Goal: Answer question/provide support: Share knowledge or assist other users

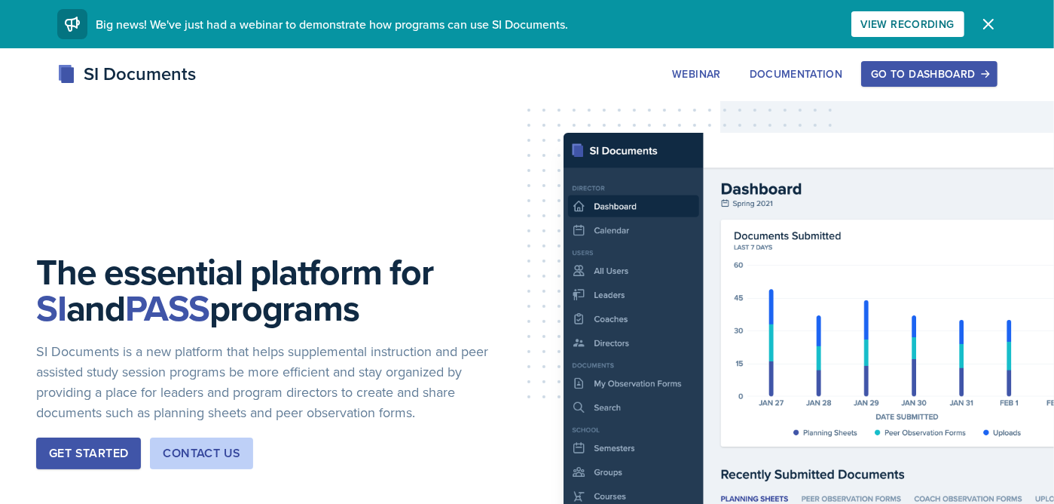
click at [921, 75] on div "Go to Dashboard" at bounding box center [929, 74] width 116 height 12
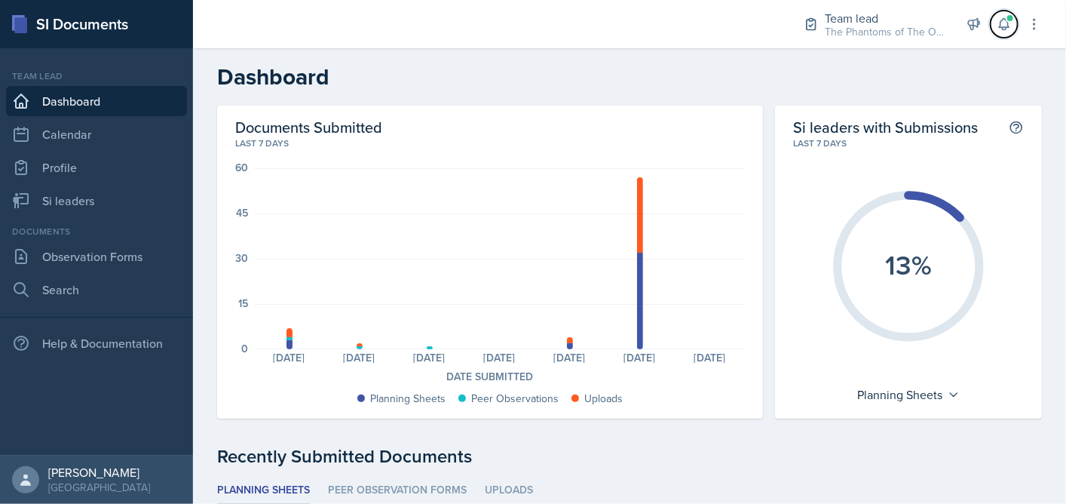
click at [998, 29] on icon at bounding box center [1003, 24] width 15 height 15
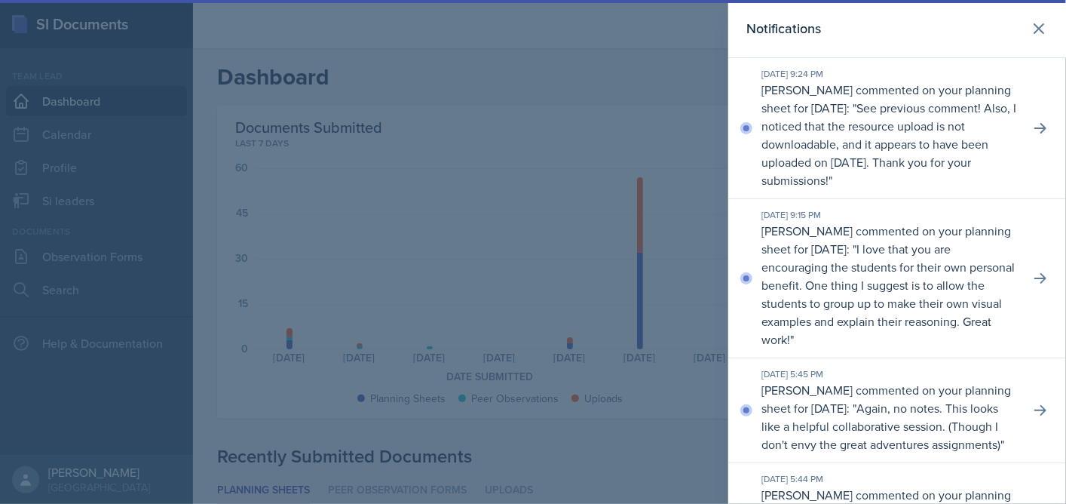
click at [1001, 29] on div "Notifications" at bounding box center [896, 28] width 301 height 21
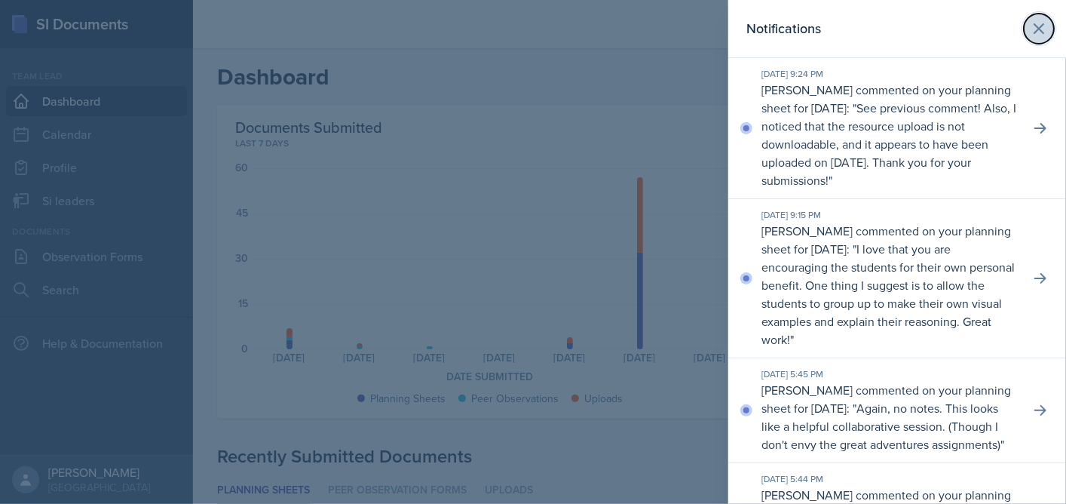
click at [1034, 27] on icon at bounding box center [1039, 29] width 18 height 18
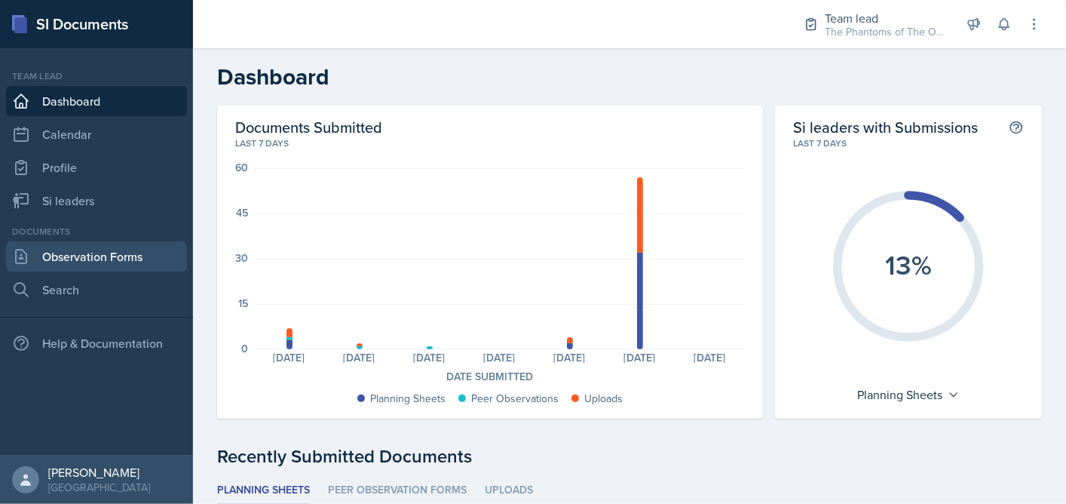
click at [101, 259] on link "Observation Forms" at bounding box center [96, 256] width 181 height 30
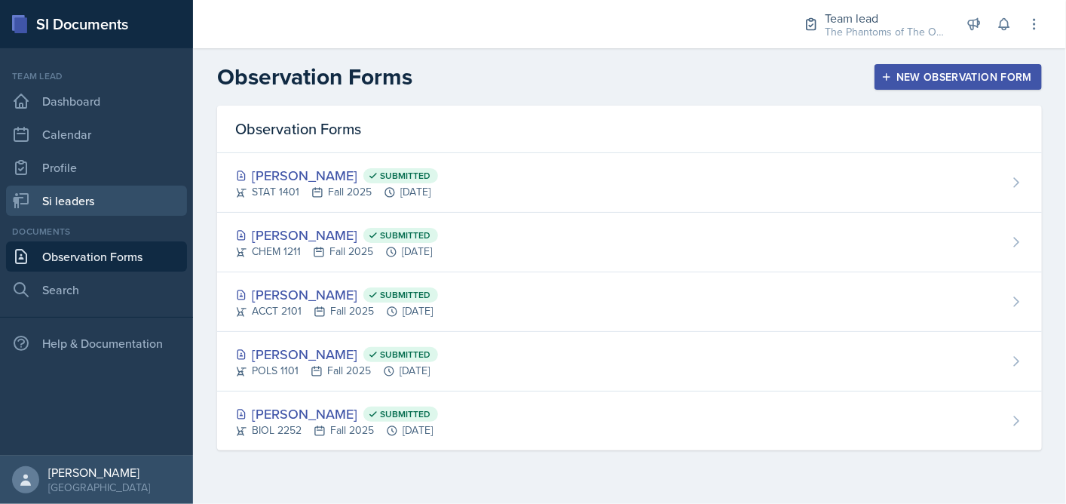
click at [88, 200] on link "Si leaders" at bounding box center [96, 200] width 181 height 30
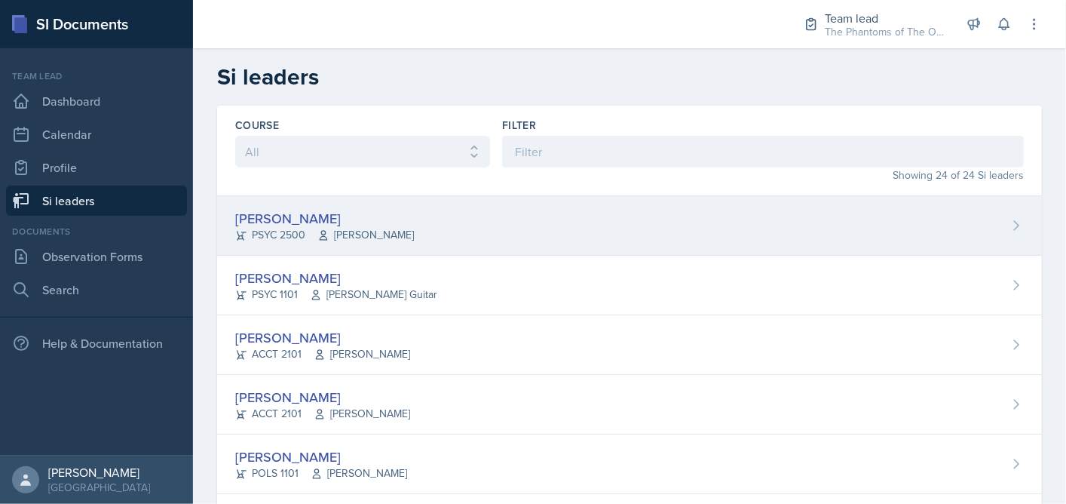
click at [358, 221] on div "[PERSON_NAME]" at bounding box center [324, 218] width 179 height 20
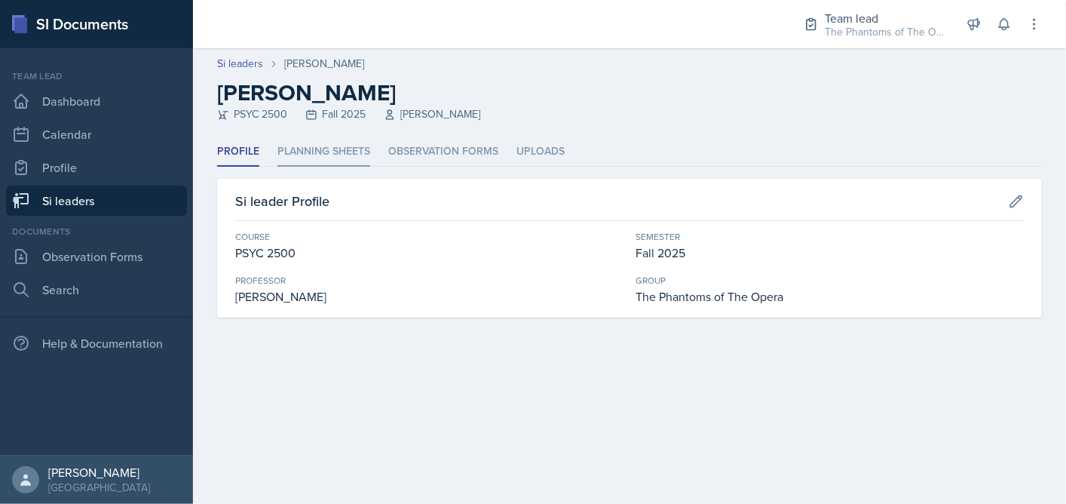
click at [300, 153] on li "Planning Sheets" at bounding box center [323, 151] width 93 height 29
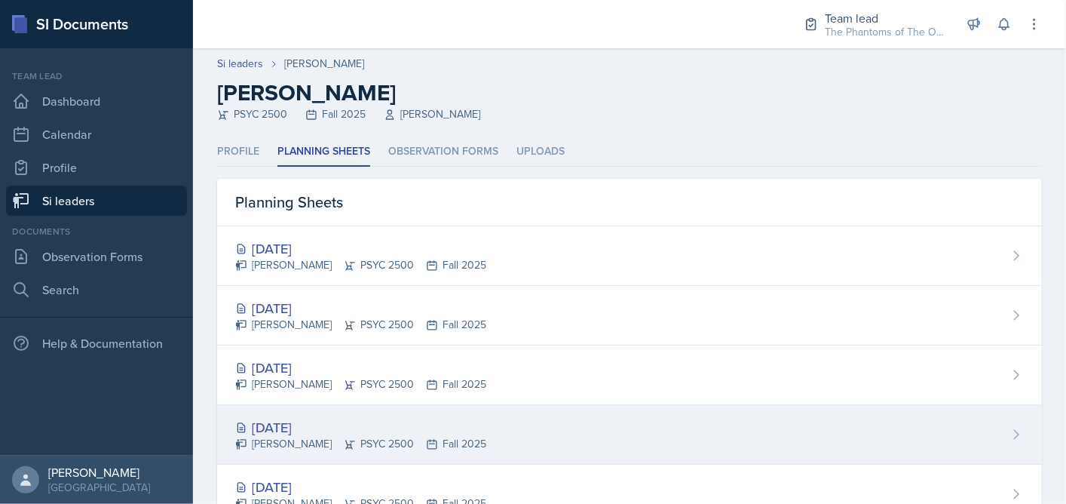
click at [448, 408] on div "[DATE] [PERSON_NAME] PSYC 2500 Fall 2025" at bounding box center [629, 435] width 825 height 60
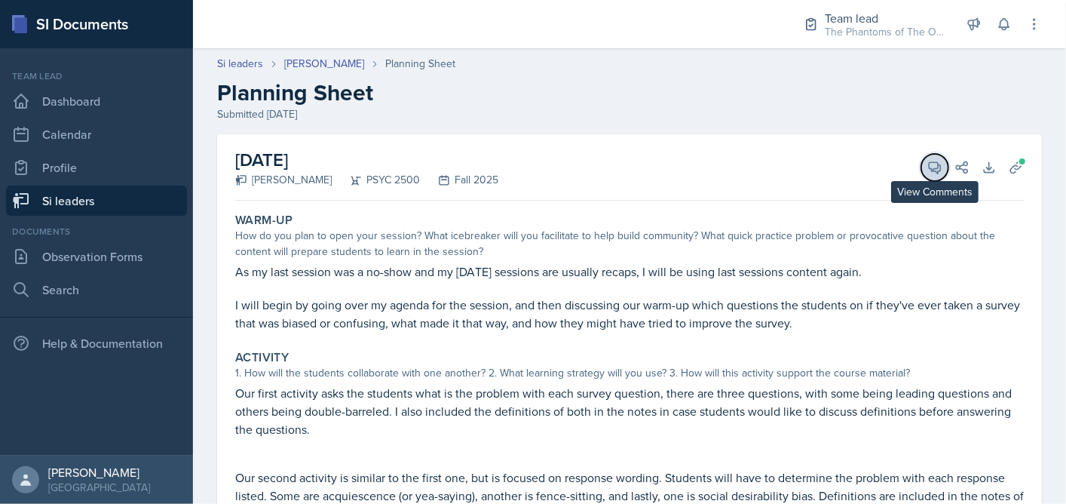
click at [927, 167] on icon at bounding box center [934, 167] width 15 height 15
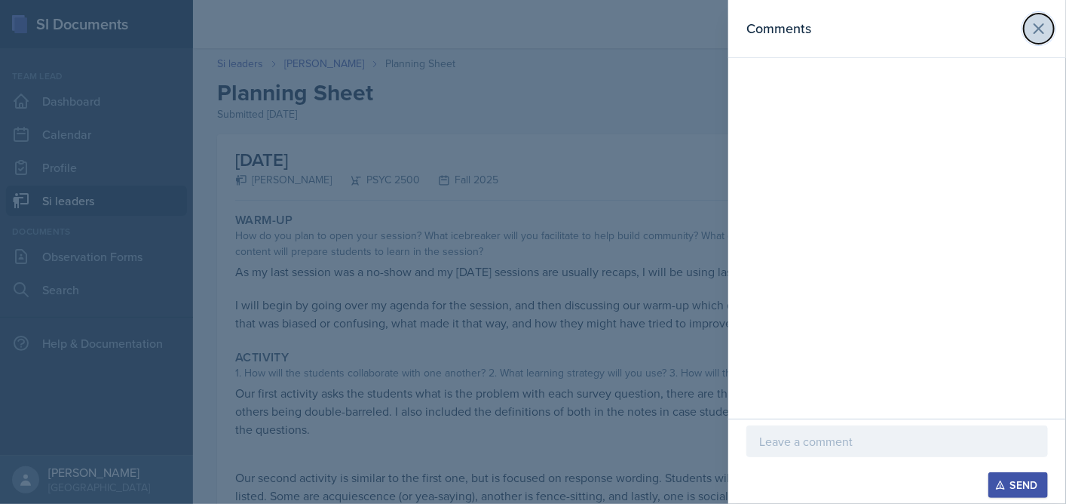
click at [1039, 32] on icon at bounding box center [1039, 29] width 18 height 18
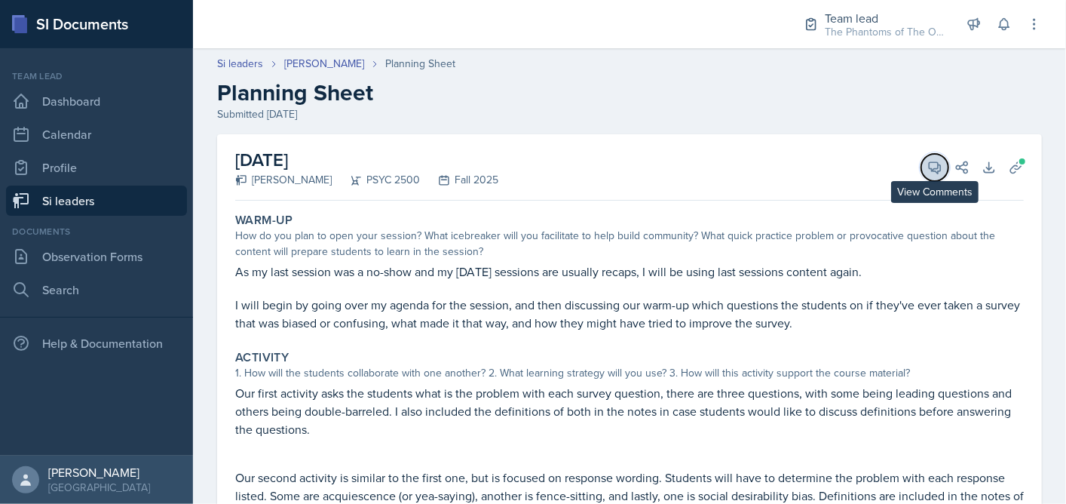
click at [936, 164] on span at bounding box center [940, 162] width 8 height 8
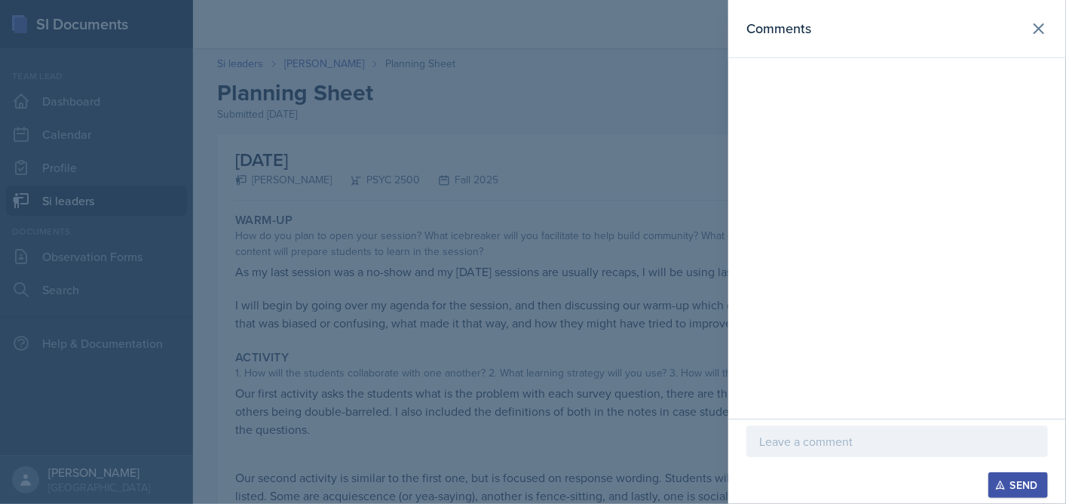
click at [859, 442] on p at bounding box center [897, 441] width 276 height 18
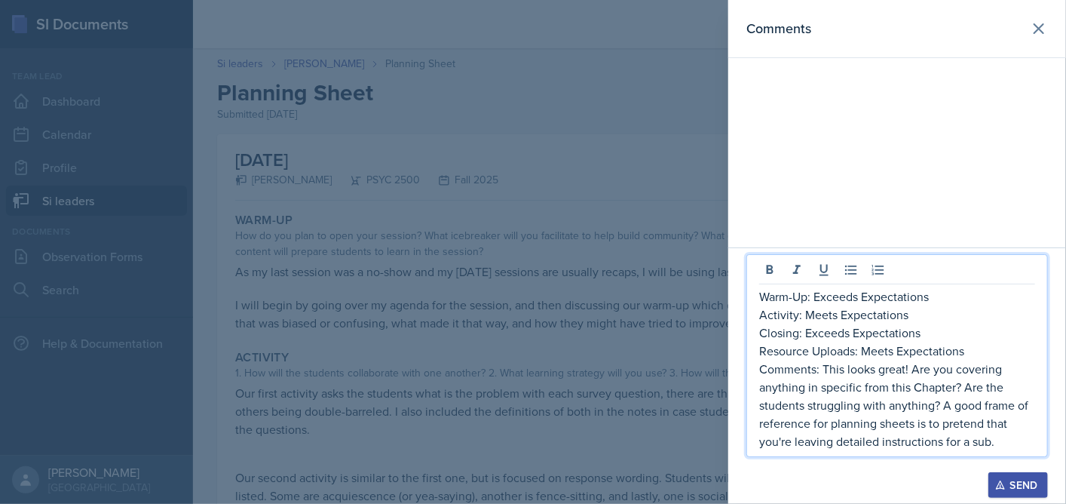
click at [835, 316] on p "Activity: Meets Expectations" at bounding box center [897, 314] width 276 height 18
click at [806, 319] on p "Activity: Meets Expectations" at bounding box center [897, 314] width 276 height 18
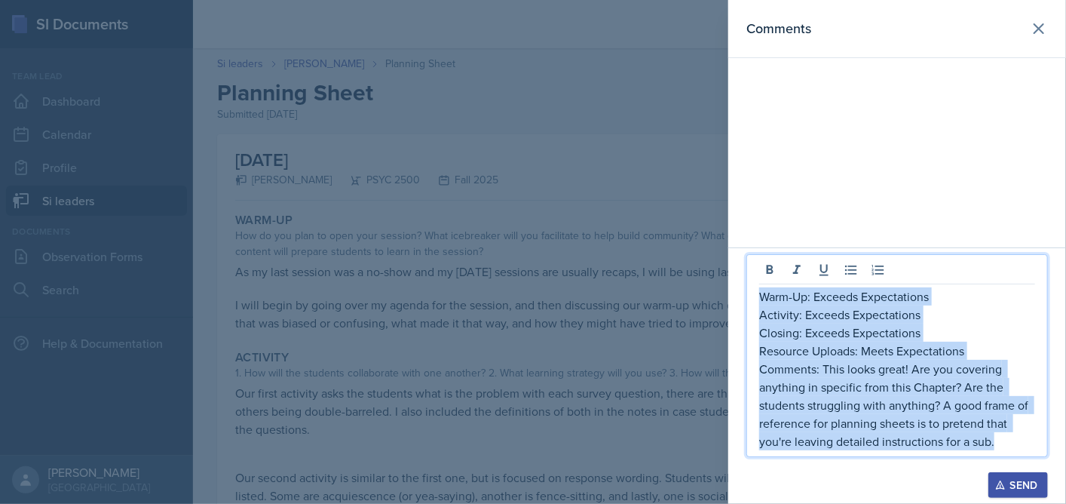
drag, startPoint x: 761, startPoint y: 296, endPoint x: 1034, endPoint y: 449, distance: 312.8
click at [1034, 449] on div "Warm-Up: Exceeds Expectations Activity: Exceeds Expectations Closing: Exceeds E…" at bounding box center [897, 368] width 276 height 163
copy div "Warm-Up: Exceeds Expectations Activity: Exceeds Expectations Closing: Exceeds E…"
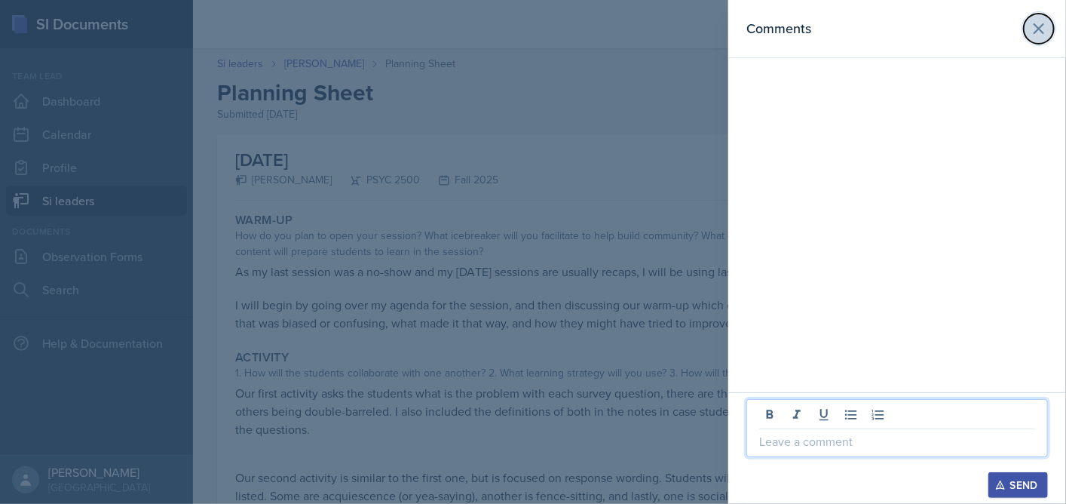
click at [1039, 36] on icon at bounding box center [1039, 29] width 18 height 18
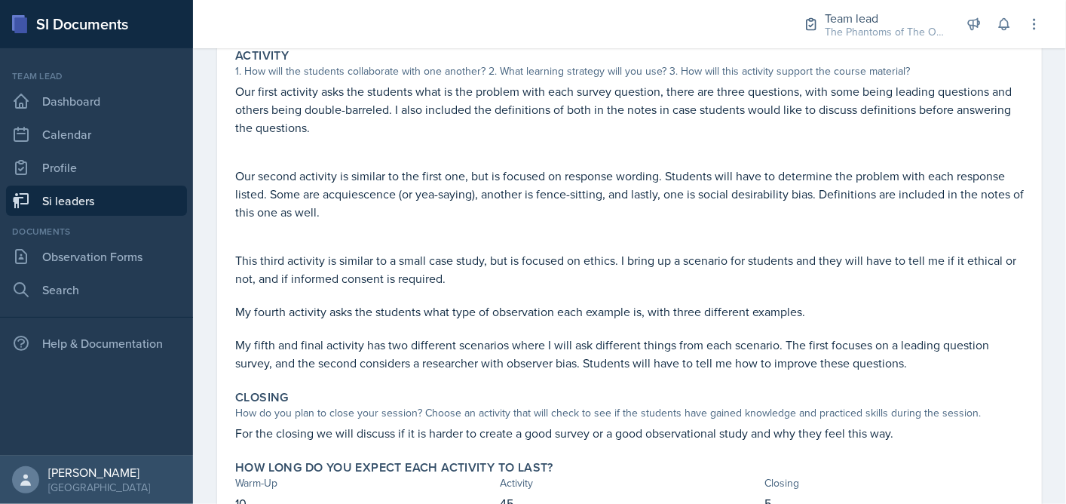
scroll to position [226, 0]
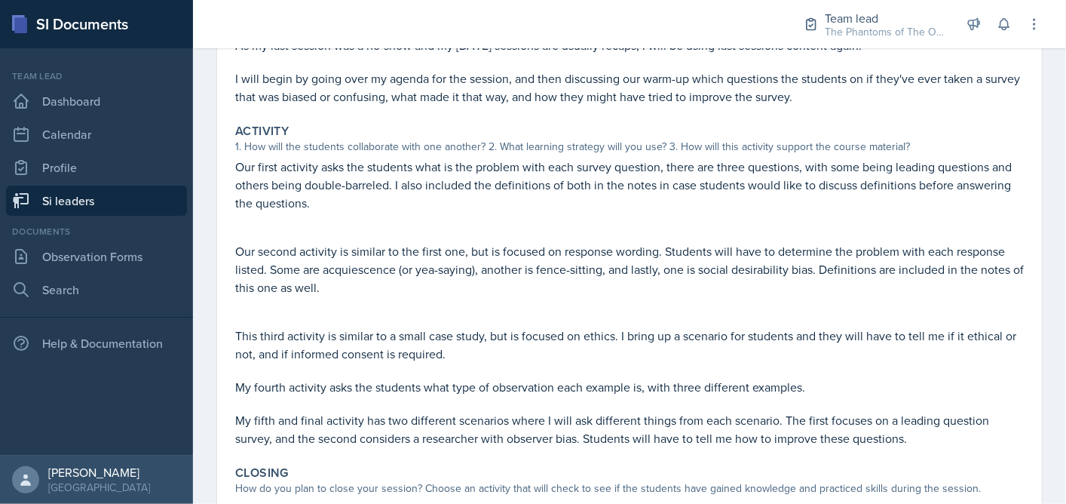
click at [702, 287] on p "Our second activity is similar to the first one, but is focused on response wor…" at bounding box center [629, 269] width 788 height 54
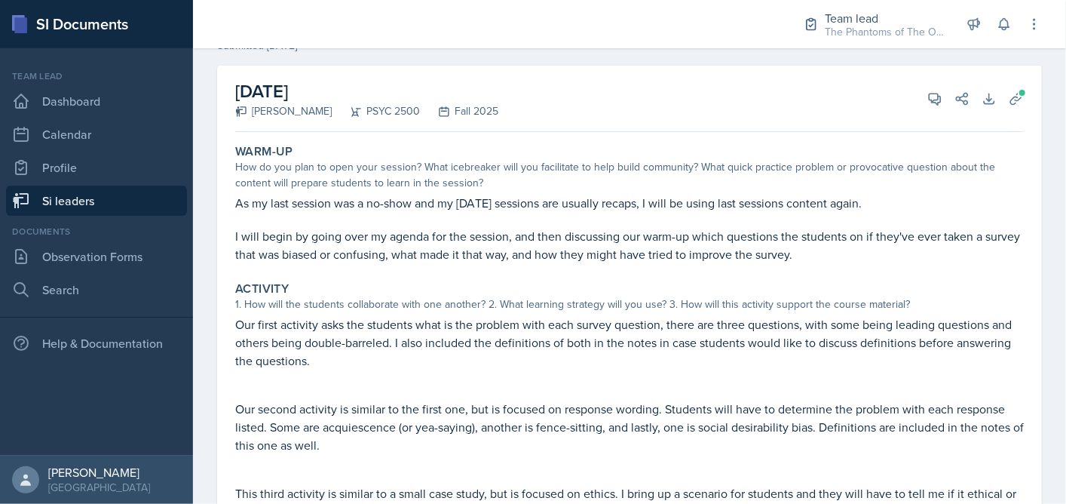
scroll to position [0, 0]
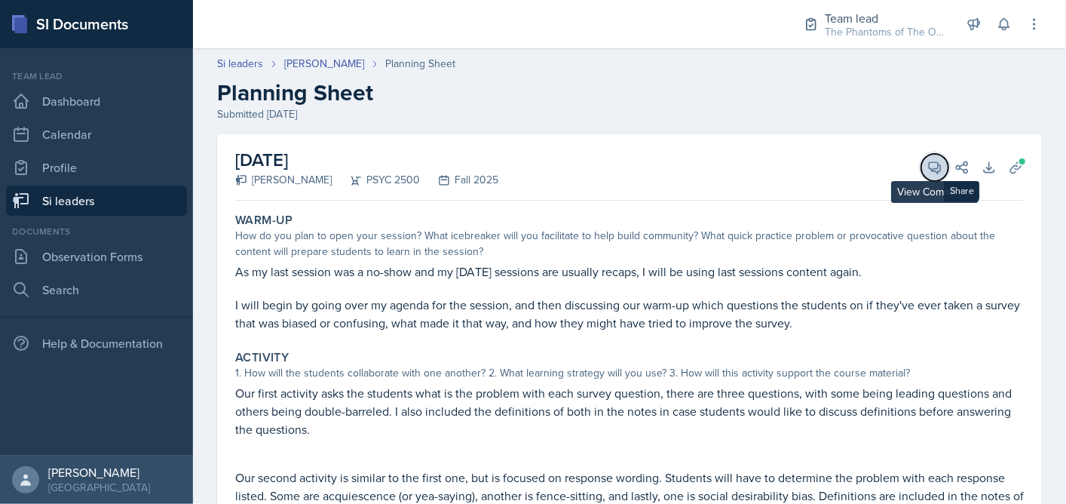
click at [927, 173] on icon at bounding box center [934, 167] width 15 height 15
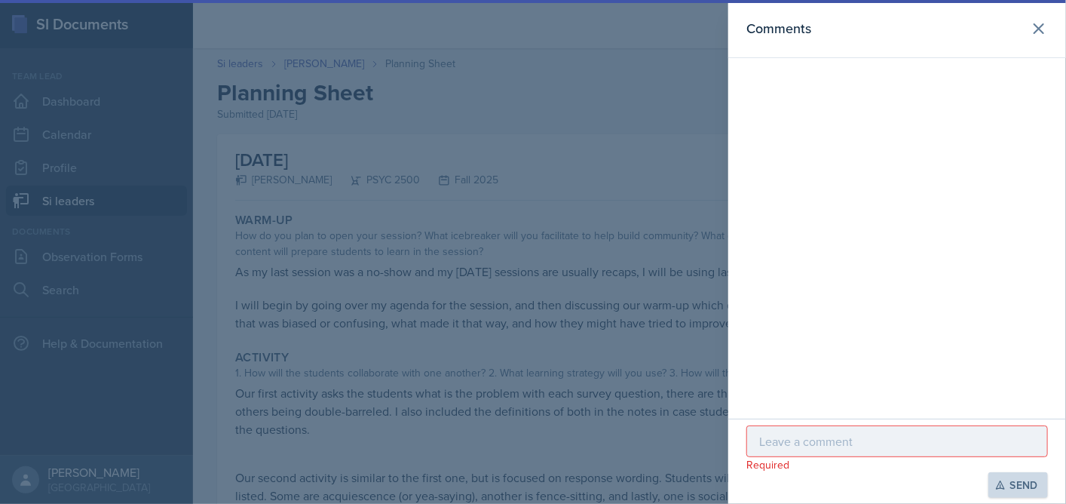
click at [844, 445] on p at bounding box center [897, 441] width 276 height 18
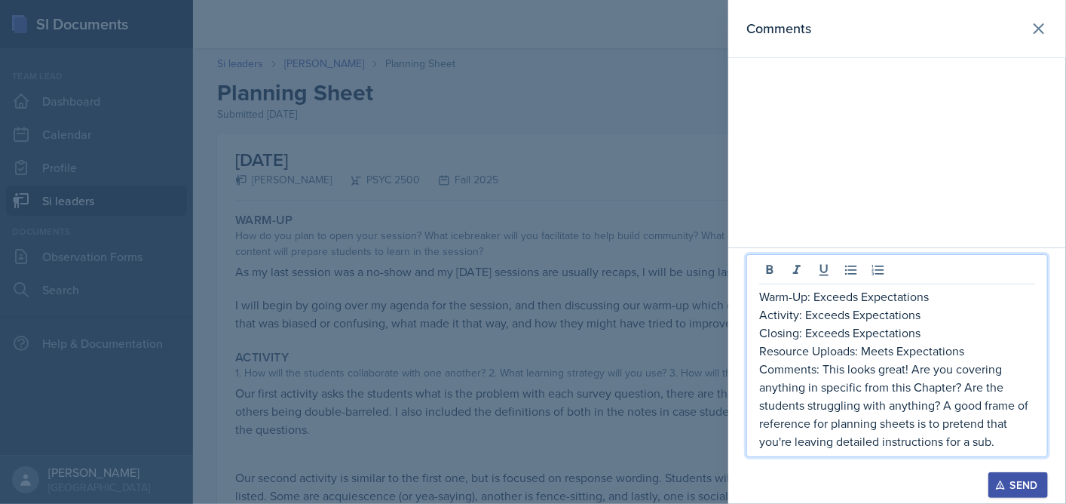
click at [1016, 491] on div "Send" at bounding box center [1018, 485] width 40 height 12
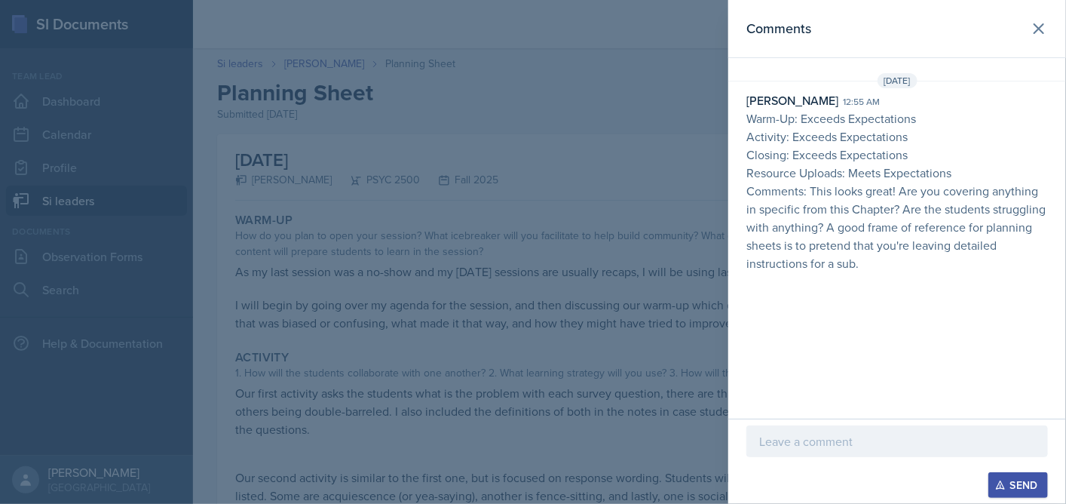
click at [643, 286] on div at bounding box center [533, 252] width 1066 height 504
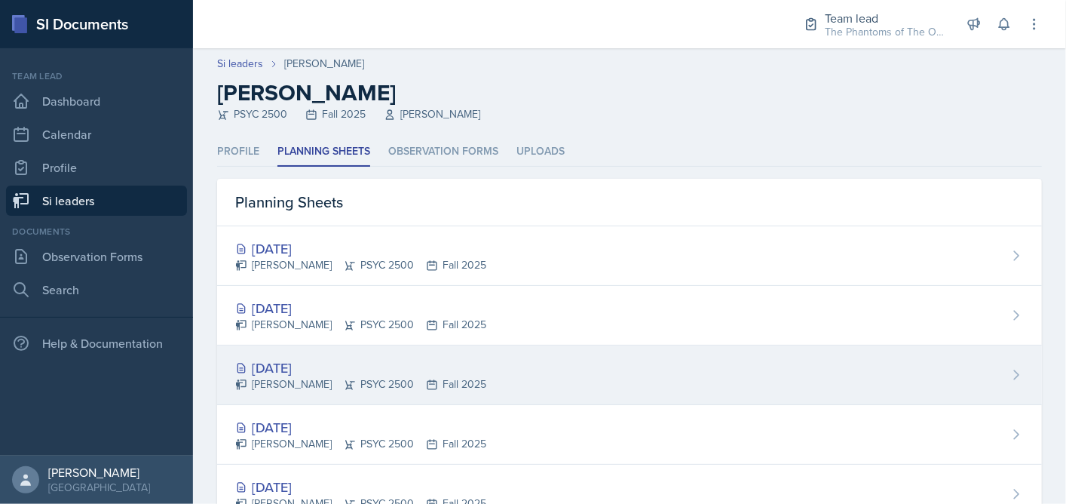
click at [350, 379] on div "[PERSON_NAME] PSYC 2500 Fall 2025" at bounding box center [360, 384] width 251 height 16
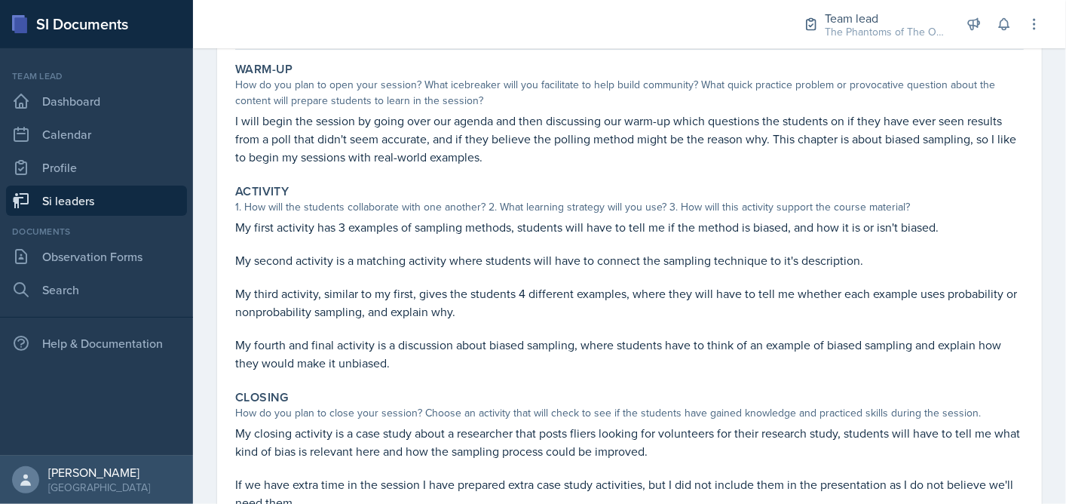
scroll to position [75, 0]
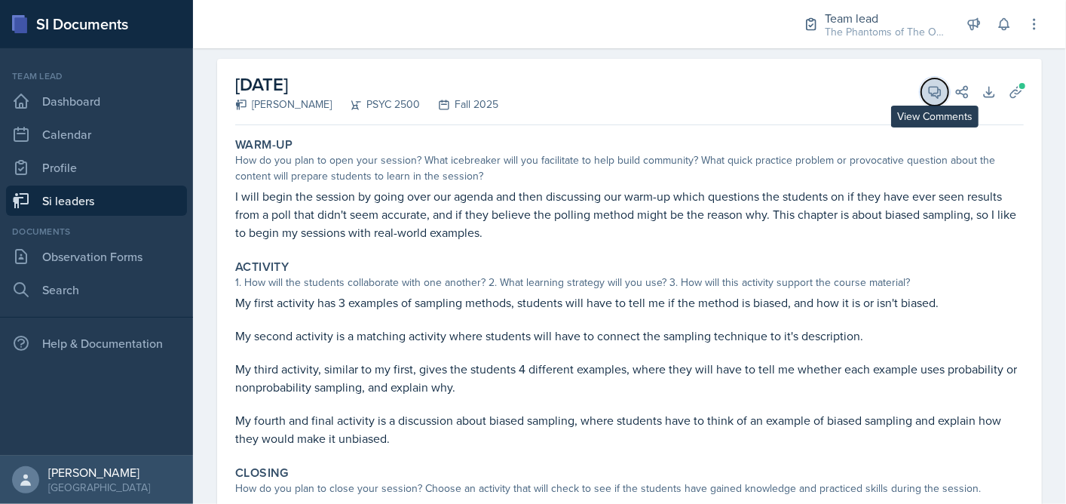
click at [936, 87] on span at bounding box center [940, 87] width 8 height 8
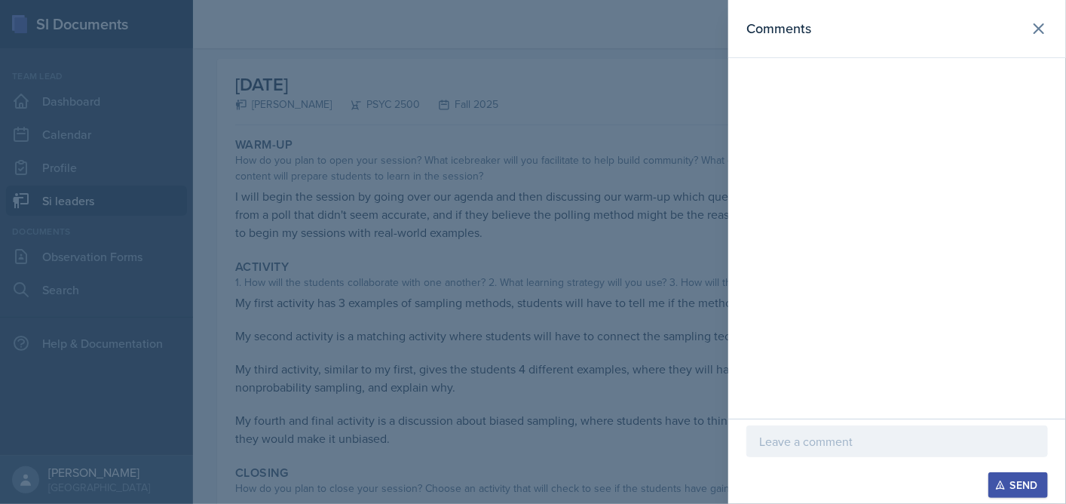
click at [858, 425] on div at bounding box center [896, 441] width 301 height 32
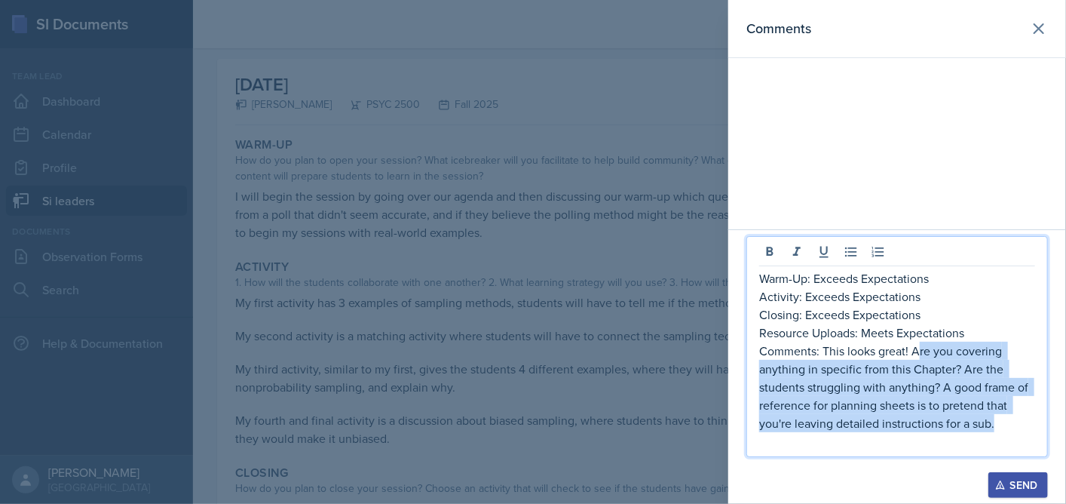
drag, startPoint x: 916, startPoint y: 350, endPoint x: 960, endPoint y: 384, distance: 54.9
click at [917, 352] on p "Comments: This looks great! Are you covering anything in specific from this Cha…" at bounding box center [897, 386] width 276 height 90
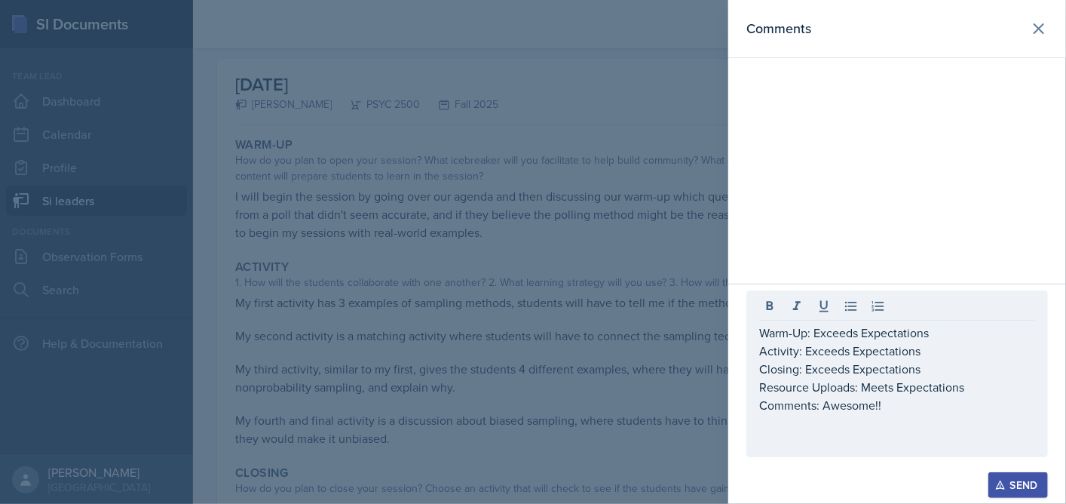
click at [1023, 488] on div "Send" at bounding box center [1018, 485] width 40 height 12
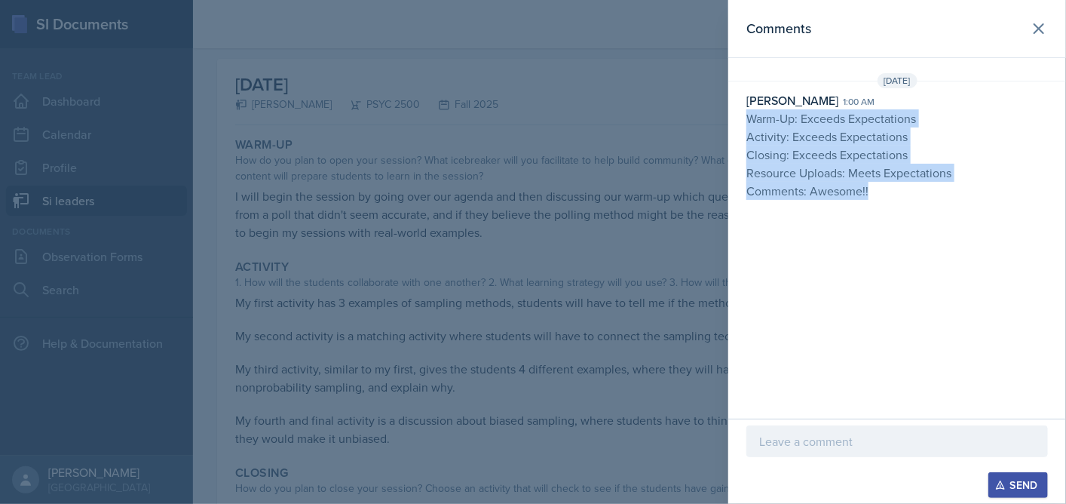
drag, startPoint x: 886, startPoint y: 204, endPoint x: 745, endPoint y: 120, distance: 163.9
click at [745, 120] on div "[PERSON_NAME] 1:00 am Warm-Up: Exceeds Expectations Activity: Exceeds Expectati…" at bounding box center [897, 160] width 338 height 139
copy p "Warm-Up: Exceeds Expectations Activity: Exceeds Expectations Closing: Exceeds E…"
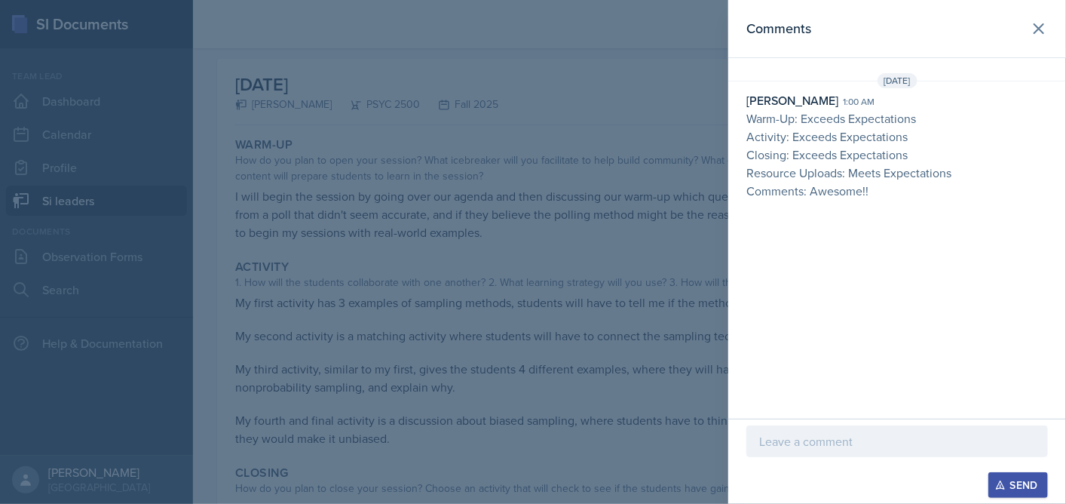
click at [278, 139] on div at bounding box center [533, 252] width 1066 height 504
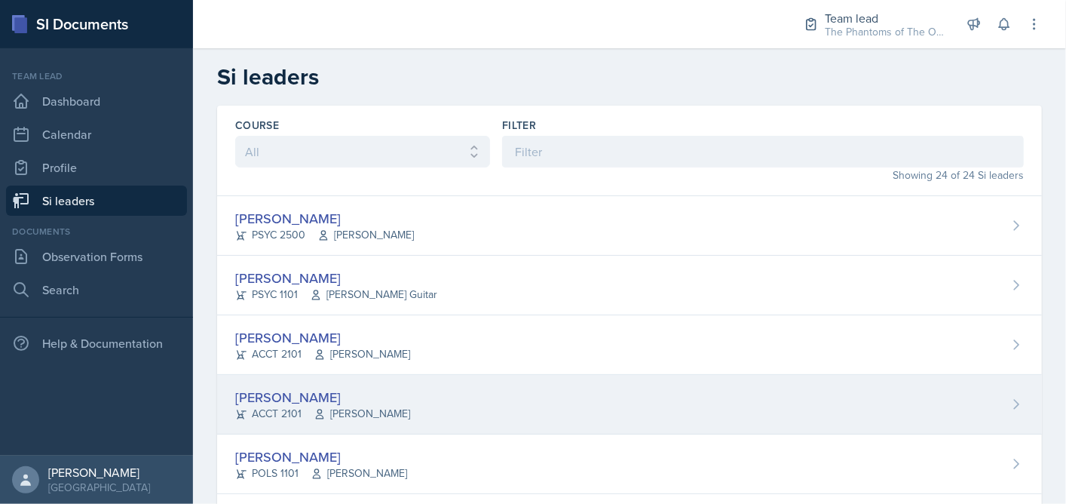
click at [395, 396] on div "[PERSON_NAME]" at bounding box center [322, 397] width 175 height 20
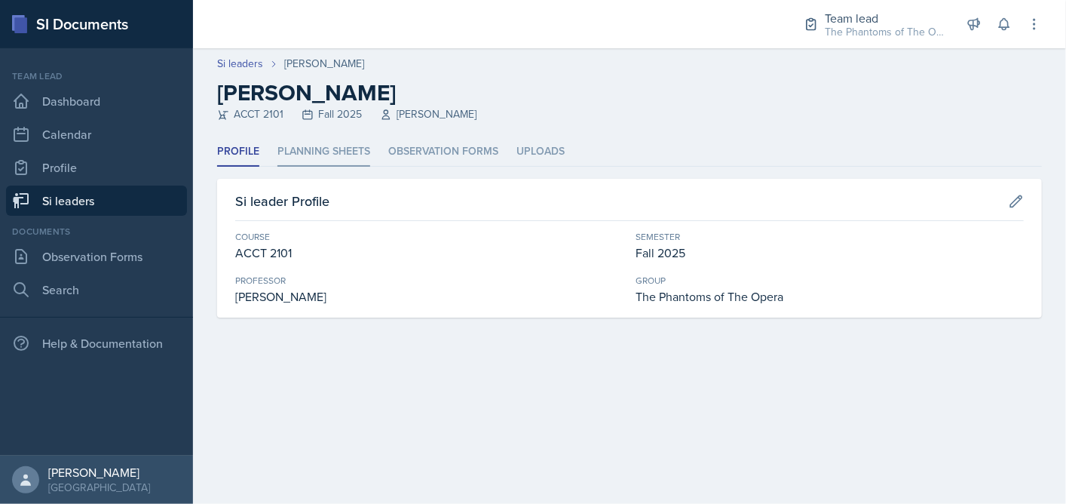
click at [298, 158] on li "Planning Sheets" at bounding box center [323, 151] width 93 height 29
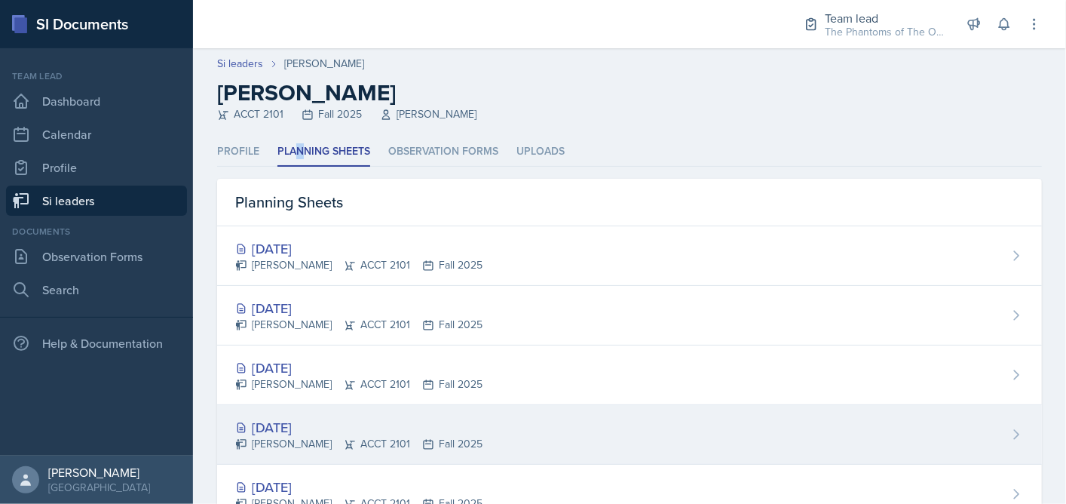
click at [504, 418] on div "[DATE] [PERSON_NAME] ACCT 2101 Fall 2025" at bounding box center [629, 435] width 825 height 60
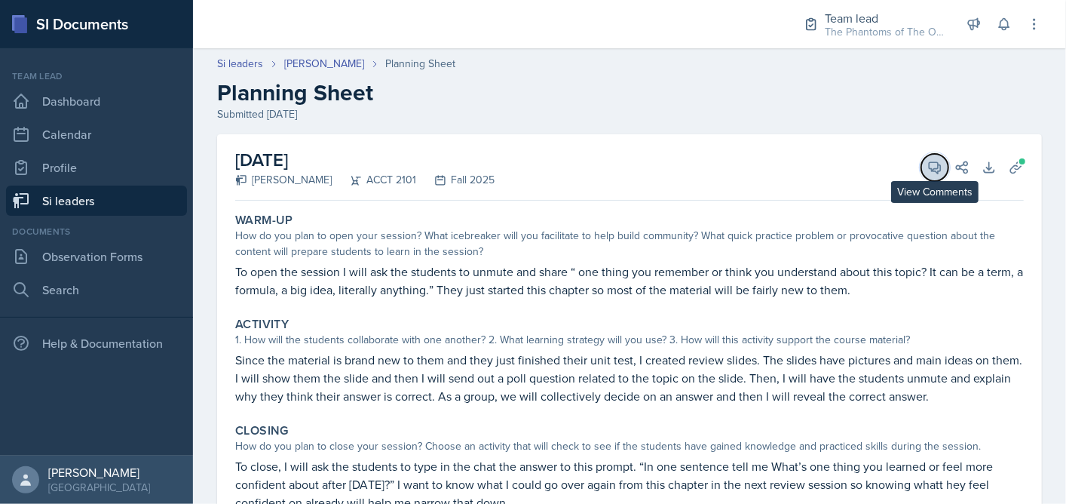
click at [929, 165] on icon at bounding box center [934, 167] width 11 height 11
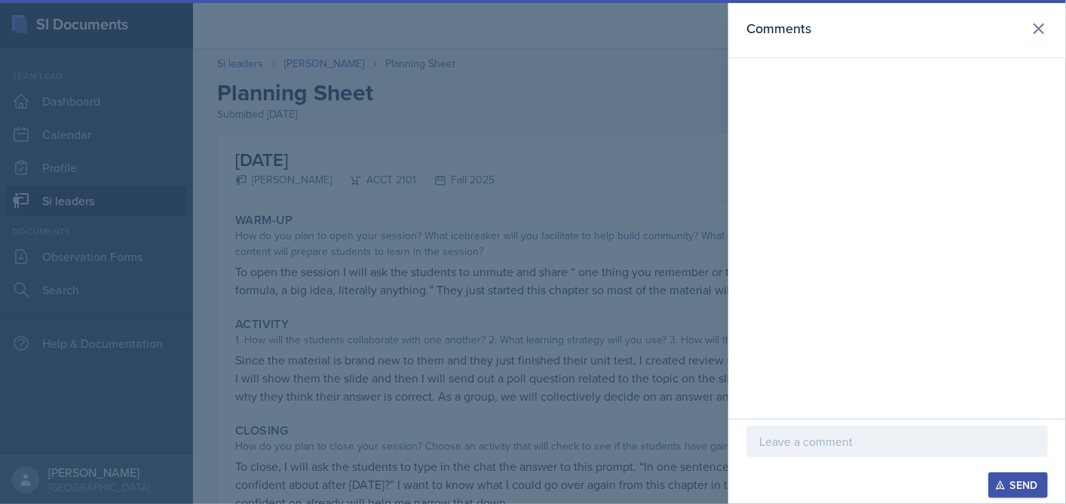
click at [904, 434] on p at bounding box center [897, 441] width 276 height 18
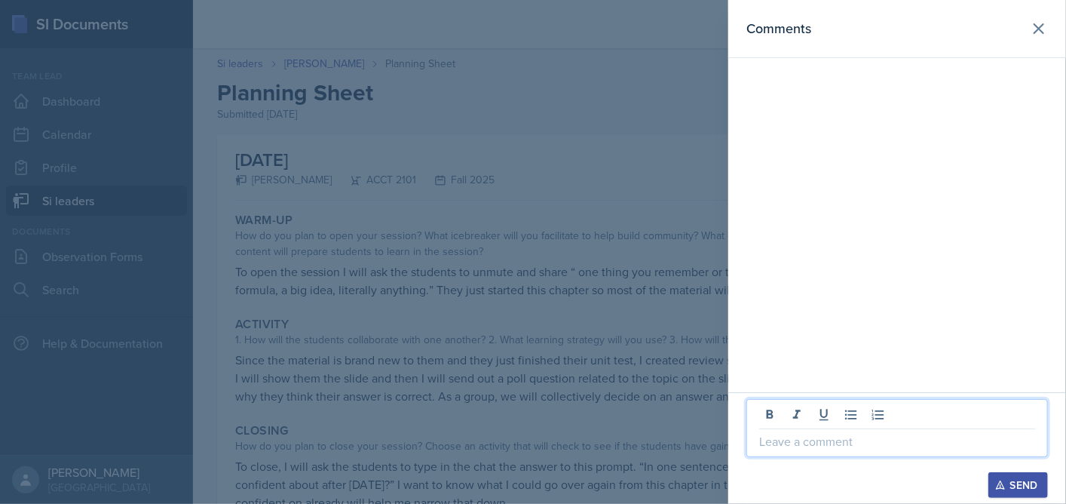
paste div
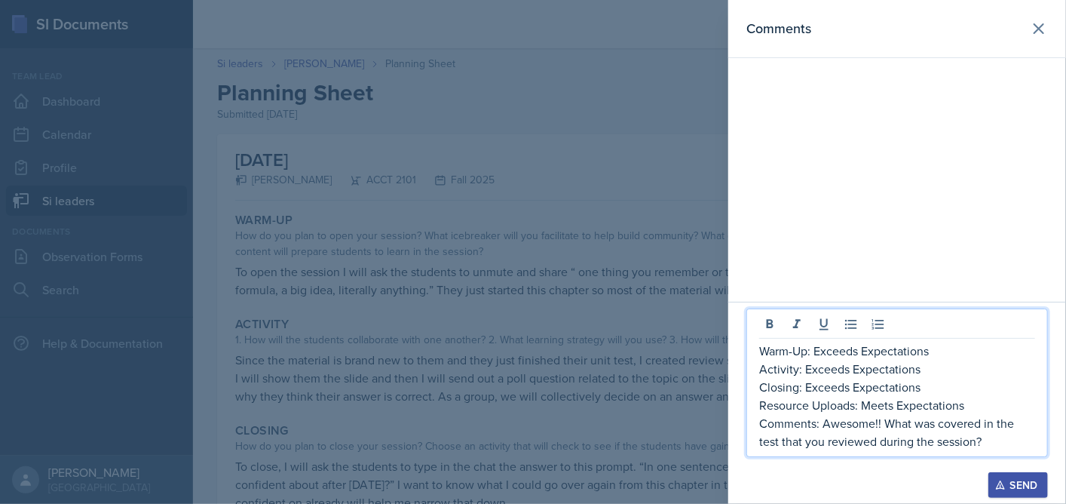
click at [997, 446] on p "Comments: Awesome!! What was covered in the test that you reviewed during the s…" at bounding box center [897, 432] width 276 height 36
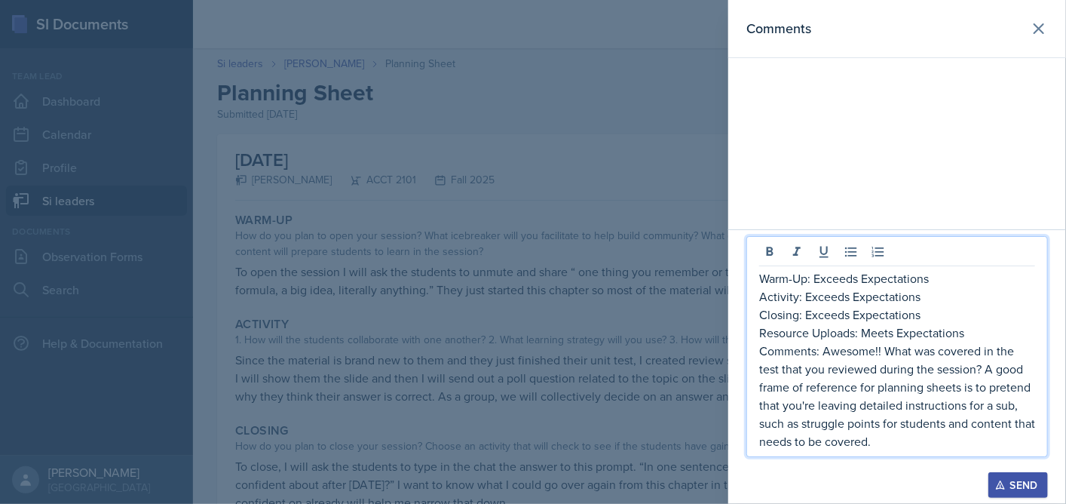
click at [1034, 497] on button "Send" at bounding box center [1018, 485] width 60 height 26
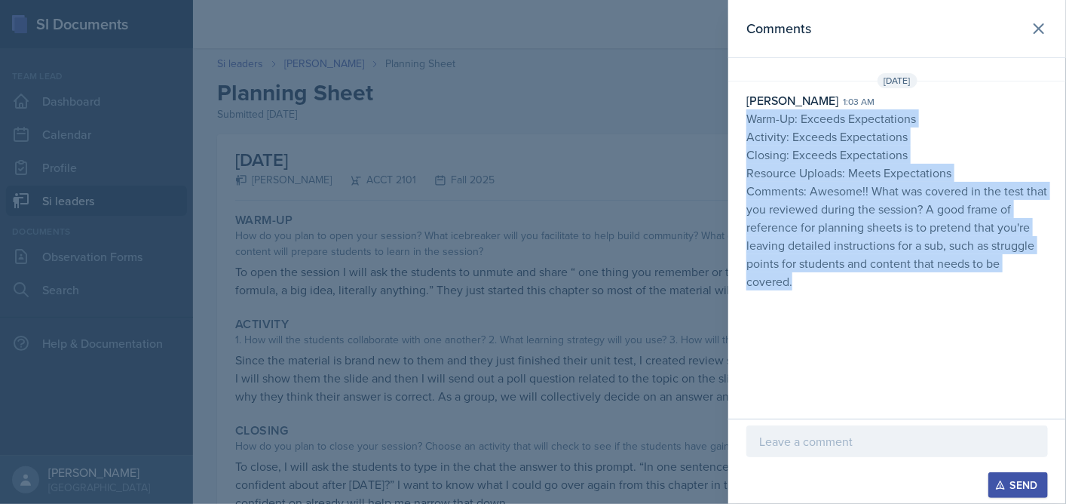
drag, startPoint x: 739, startPoint y: 118, endPoint x: 824, endPoint y: 289, distance: 190.1
click at [824, 289] on div "[PERSON_NAME] 1:03 am Warm-Up: Exceeds Expectations Activity: Exceeds Expectati…" at bounding box center [897, 190] width 338 height 199
copy p "Warm-Up: Exceeds Expectations Activity: Exceeds Expectations Closing: Exceeds E…"
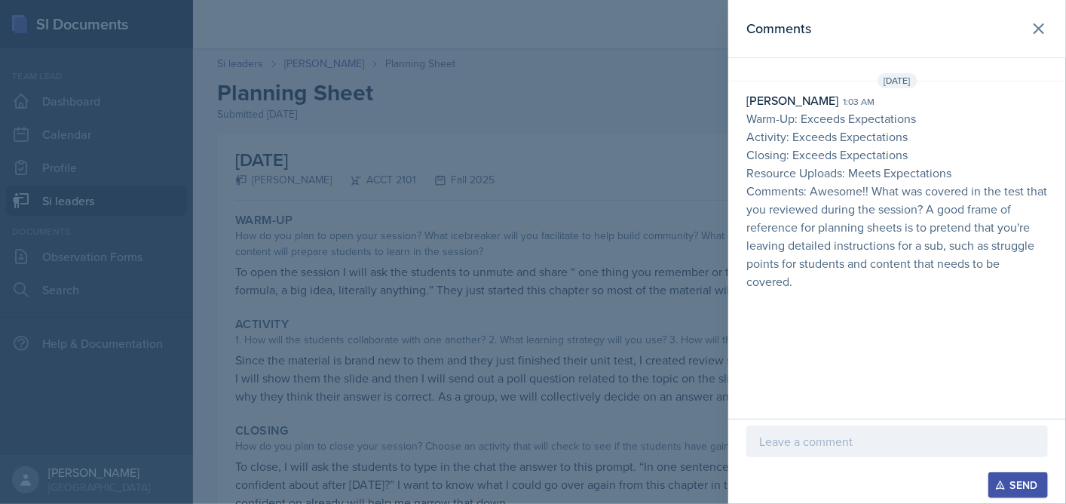
click at [645, 392] on div at bounding box center [533, 252] width 1066 height 504
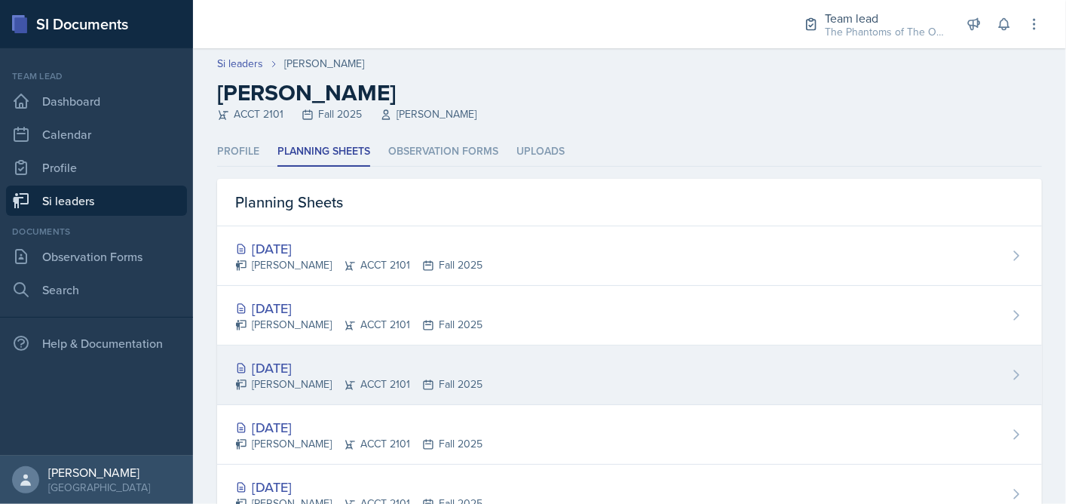
click at [337, 364] on div "[DATE]" at bounding box center [358, 367] width 247 height 20
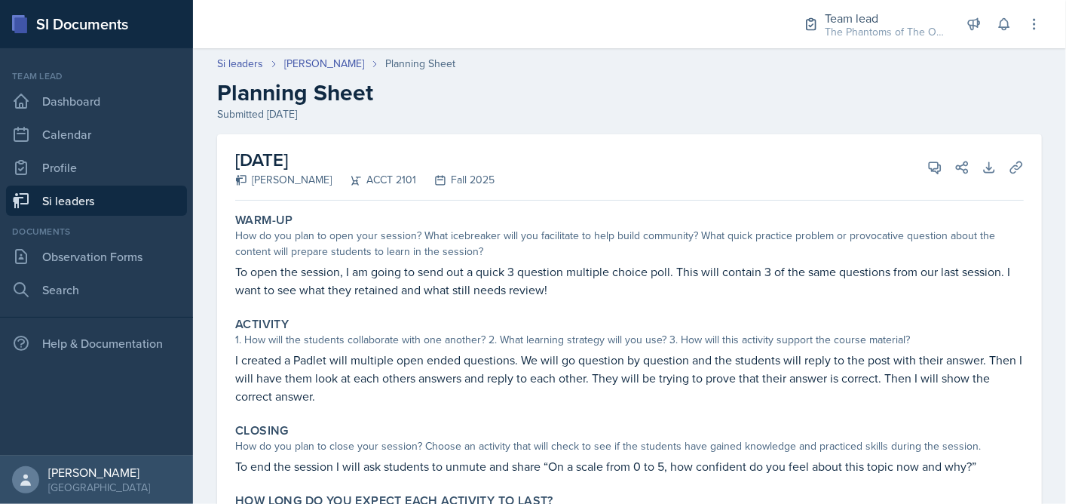
scroll to position [75, 0]
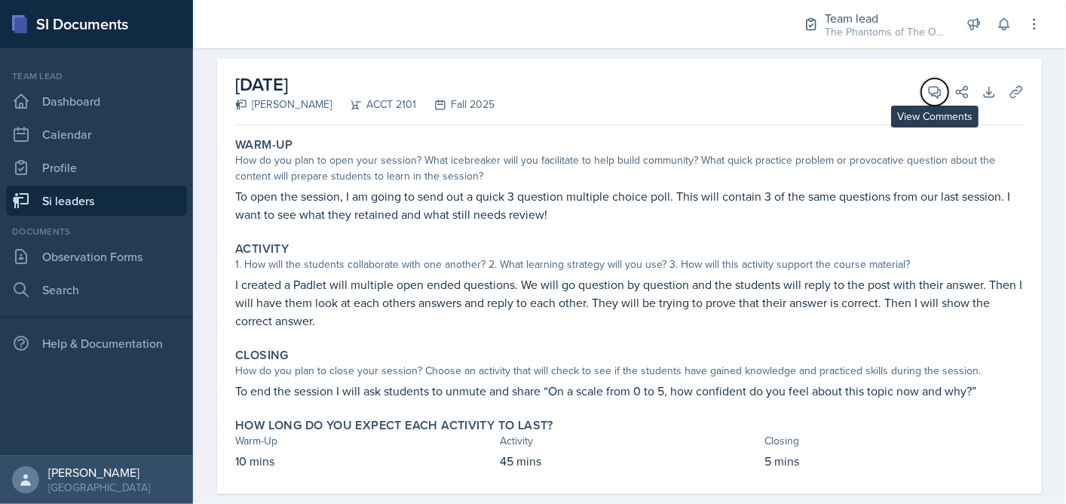
click at [921, 84] on button "View Comments" at bounding box center [934, 91] width 27 height 27
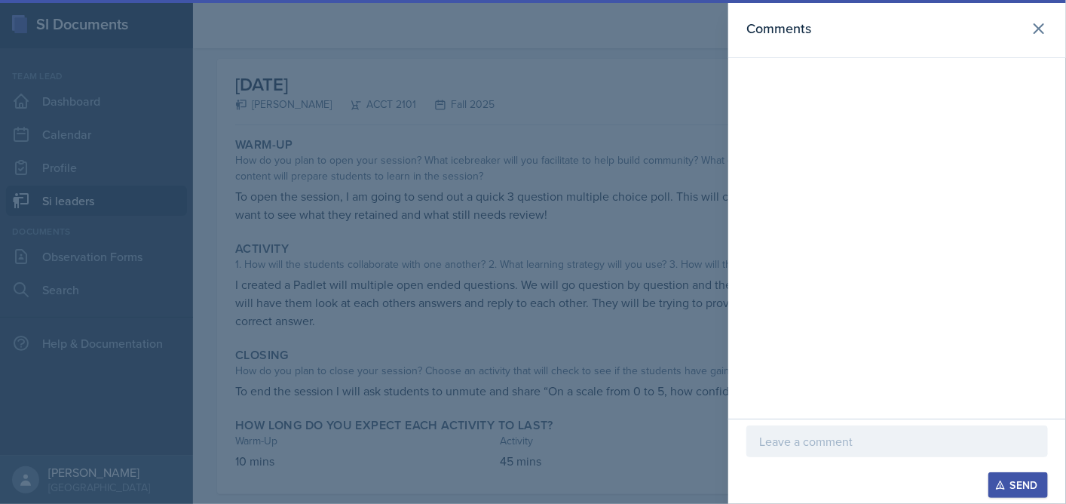
click at [788, 442] on p at bounding box center [897, 441] width 276 height 18
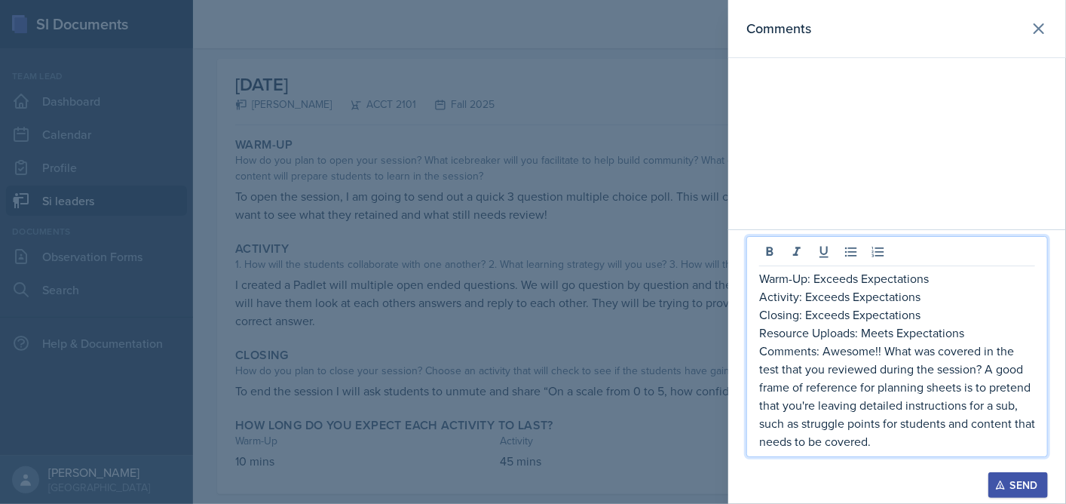
click at [982, 373] on p "Comments: Awesome!! What was covered in the test that you reviewed during the s…" at bounding box center [897, 395] width 276 height 109
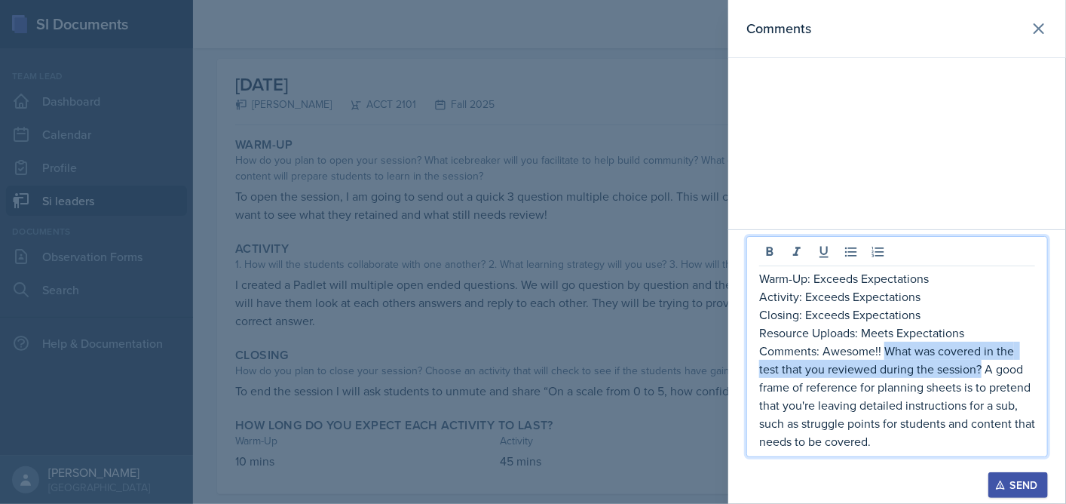
click at [883, 352] on p "Comments: Awesome!! What was covered in the test that you reviewed during the s…" at bounding box center [897, 395] width 276 height 109
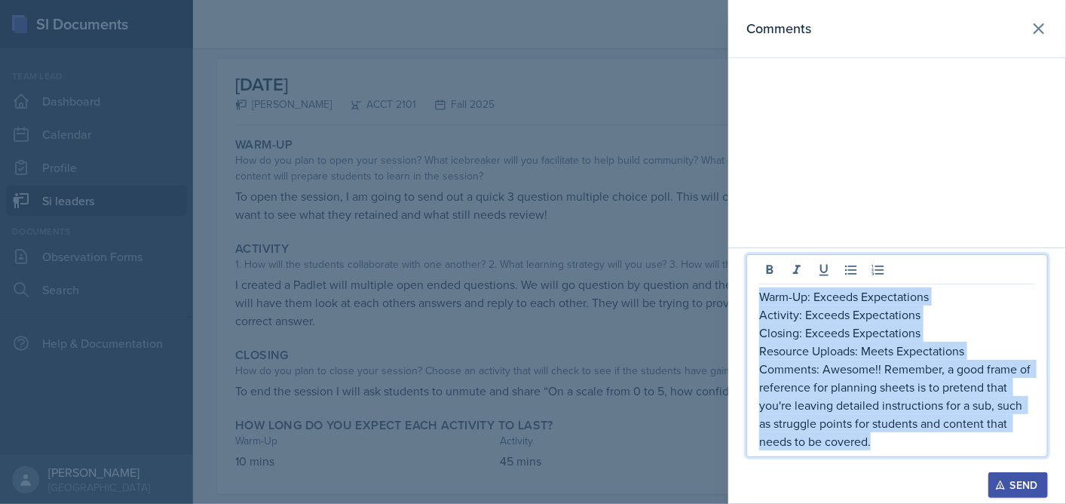
drag, startPoint x: 914, startPoint y: 446, endPoint x: 736, endPoint y: 281, distance: 243.2
click at [736, 281] on div "Warm-Up: Exceeds Expectations Activity: Exceeds Expectations Closing: Exceeds E…" at bounding box center [897, 375] width 338 height 256
copy div "Warm-Up: Exceeds Expectations Activity: Exceeds Expectations Closing: Exceeds E…"
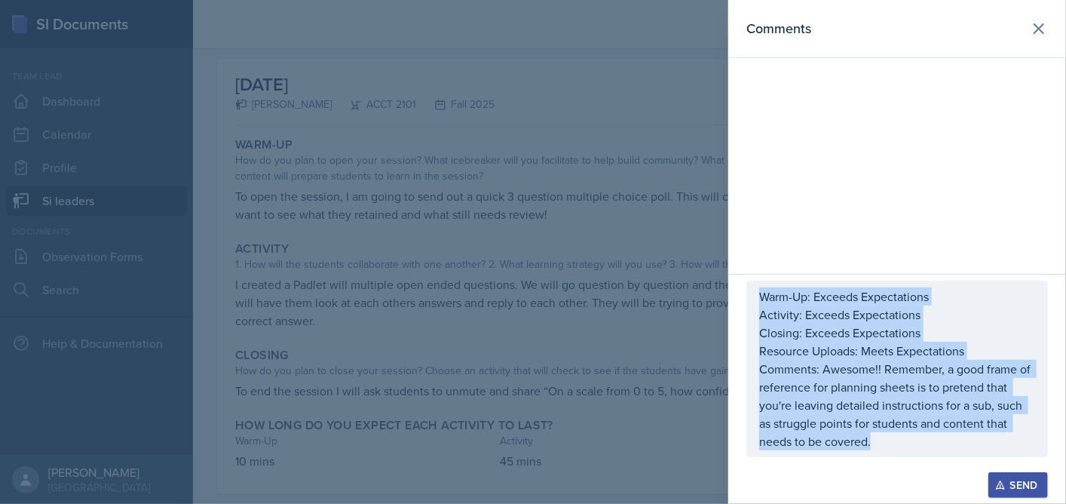
drag, startPoint x: 1022, startPoint y: 481, endPoint x: 935, endPoint y: 503, distance: 90.1
click at [1019, 481] on div "Send" at bounding box center [1018, 485] width 40 height 12
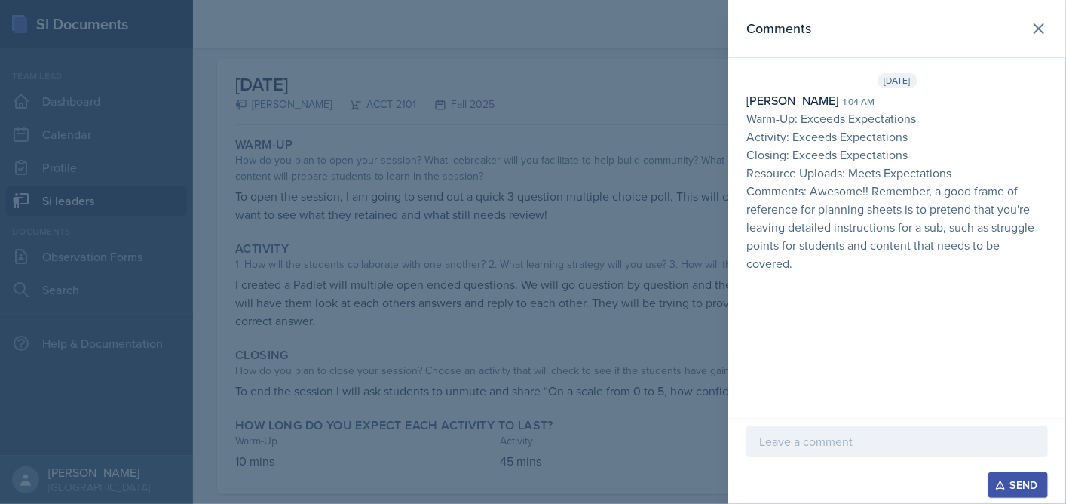
click at [561, 225] on div at bounding box center [533, 252] width 1066 height 504
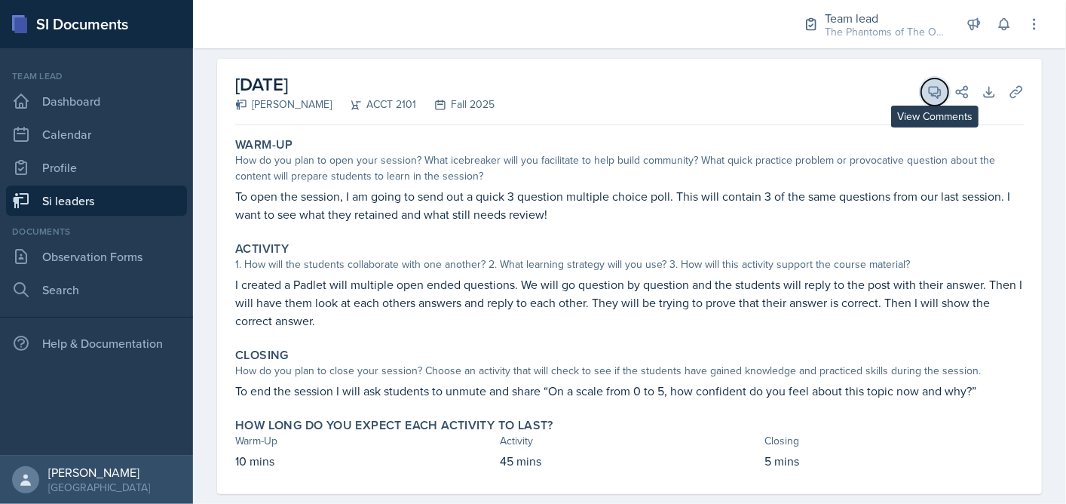
click at [921, 96] on button "View Comments" at bounding box center [934, 91] width 27 height 27
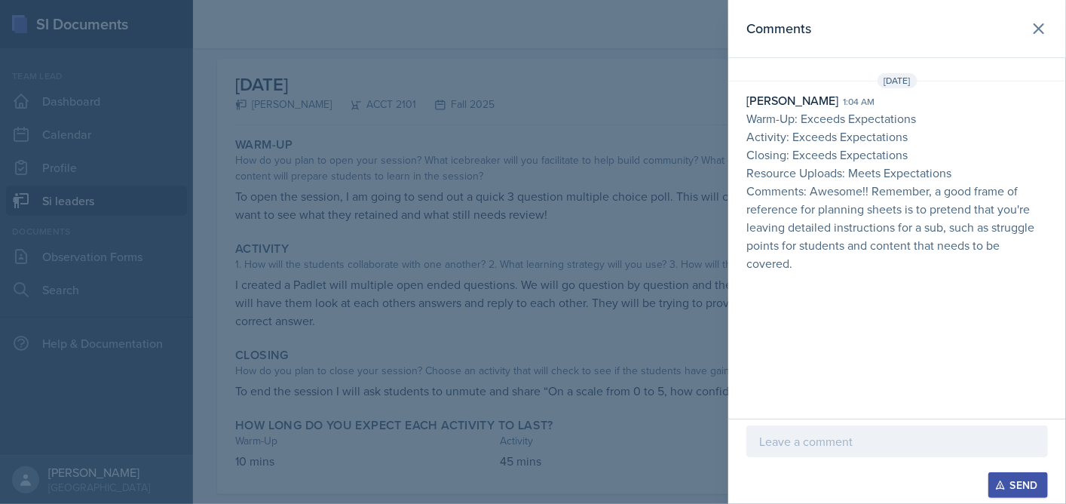
click at [568, 204] on div at bounding box center [533, 252] width 1066 height 504
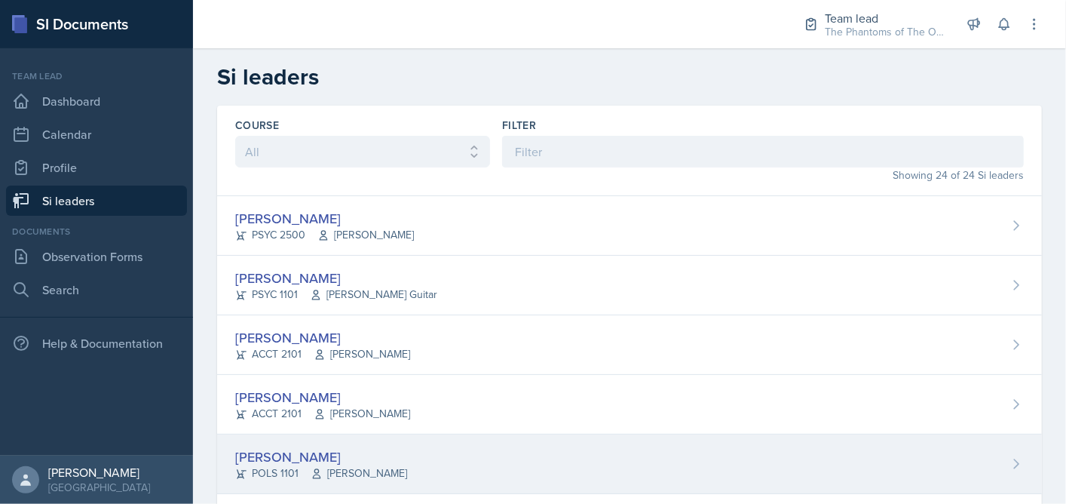
click at [344, 447] on div "[PERSON_NAME]" at bounding box center [321, 456] width 172 height 20
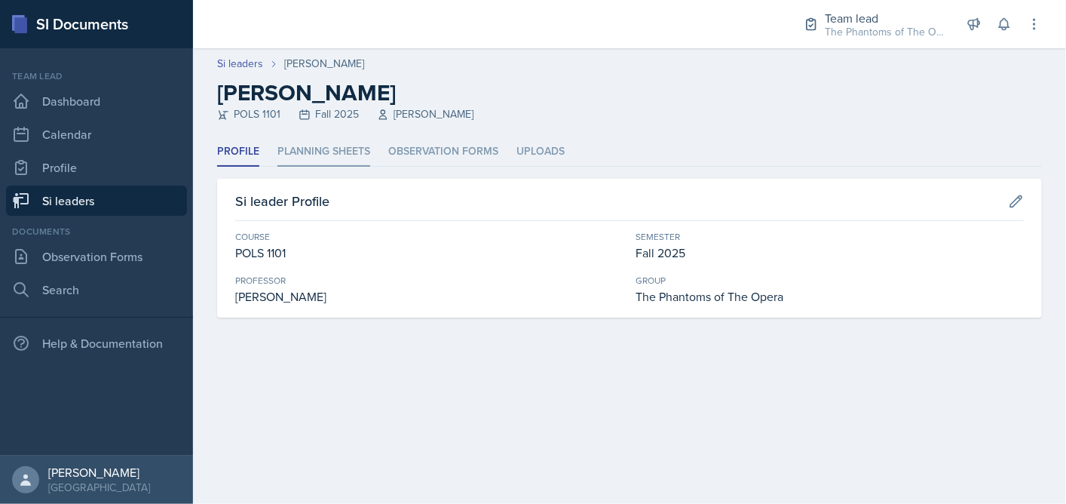
click at [313, 155] on li "Planning Sheets" at bounding box center [323, 151] width 93 height 29
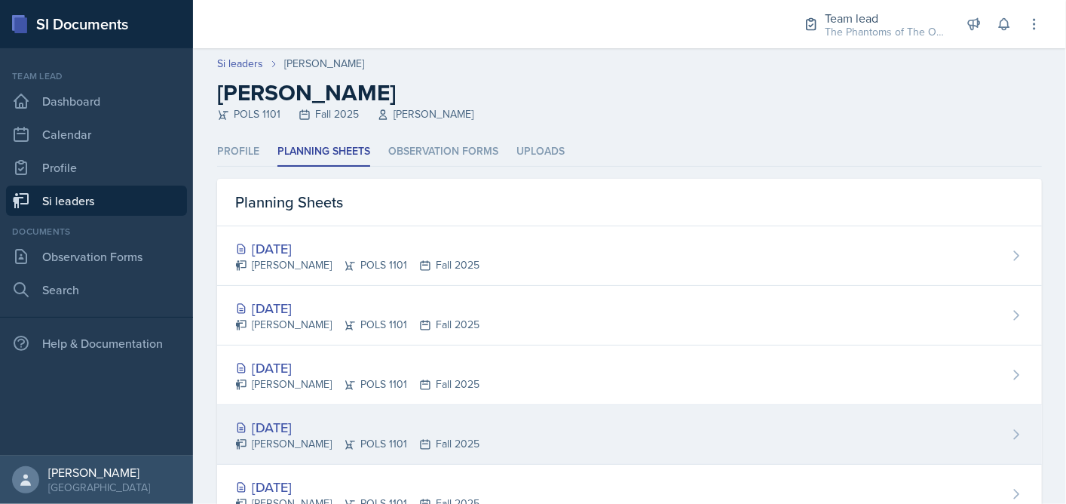
click at [380, 426] on div "[DATE]" at bounding box center [357, 427] width 244 height 20
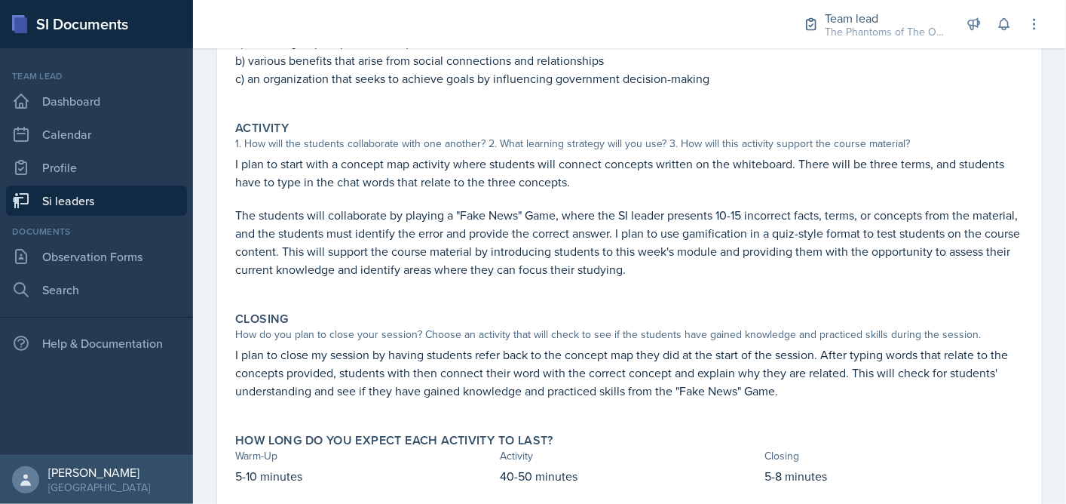
scroll to position [75, 0]
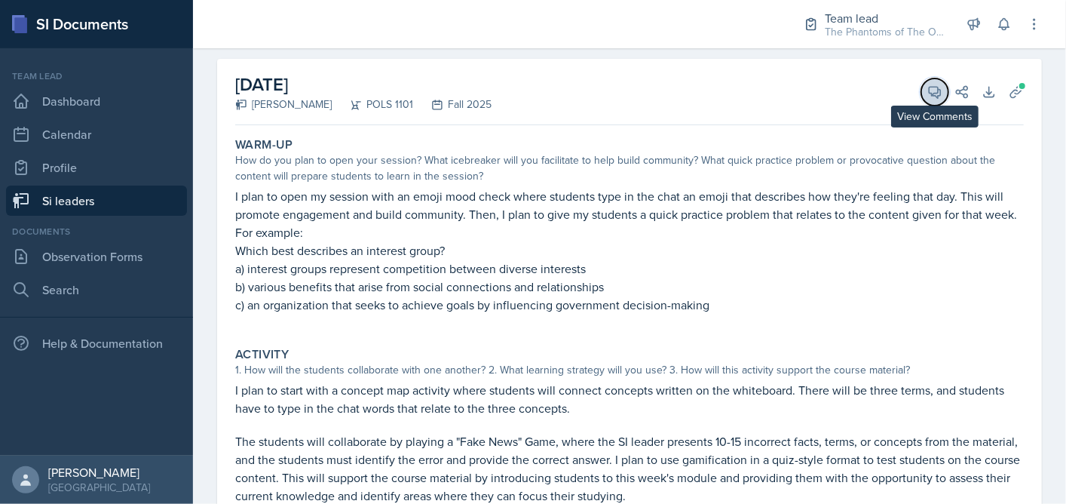
click at [929, 87] on icon at bounding box center [934, 92] width 11 height 11
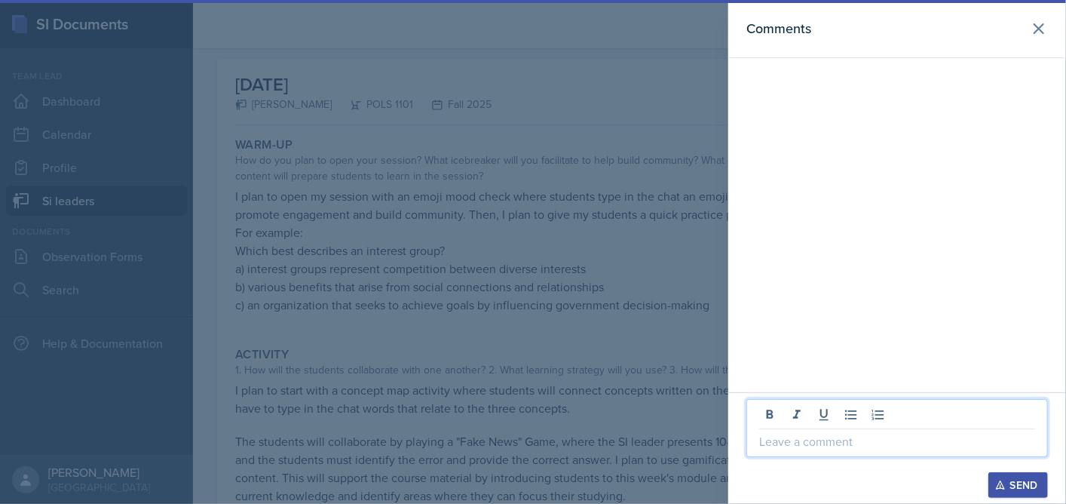
click at [865, 436] on p at bounding box center [897, 441] width 276 height 18
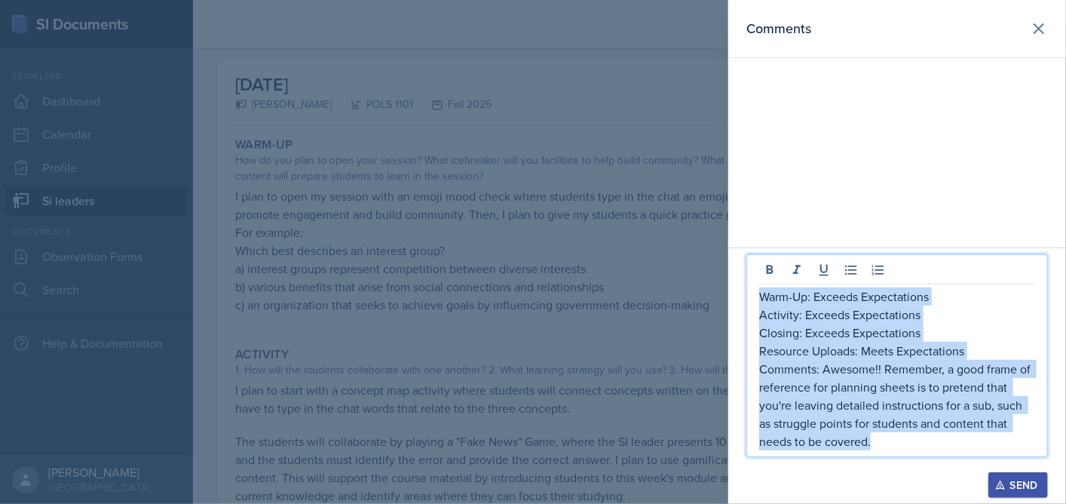
click at [763, 298] on p "Warm-Up: Exceeds Expectations" at bounding box center [897, 296] width 276 height 18
click at [1002, 476] on button "Send" at bounding box center [1018, 485] width 60 height 26
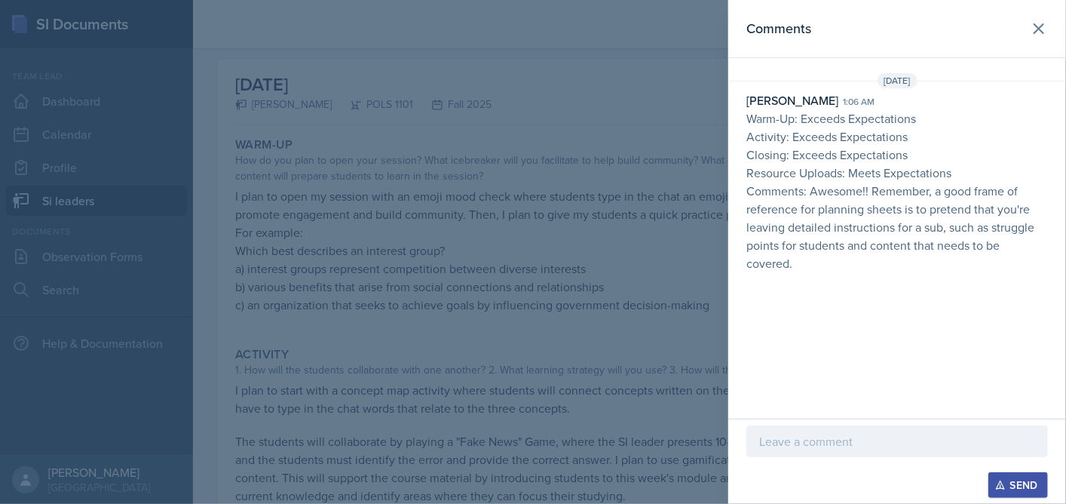
click at [218, 199] on div at bounding box center [533, 252] width 1066 height 504
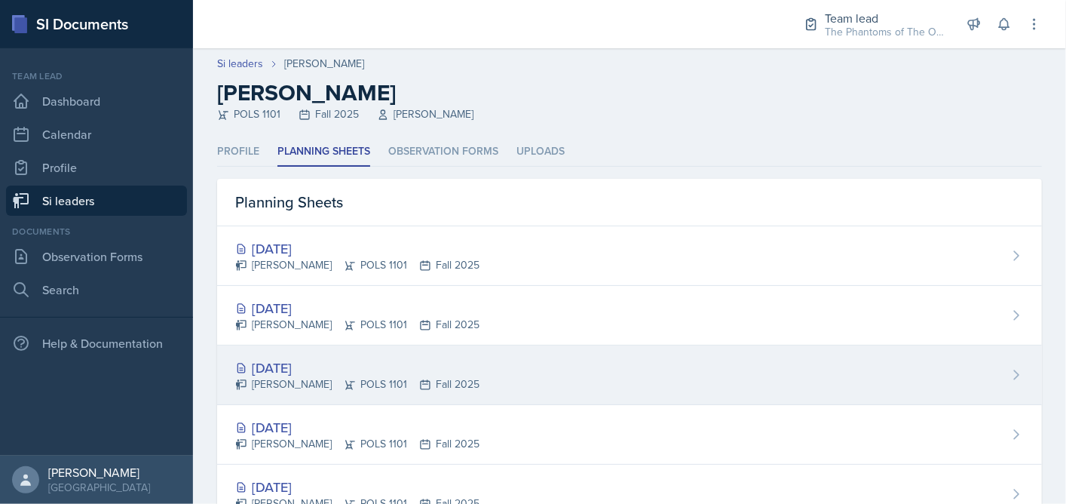
click at [320, 369] on div "[DATE]" at bounding box center [357, 367] width 244 height 20
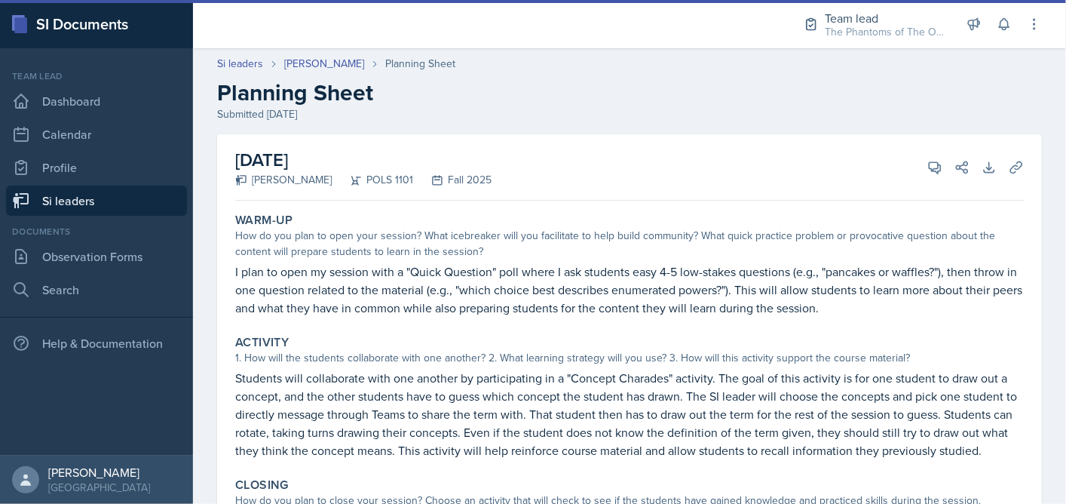
click at [1016, 174] on div "[DATE] [PERSON_NAME] POLS 1101 Fall 2025 View Comments Comments Send Share Down…" at bounding box center [629, 404] width 825 height 540
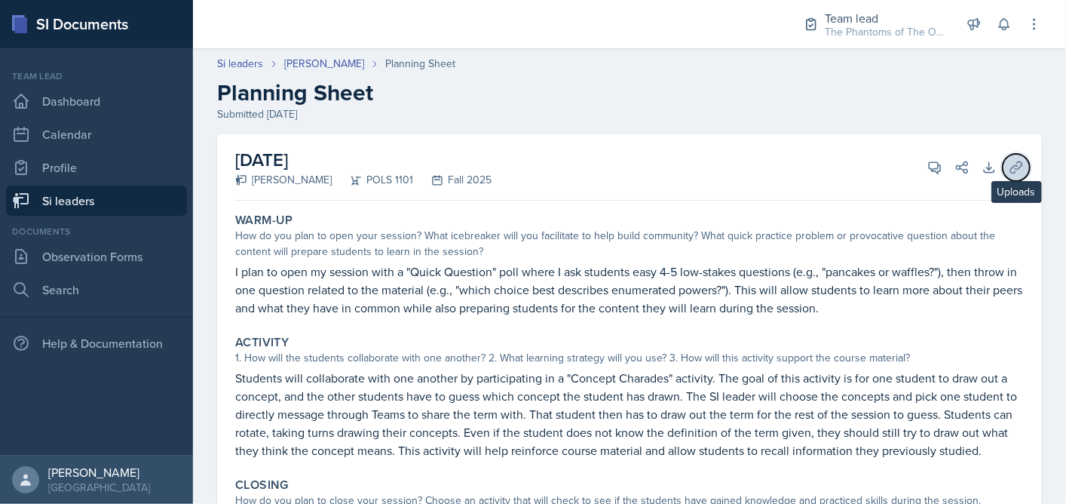
click at [1012, 171] on icon at bounding box center [1016, 167] width 15 height 15
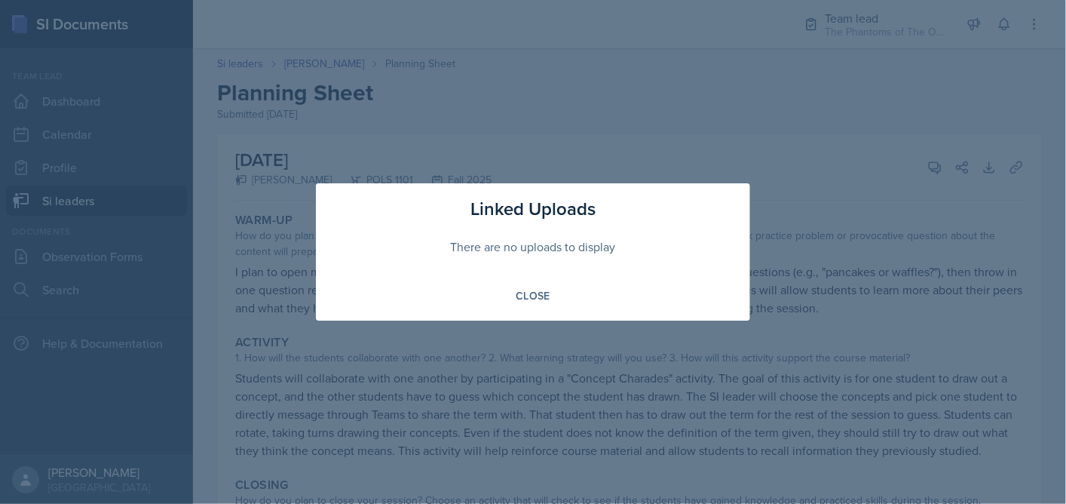
click at [895, 237] on div at bounding box center [533, 252] width 1066 height 504
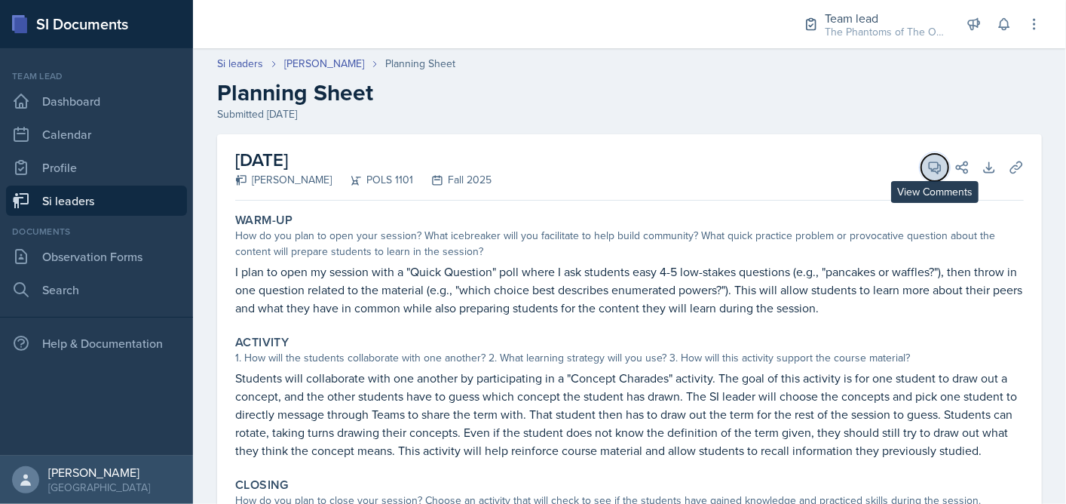
click at [927, 166] on icon at bounding box center [934, 167] width 15 height 15
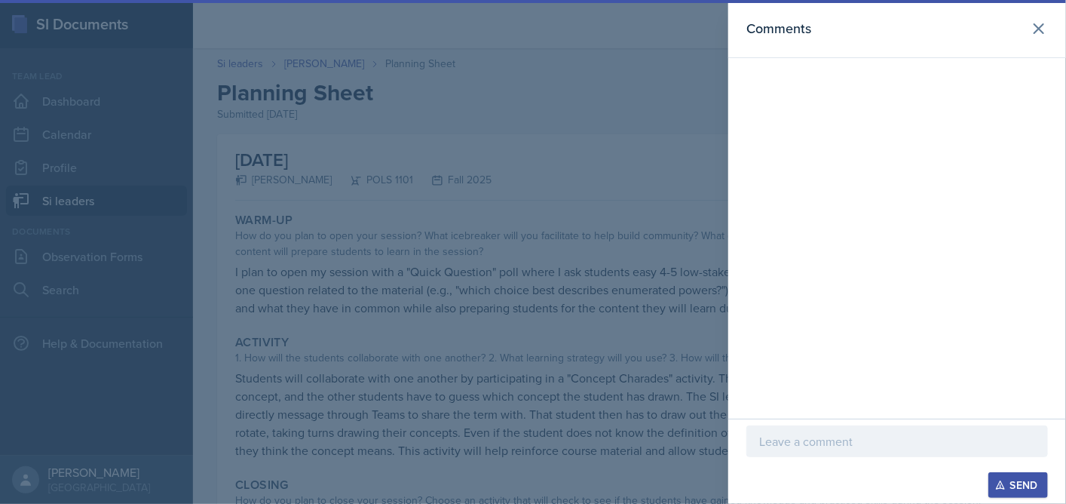
click at [857, 442] on p at bounding box center [897, 441] width 276 height 18
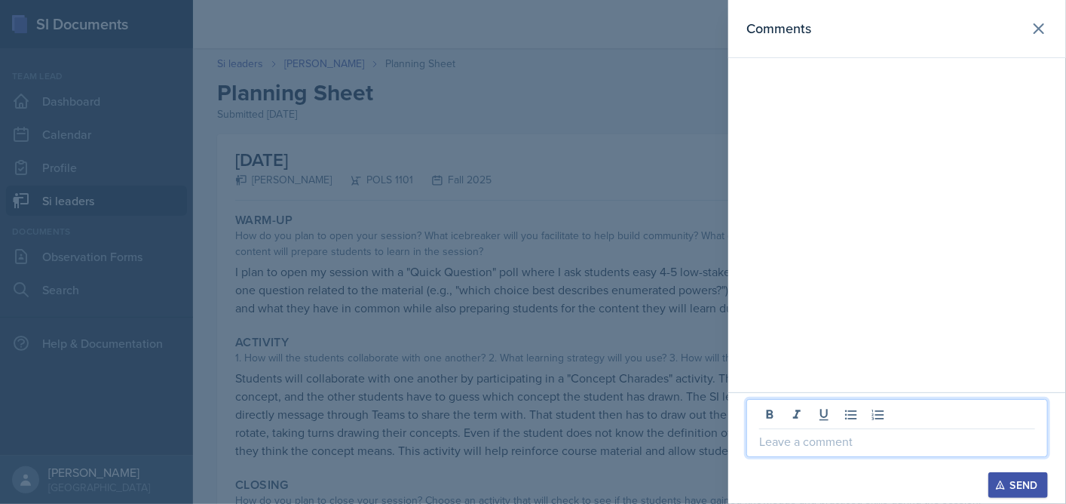
paste div
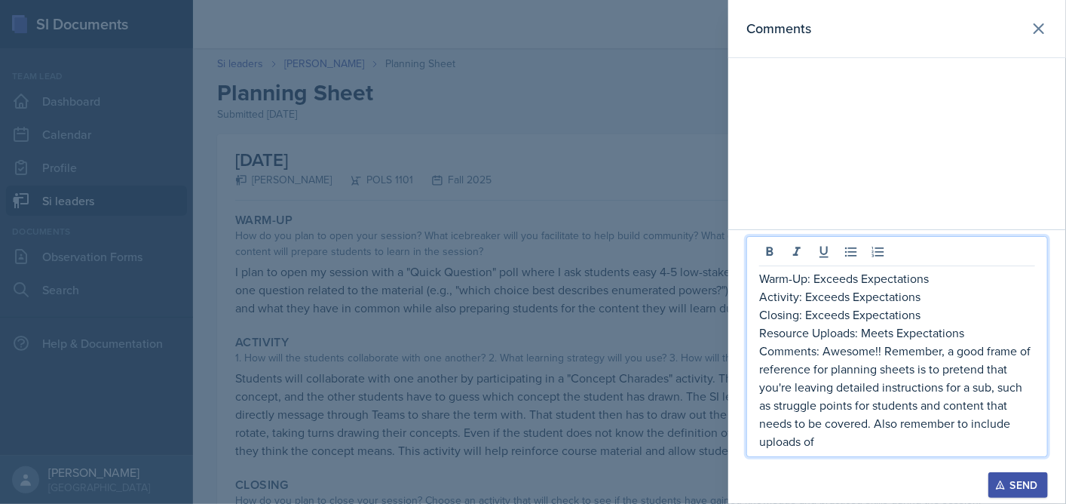
click at [895, 334] on p "Resource Uploads: Meets Expectations" at bounding box center [897, 332] width 276 height 18
click at [860, 334] on p "Resource Uploads: Meets Expectations" at bounding box center [897, 332] width 276 height 18
click at [880, 445] on p "Comments: Awesome!! Remember, a good frame of reference for planning sheets is …" at bounding box center [897, 395] width 276 height 109
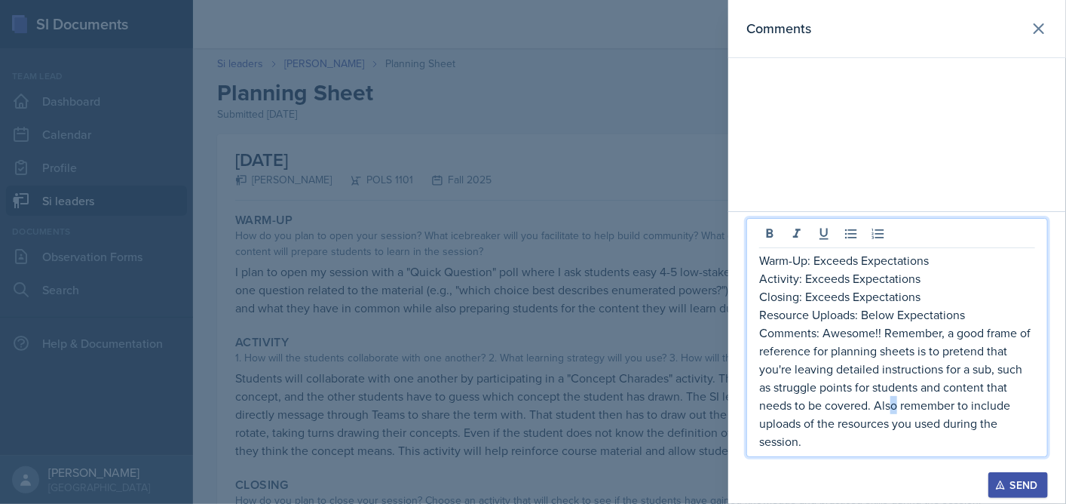
drag, startPoint x: 894, startPoint y: 414, endPoint x: 895, endPoint y: 406, distance: 7.7
click at [895, 406] on p "Comments: Awesome!! Remember, a good frame of reference for planning sheets is …" at bounding box center [897, 386] width 276 height 127
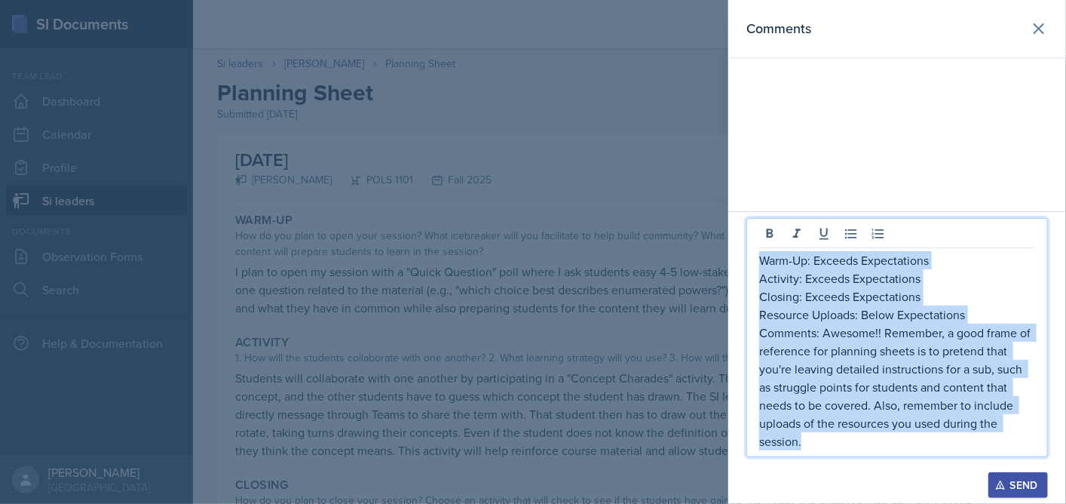
copy div "Warm-Up: Exceeds Expectations Activity: Exceeds Expectations Closing: Exceeds E…"
click at [1028, 488] on div "Send" at bounding box center [1018, 485] width 40 height 12
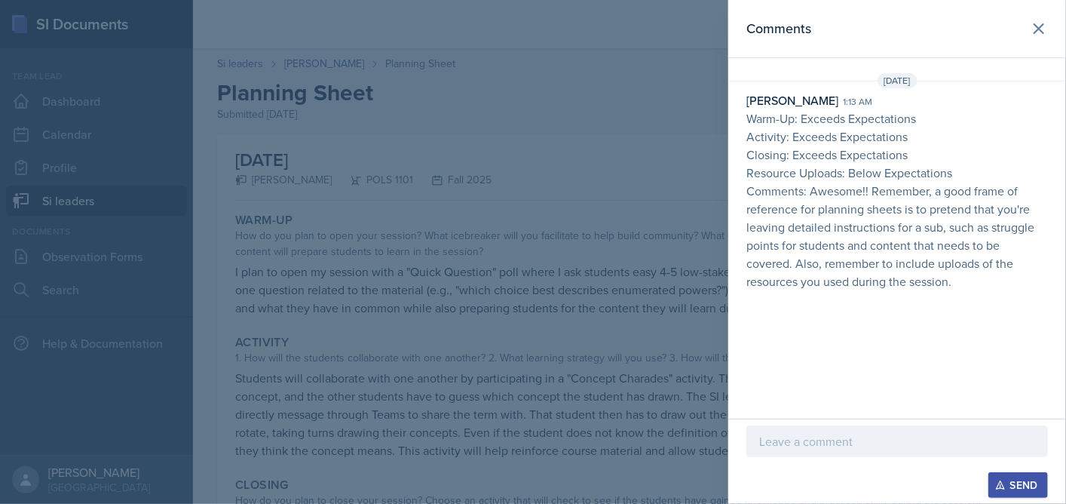
click at [505, 346] on div at bounding box center [533, 252] width 1066 height 504
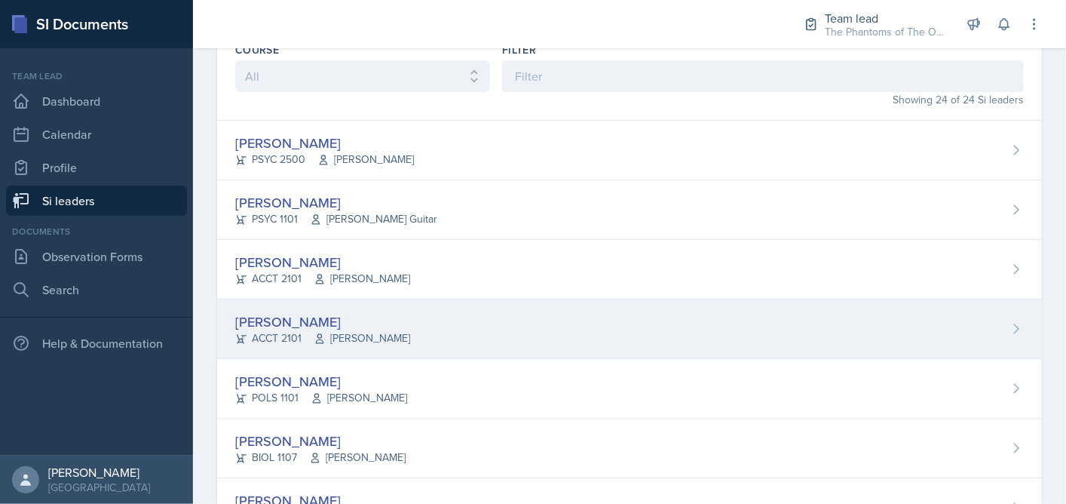
scroll to position [151, 0]
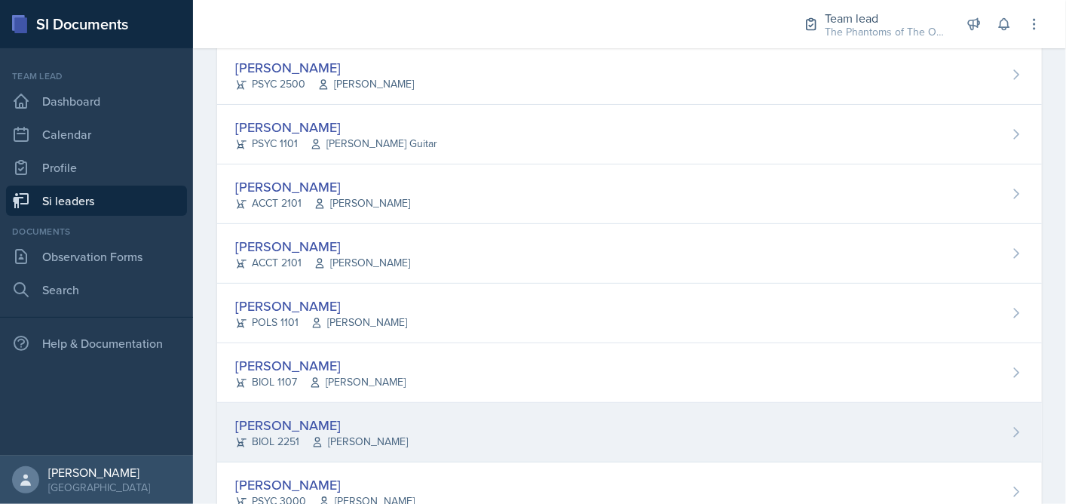
click at [370, 415] on div "[PERSON_NAME]" at bounding box center [321, 425] width 173 height 20
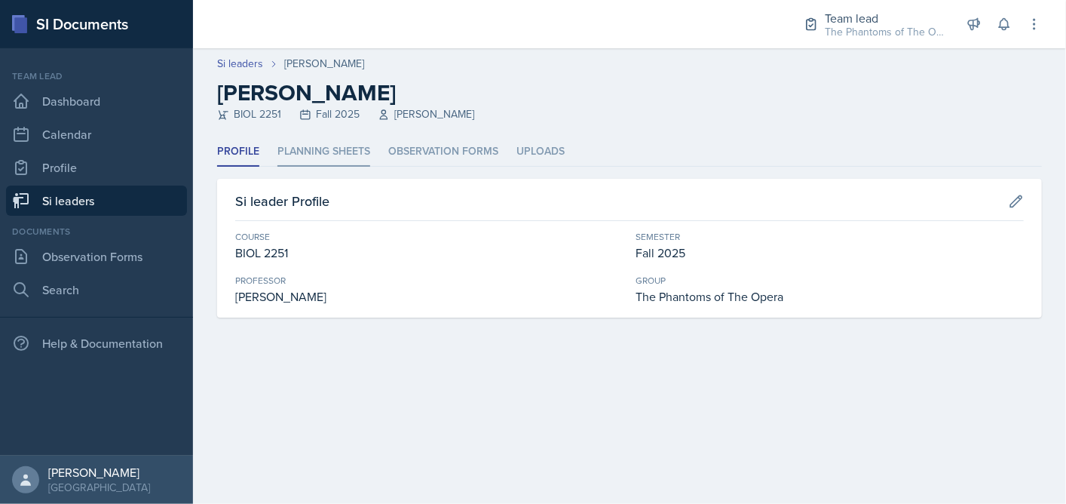
click at [329, 152] on li "Planning Sheets" at bounding box center [323, 151] width 93 height 29
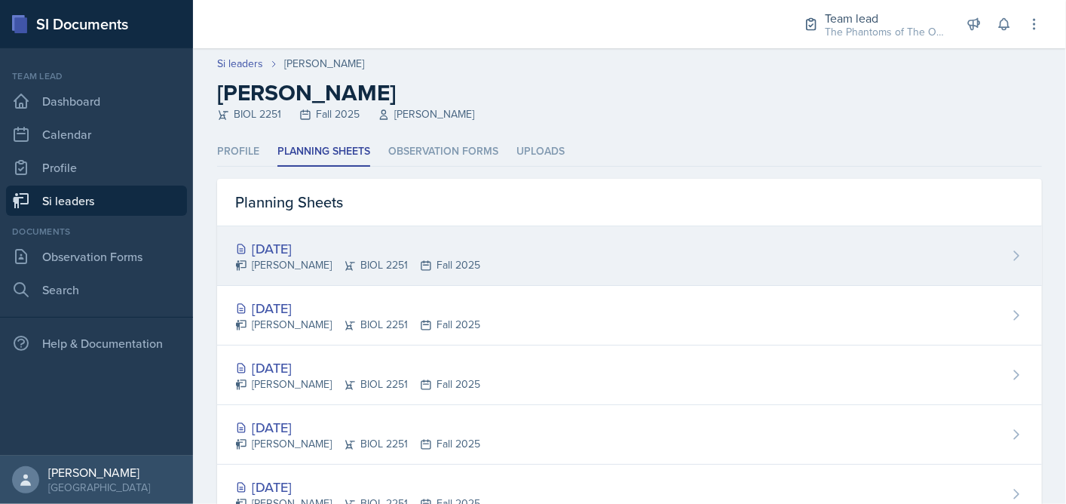
click at [513, 265] on div "[DATE] [PERSON_NAME] BIOL 2251 Fall 2025" at bounding box center [629, 256] width 825 height 60
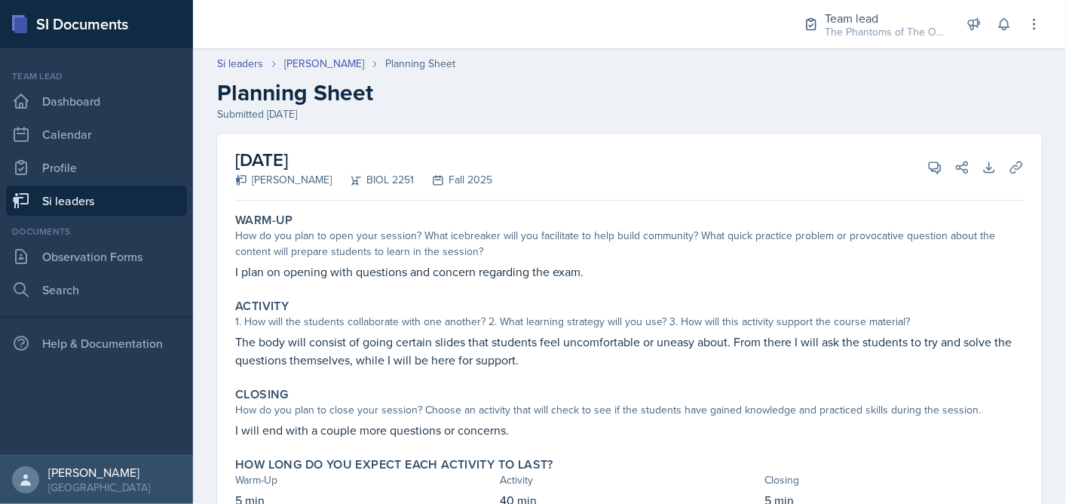
scroll to position [66, 0]
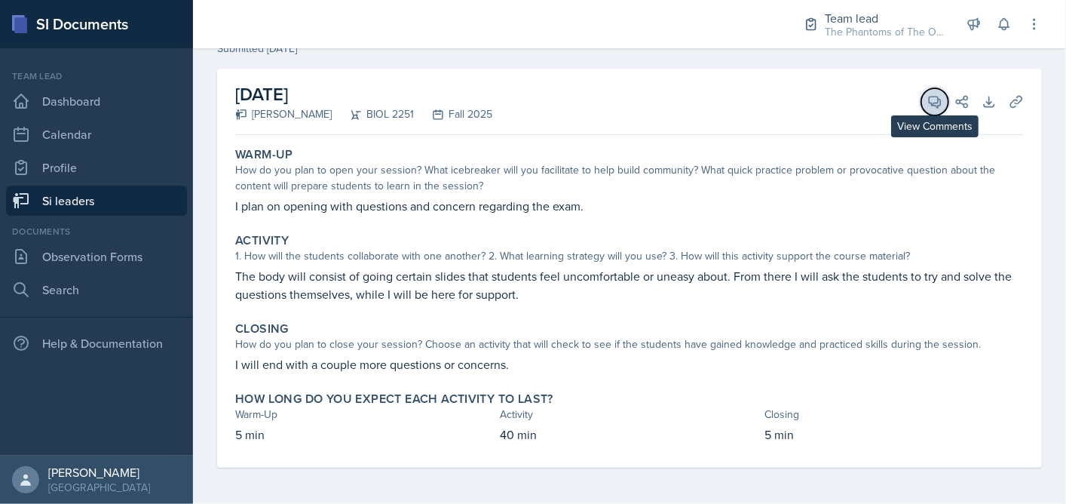
click at [929, 99] on icon at bounding box center [934, 101] width 11 height 11
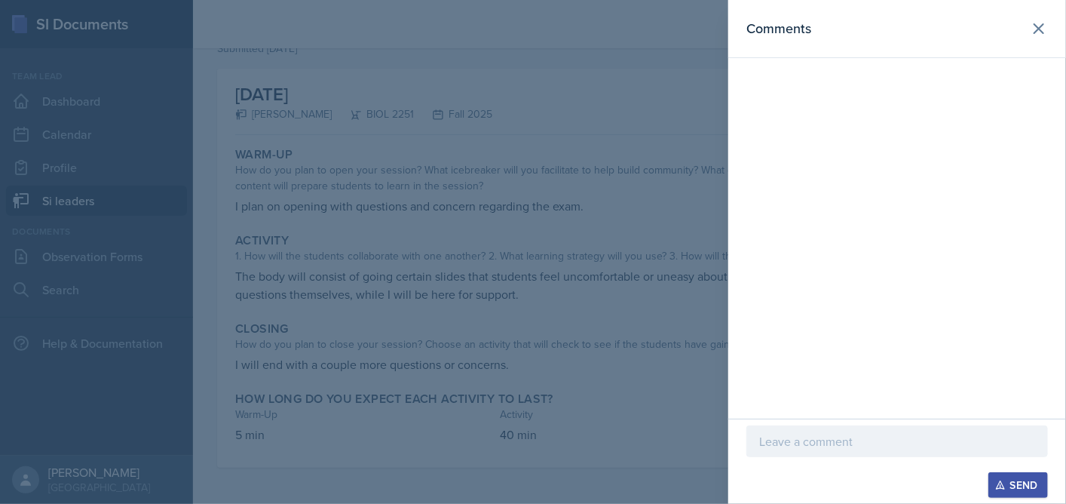
click at [842, 439] on p at bounding box center [897, 441] width 276 height 18
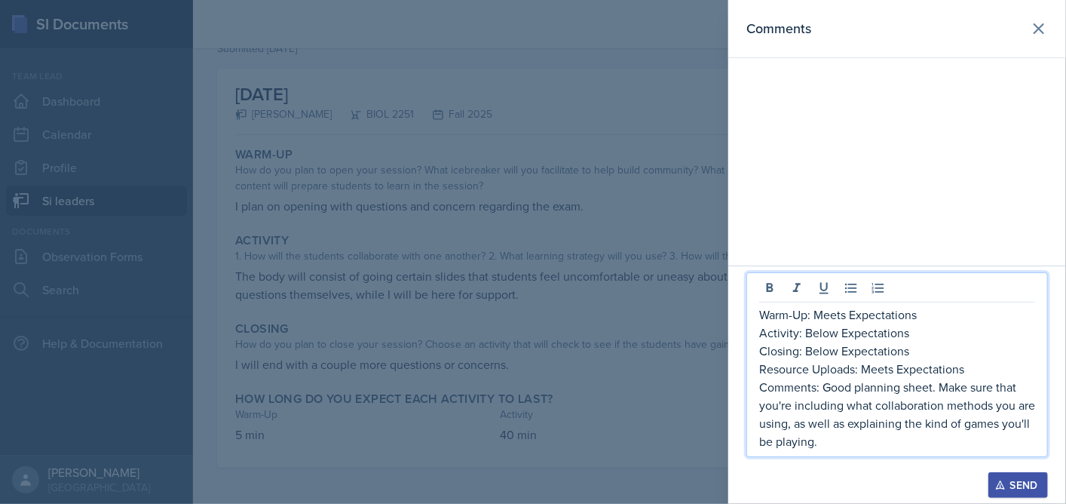
click at [845, 317] on p "Warm-Up: Meets Expectations" at bounding box center [897, 314] width 276 height 18
click at [815, 317] on p "Warm-Up: Meets Expectations" at bounding box center [897, 314] width 276 height 18
click at [941, 387] on p "Comments: Good planning sheet. Make sure that you're including what collaborati…" at bounding box center [897, 414] width 276 height 72
click at [826, 388] on p "Comments: Good planning sheet. Make sure that you're including what collaborati…" at bounding box center [897, 414] width 276 height 72
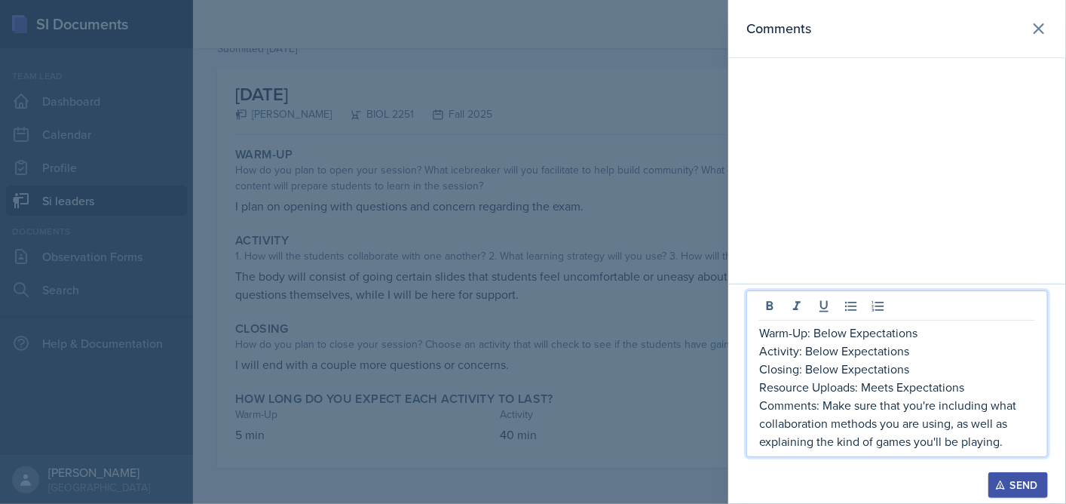
click at [1013, 440] on p "Comments: Make sure that you're including what collaboration methods you are us…" at bounding box center [897, 423] width 276 height 54
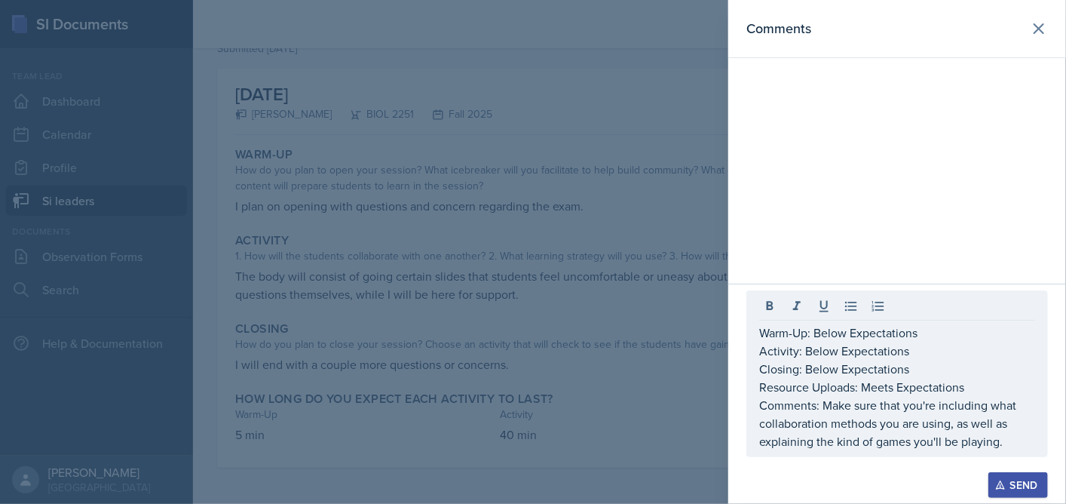
click at [991, 439] on p "Comments: Make sure that you're including what collaboration methods you are us…" at bounding box center [897, 423] width 276 height 54
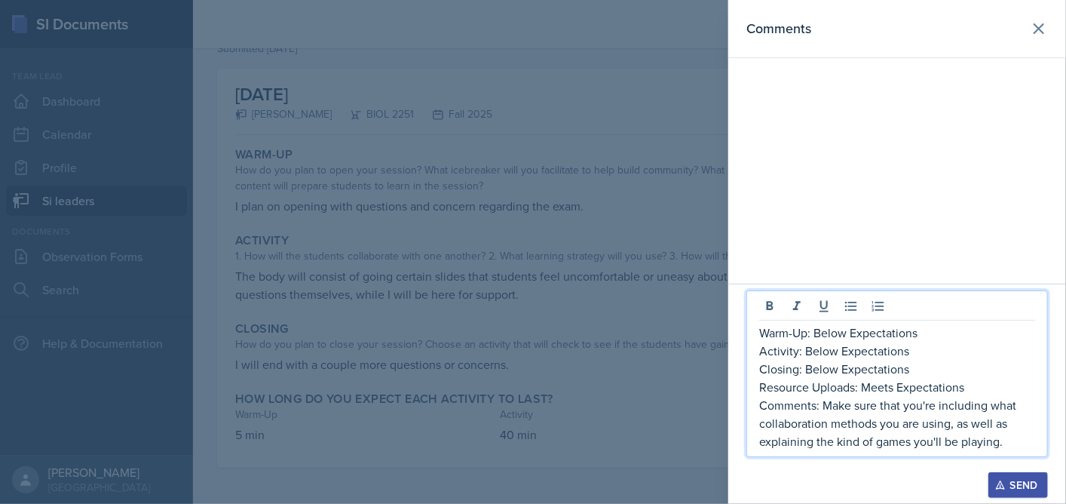
click at [1019, 445] on p "Comments: Make sure that you're including what collaboration methods you are us…" at bounding box center [897, 423] width 276 height 54
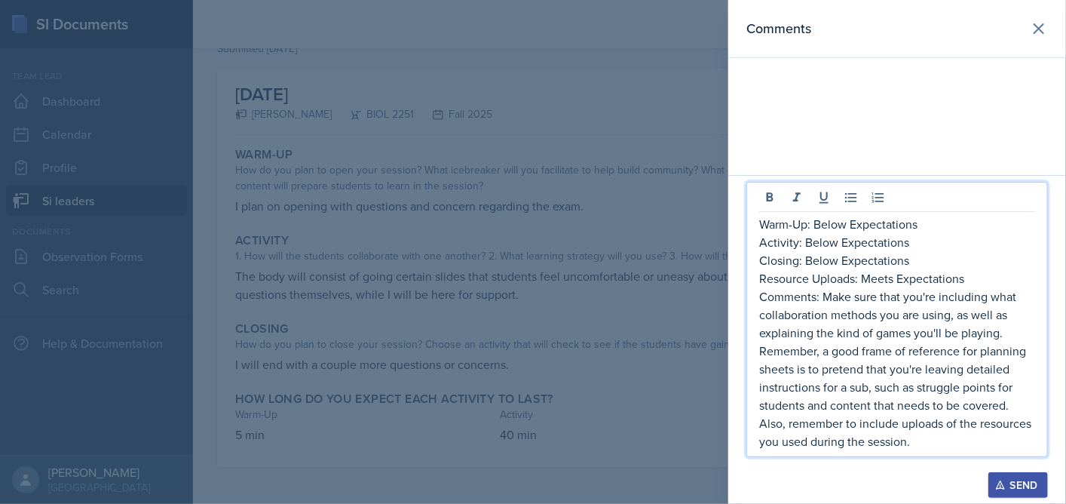
click at [1026, 334] on p "Comments: Make sure that you're including what collaboration methods you are us…" at bounding box center [897, 368] width 276 height 163
click at [950, 444] on p "Comments: Make sure that you're including what collaboration methods you are us…" at bounding box center [897, 368] width 276 height 163
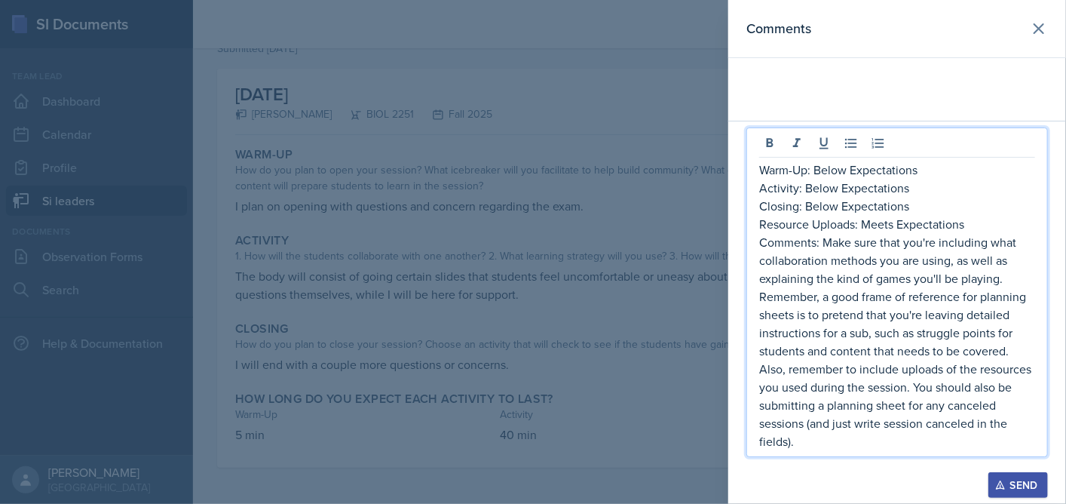
click at [886, 423] on p "Comments: Make sure that you're including what collaboration methods you are us…" at bounding box center [897, 341] width 276 height 217
click at [975, 421] on p "Comments: Make sure that you're including what collaboration methods you are us…" at bounding box center [897, 341] width 276 height 217
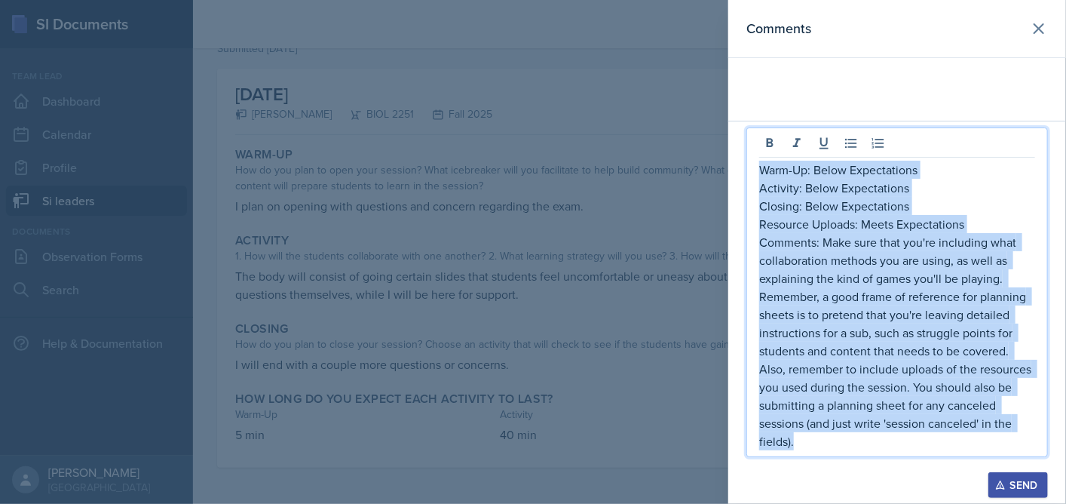
click at [758, 168] on div "Warm-Up: Below Expectations Activity: Below Expectations Closing: Below Expecta…" at bounding box center [896, 291] width 301 height 329
copy div "Warm-Up: Below Expectations Activity: Below Expectations Closing: Below Expecta…"
click at [883, 444] on p "Comments: Make sure that you're including what collaboration methods you are us…" at bounding box center [897, 341] width 276 height 217
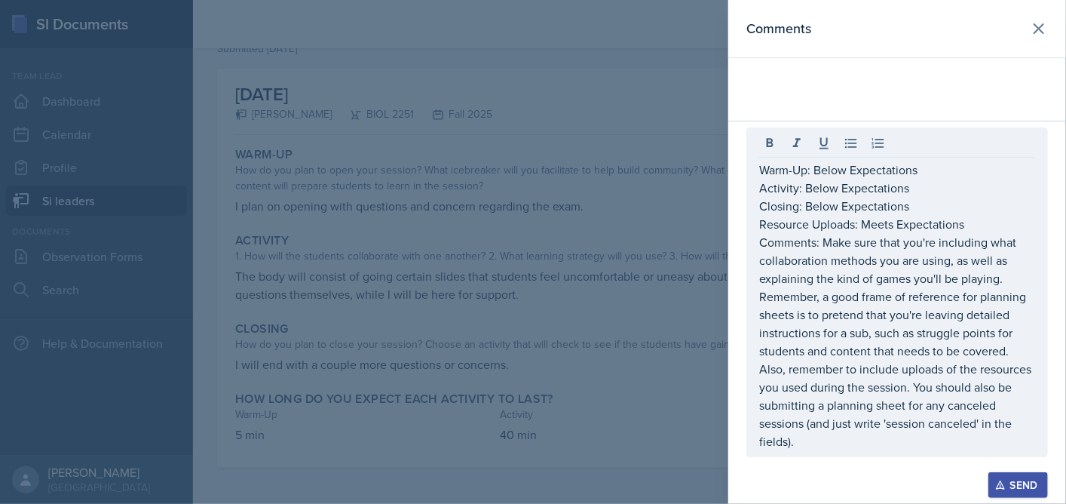
click at [1009, 488] on div "Send" at bounding box center [1018, 485] width 40 height 12
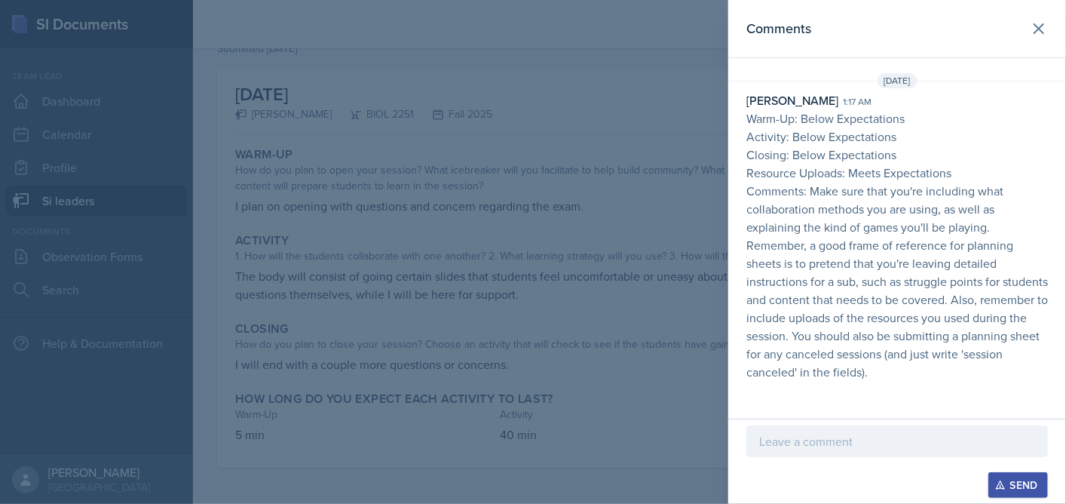
click at [337, 194] on div at bounding box center [533, 252] width 1066 height 504
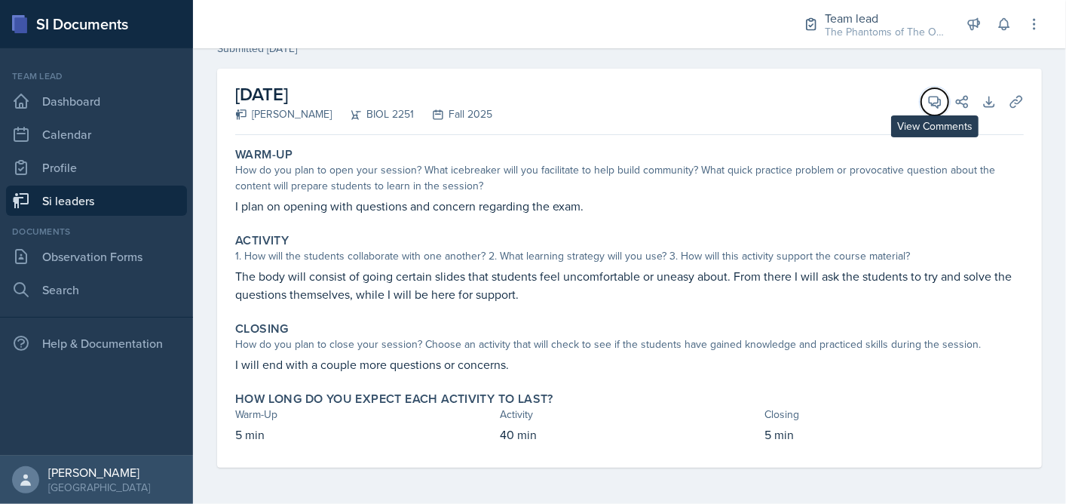
drag, startPoint x: 921, startPoint y: 107, endPoint x: 932, endPoint y: 105, distance: 10.8
click at [927, 106] on icon at bounding box center [934, 101] width 15 height 15
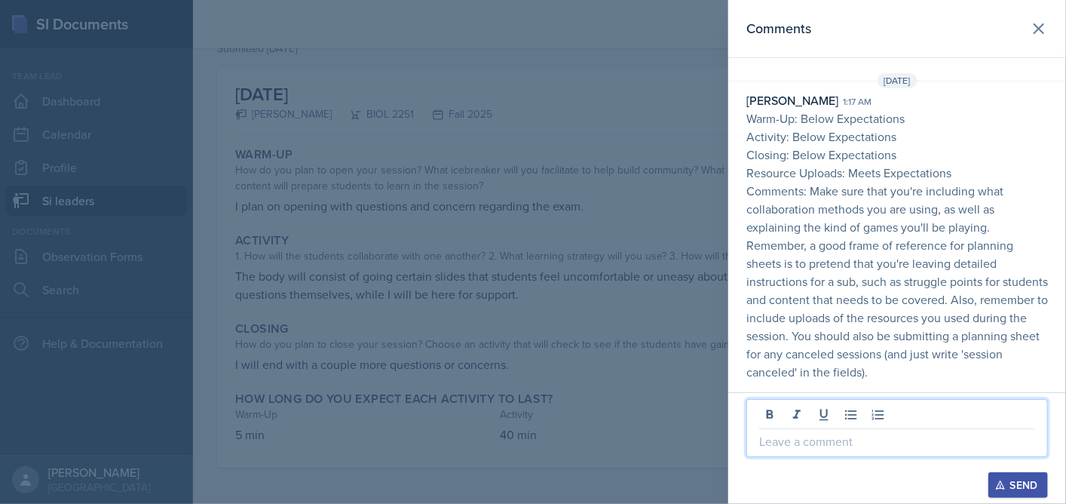
click at [887, 435] on p at bounding box center [897, 441] width 276 height 18
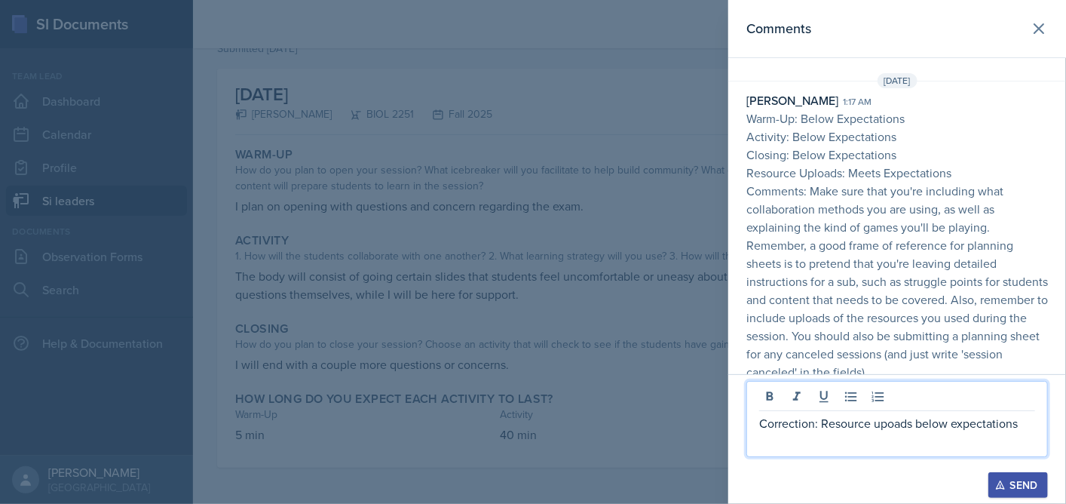
click at [884, 425] on p "Correction: Resource upoads below expectations" at bounding box center [897, 423] width 276 height 18
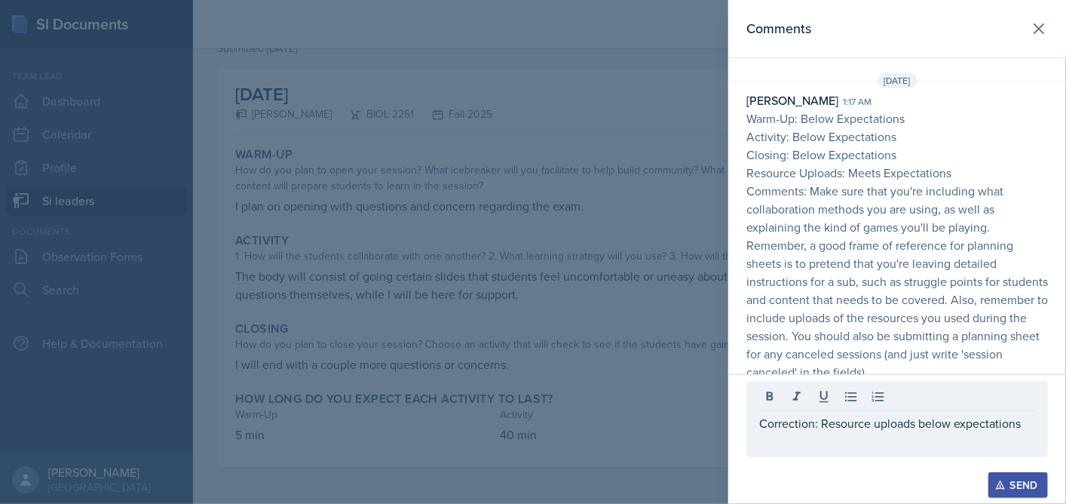
click at [1006, 485] on div "Send" at bounding box center [1018, 485] width 40 height 12
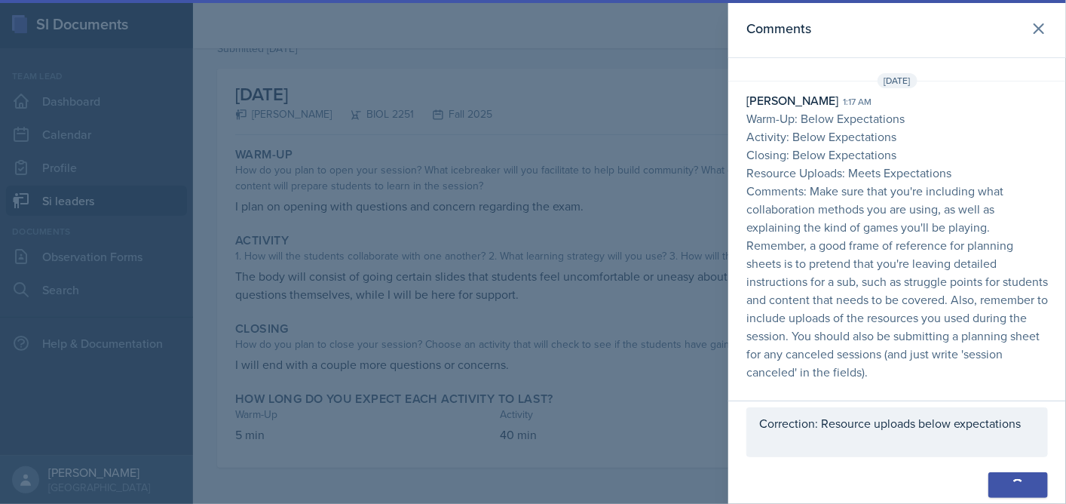
scroll to position [27, 0]
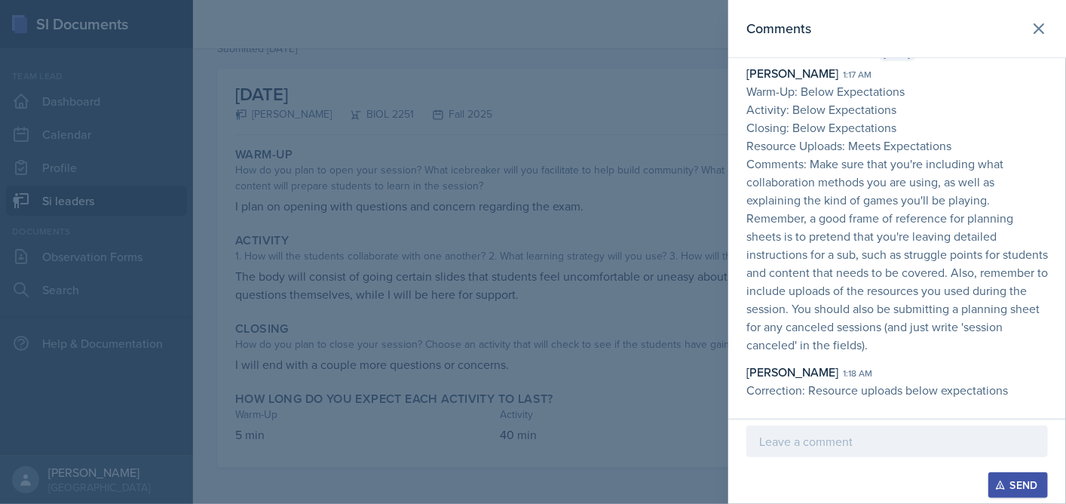
click at [578, 406] on div at bounding box center [533, 252] width 1066 height 504
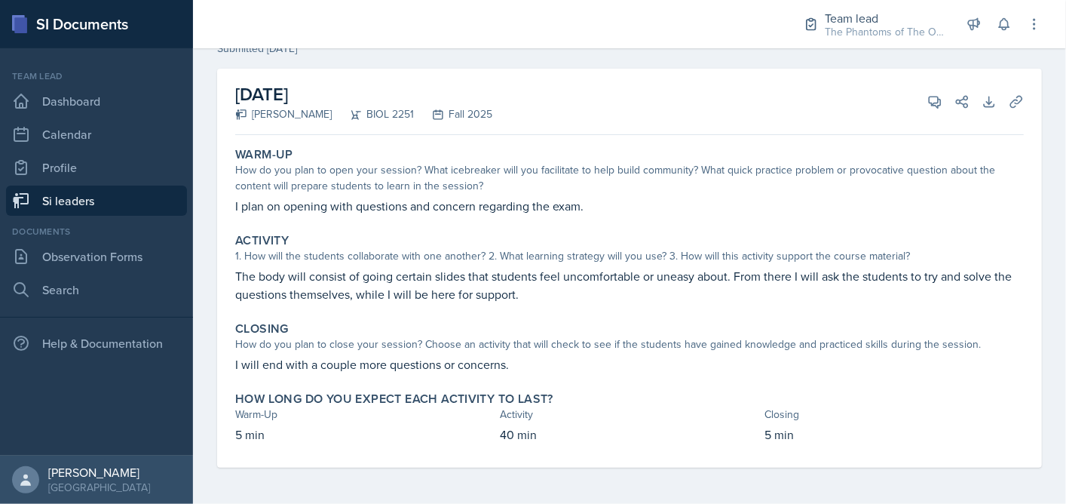
scroll to position [0, 0]
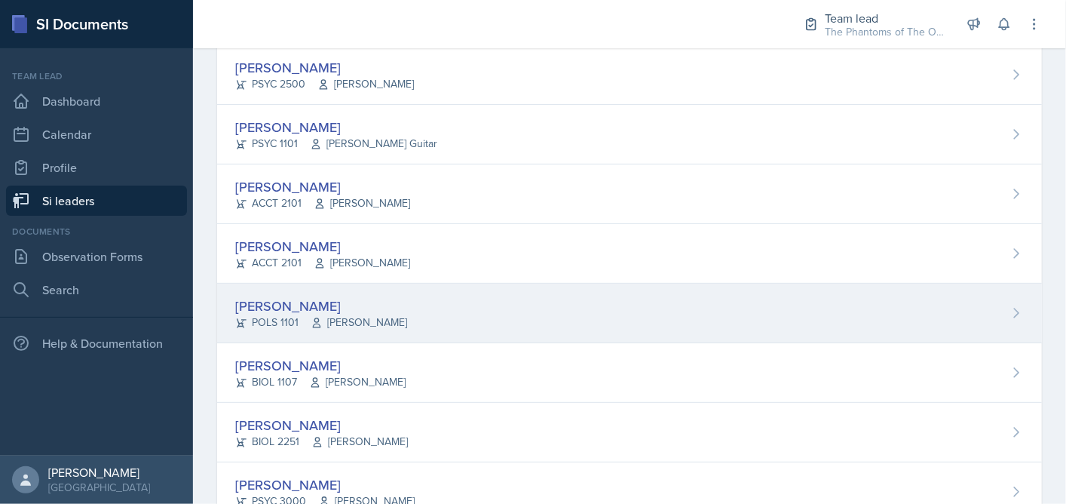
scroll to position [226, 0]
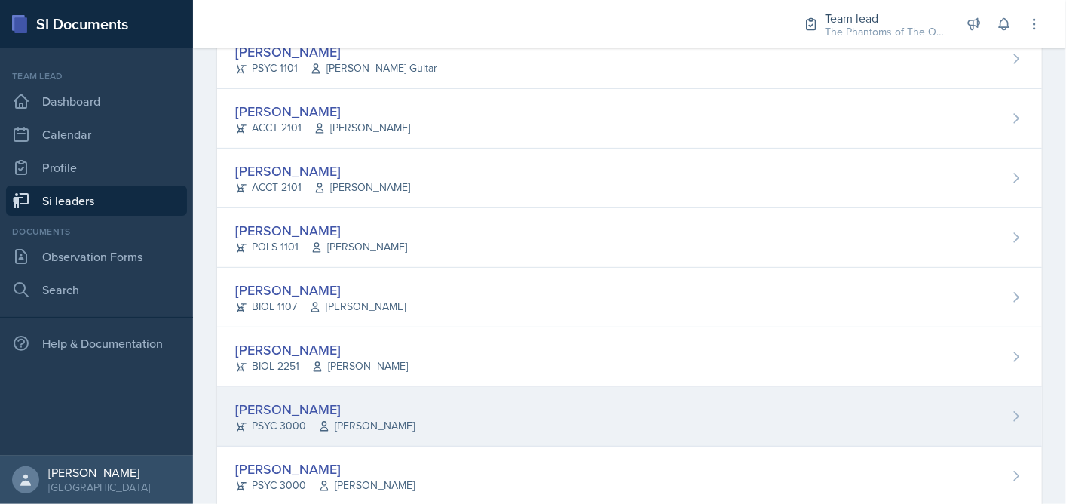
click at [461, 411] on div "[PERSON_NAME] PSYC 3000 [PERSON_NAME]" at bounding box center [629, 417] width 825 height 60
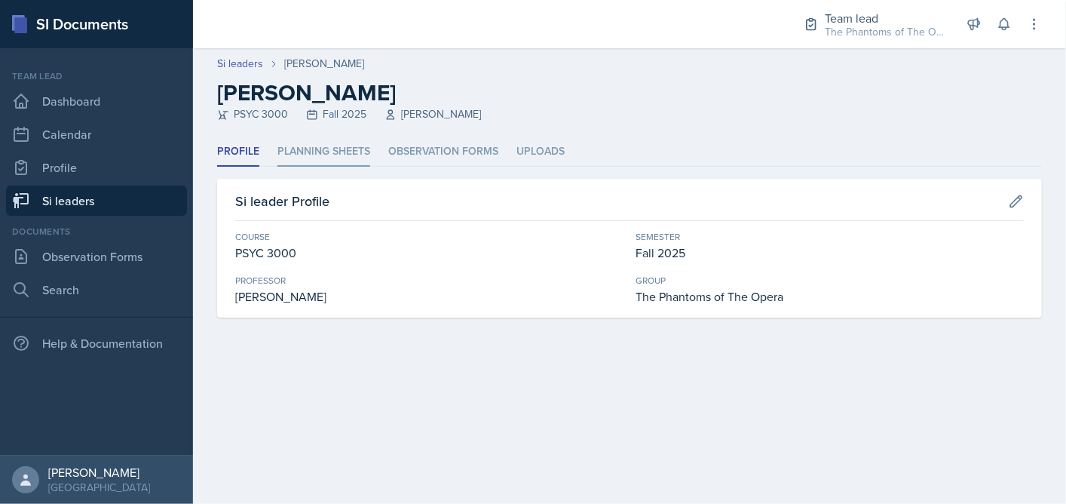
click at [308, 152] on li "Planning Sheets" at bounding box center [323, 151] width 93 height 29
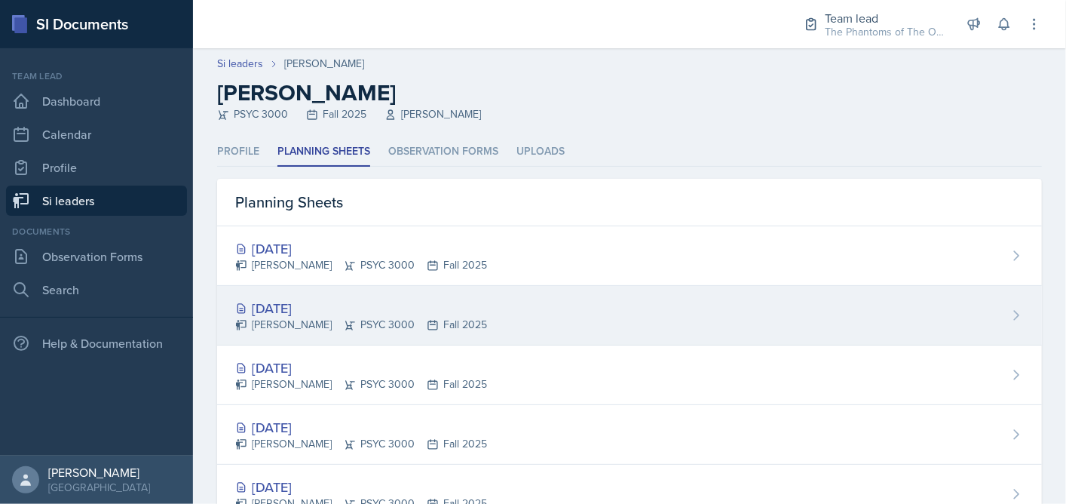
scroll to position [75, 0]
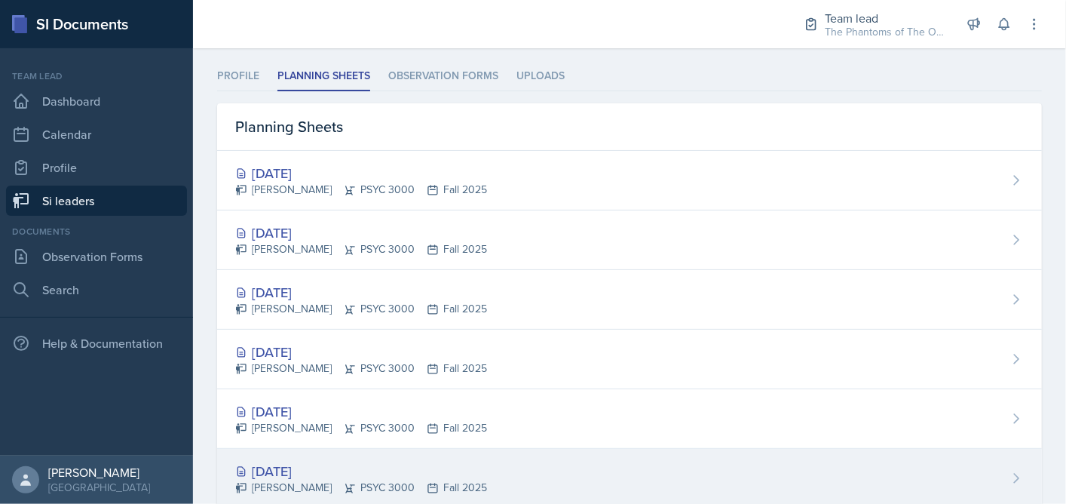
click at [497, 455] on div "[DATE] [PERSON_NAME] PSYC 3000 Fall 2025" at bounding box center [629, 478] width 825 height 60
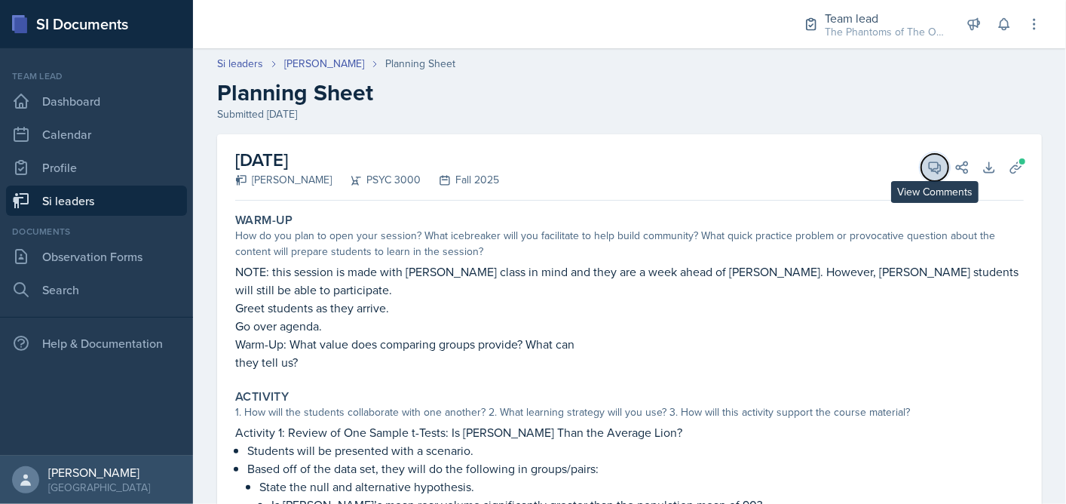
click at [929, 162] on icon at bounding box center [934, 167] width 11 height 11
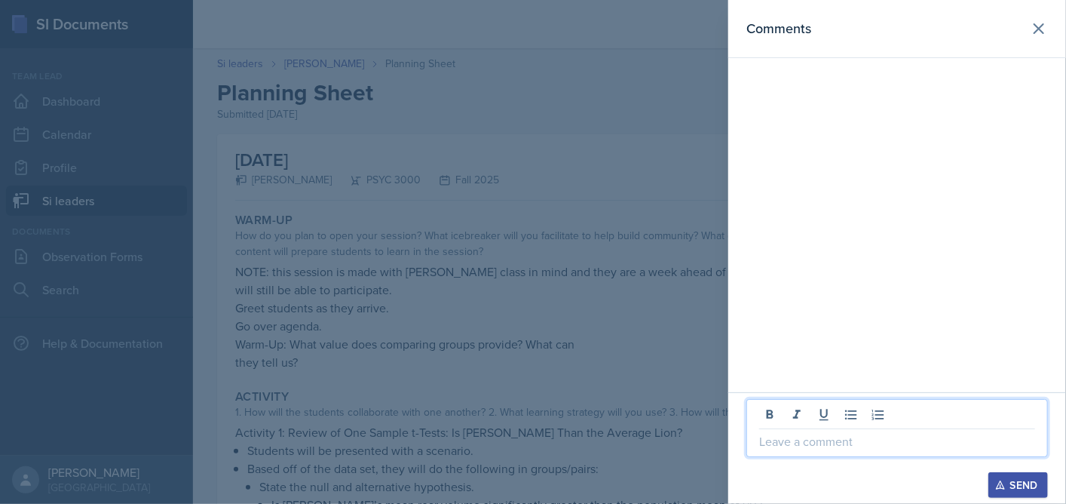
click at [817, 439] on p at bounding box center [897, 441] width 276 height 18
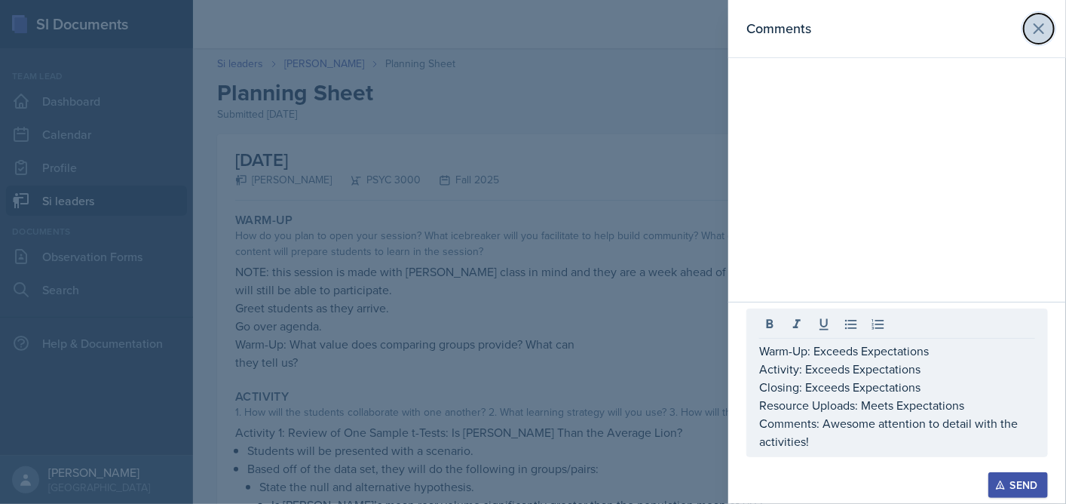
click at [1029, 29] on button at bounding box center [1039, 29] width 30 height 30
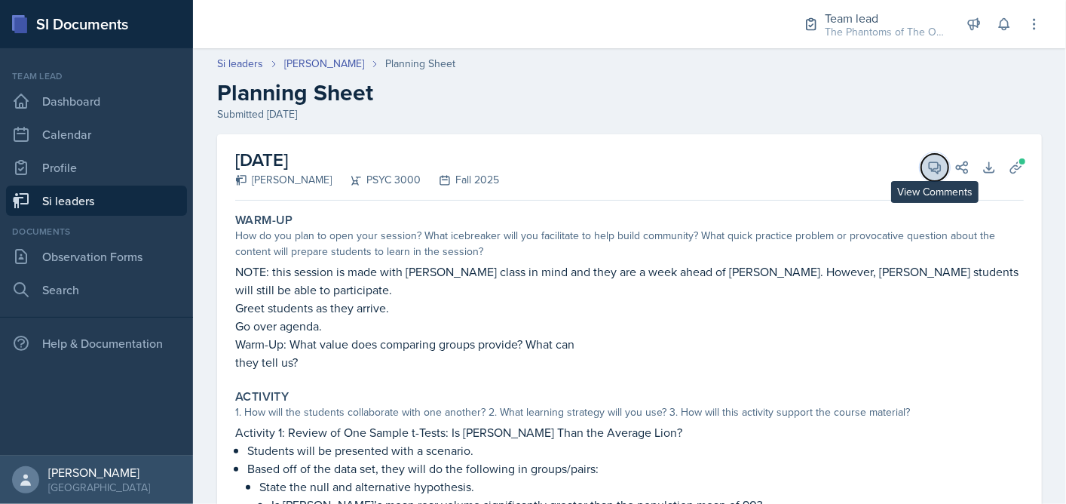
click at [930, 171] on icon at bounding box center [934, 167] width 15 height 15
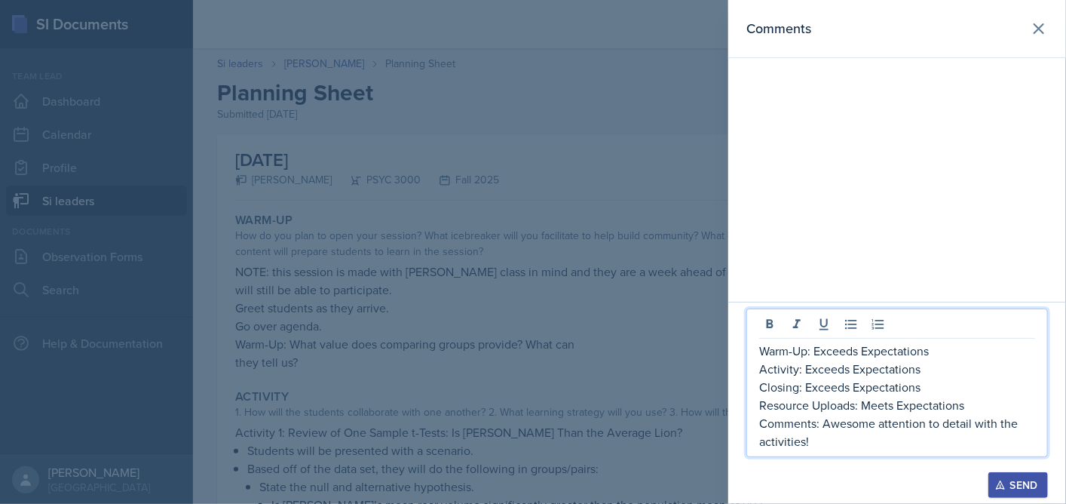
click at [891, 439] on p "Comments: Awesome attention to detail with the activities!" at bounding box center [897, 432] width 276 height 36
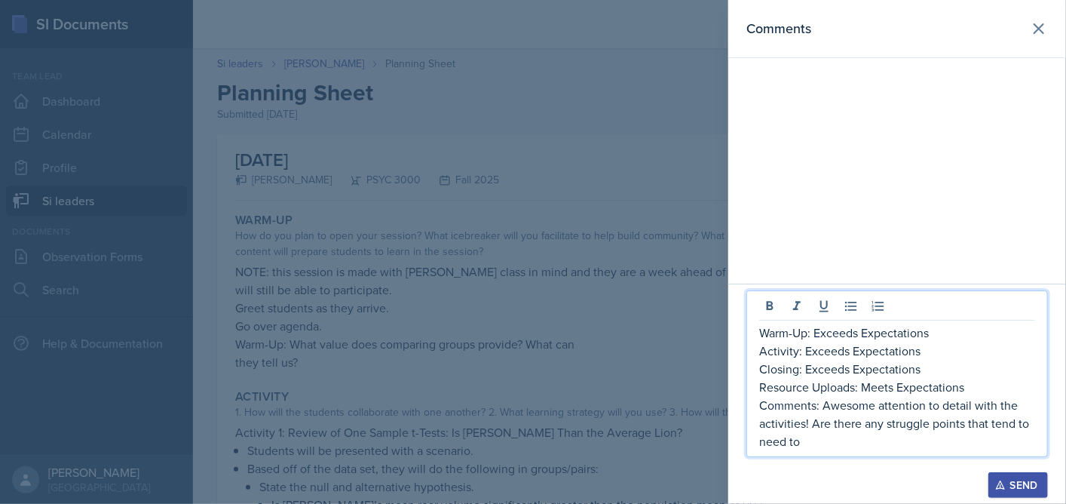
click at [989, 424] on p "Comments: Awesome attention to detail with the activities! Are there any strugg…" at bounding box center [897, 423] width 276 height 54
click at [1030, 426] on p "Comments: Awesome attention to detail with the activities! Are there any strugg…" at bounding box center [897, 423] width 276 height 54
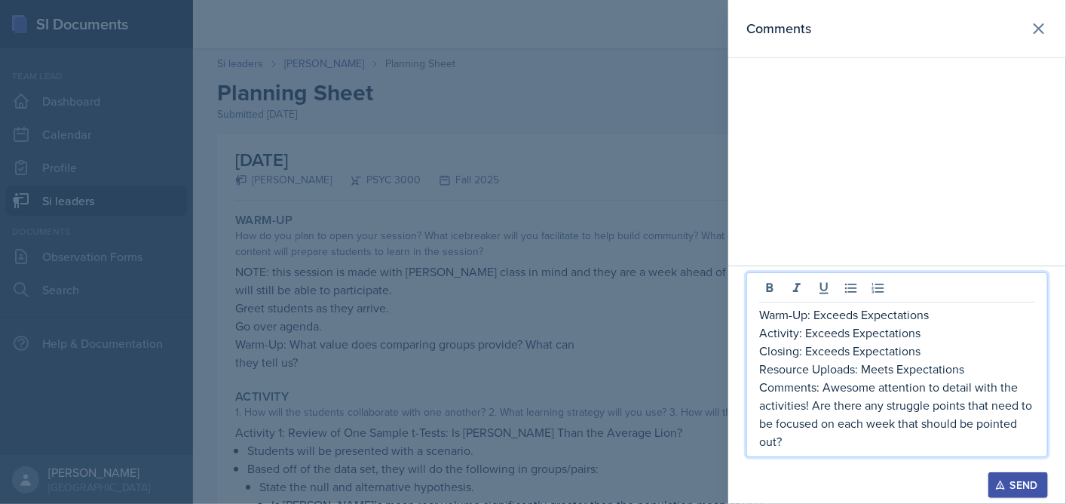
click at [965, 408] on p "Comments: Awesome attention to detail with the activities! Are there any strugg…" at bounding box center [897, 414] width 276 height 72
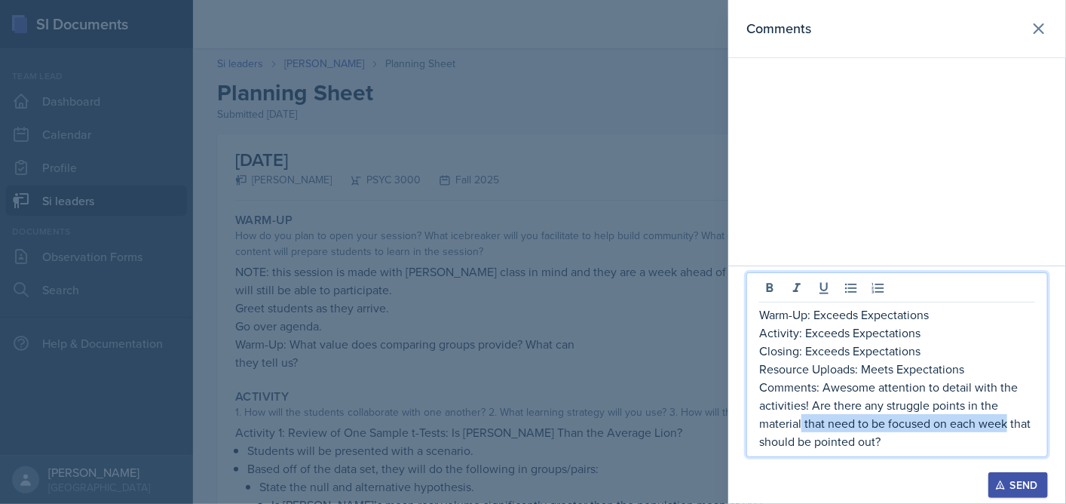
click at [1009, 418] on p "Comments: Awesome attention to detail with the activities! Are there any strugg…" at bounding box center [897, 414] width 276 height 72
click at [1010, 424] on p "Comments: Awesome attention to detail with the activities! Are there any strugg…" at bounding box center [897, 414] width 276 height 72
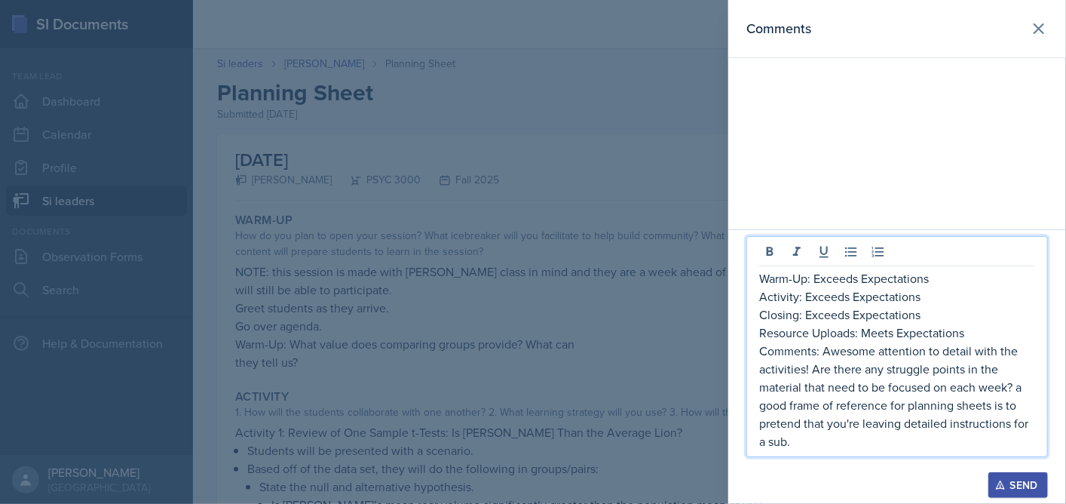
click at [1021, 384] on p "Comments: Awesome attention to detail with the activities! Are there any strugg…" at bounding box center [897, 395] width 276 height 109
click at [812, 444] on p "Comments: Awesome attention to detail with the activities! Are there any strugg…" at bounding box center [897, 395] width 276 height 109
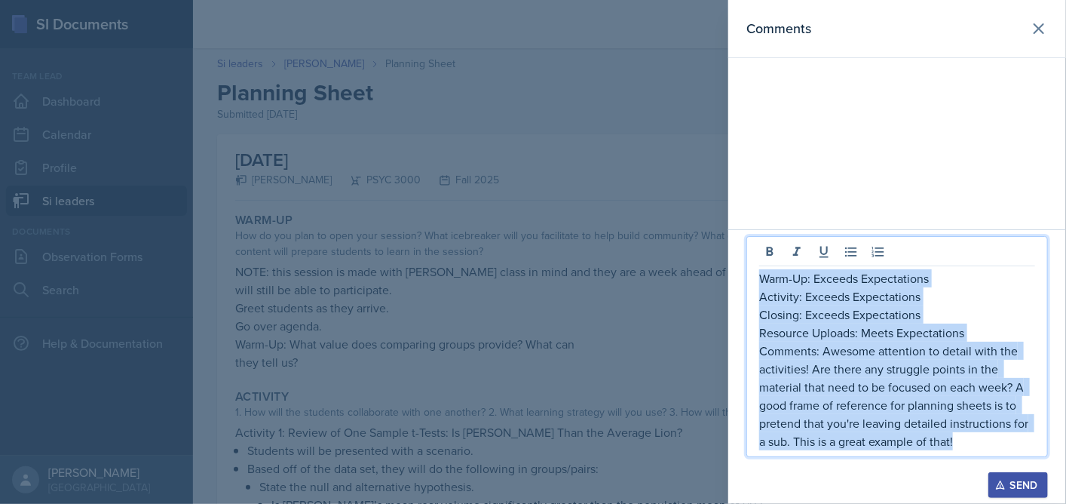
click at [757, 275] on div "Warm-Up: Exceeds Expectations Activity: Exceeds Expectations Closing: Exceeds E…" at bounding box center [896, 346] width 301 height 221
click at [825, 445] on p "Comments: Awesome attention to detail with the activities! Are there any strugg…" at bounding box center [897, 395] width 276 height 109
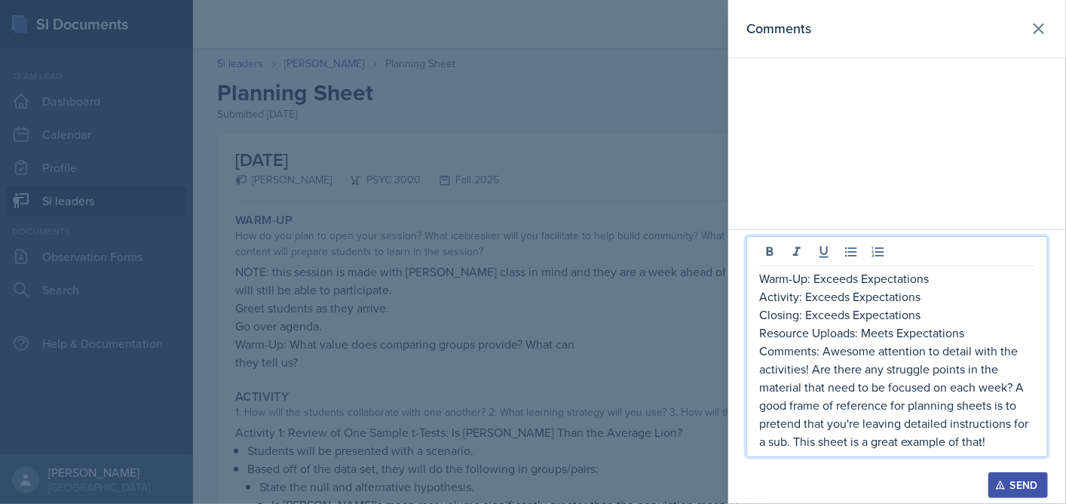
click at [992, 433] on p "Comments: Awesome attention to detail with the activities! Are there any strugg…" at bounding box center [897, 395] width 276 height 109
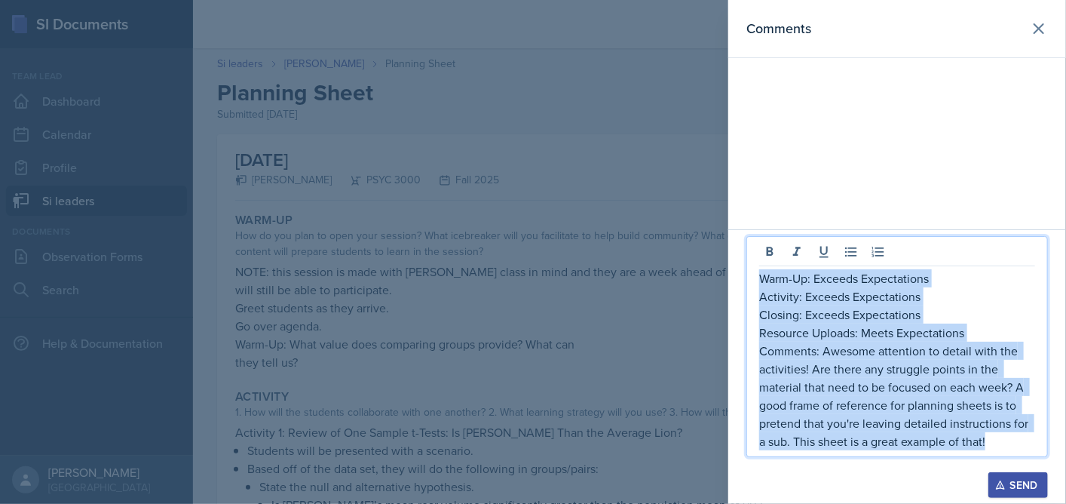
click at [760, 276] on p "Warm-Up: Exceeds Expectations" at bounding box center [897, 278] width 276 height 18
copy div "Warm-Up: Exceeds Expectations Activity: Exceeds Expectations Closing: Exceeds E…"
click at [1021, 474] on button "Send" at bounding box center [1018, 485] width 60 height 26
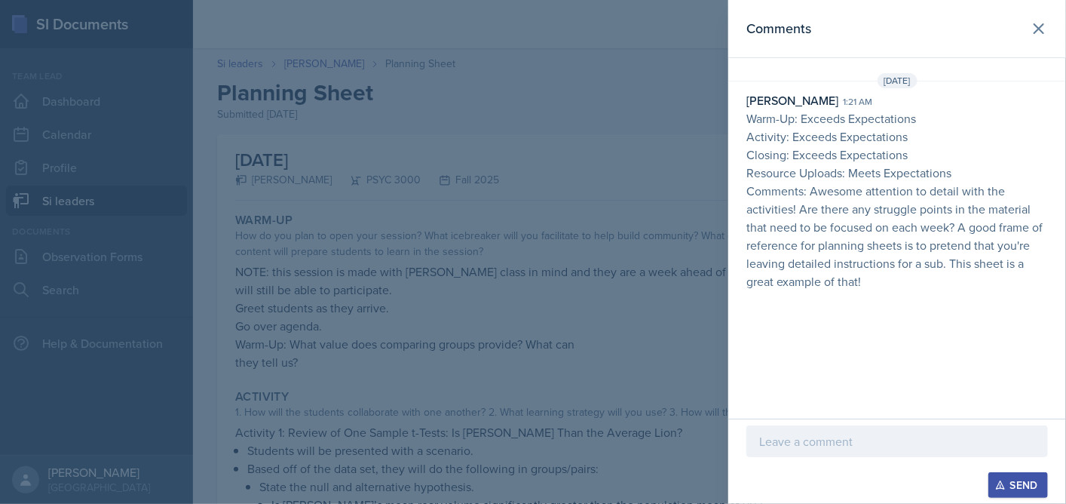
click at [520, 250] on div at bounding box center [533, 252] width 1066 height 504
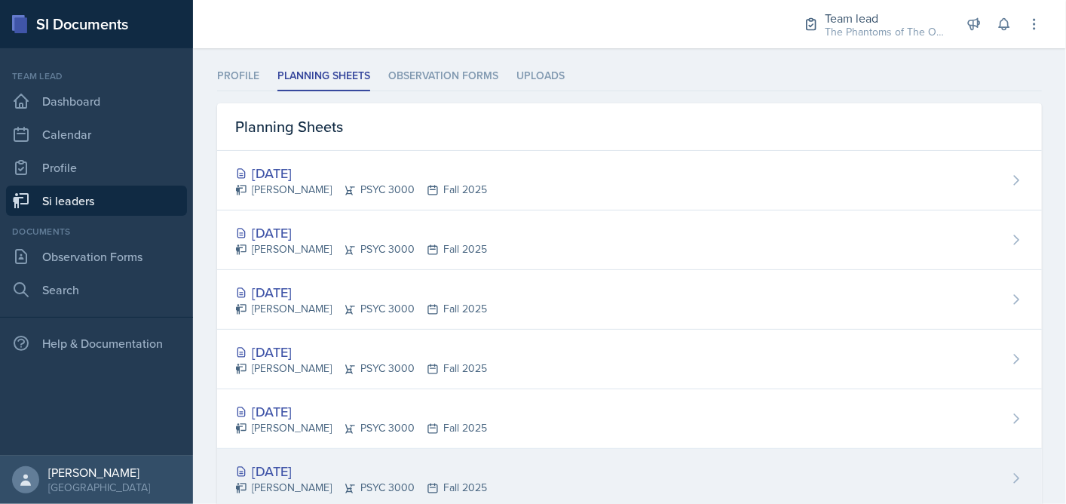
scroll to position [151, 0]
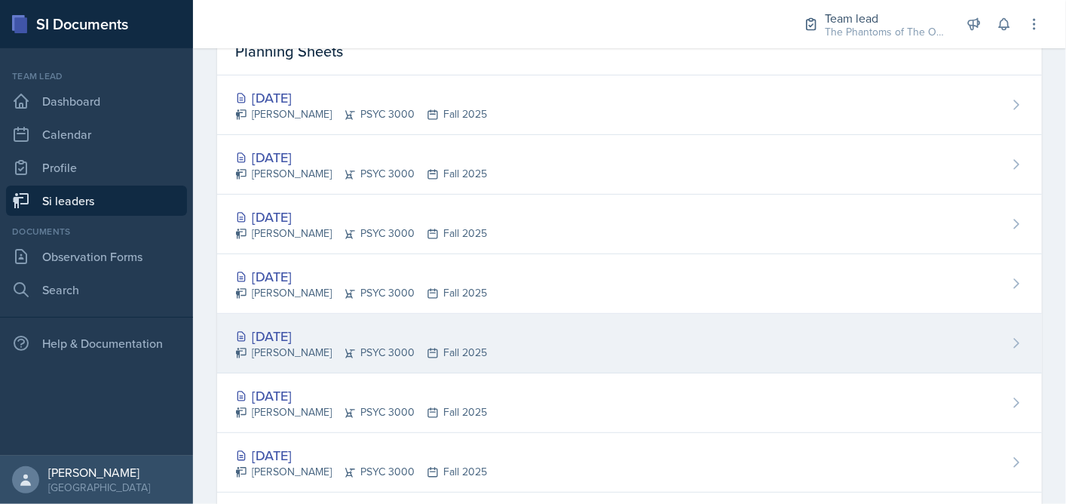
click at [350, 357] on div "[PERSON_NAME] PSYC 3000 Fall 2025" at bounding box center [361, 352] width 252 height 16
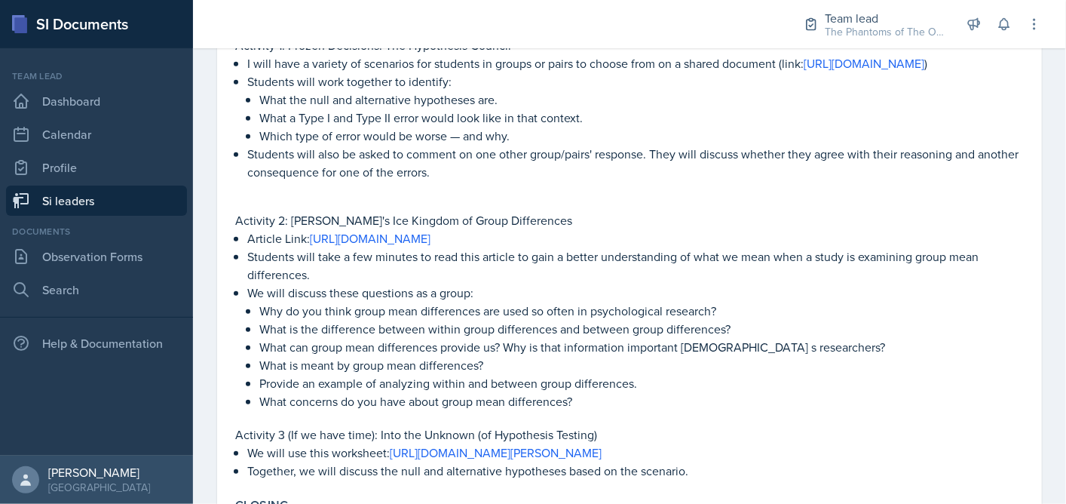
scroll to position [87, 0]
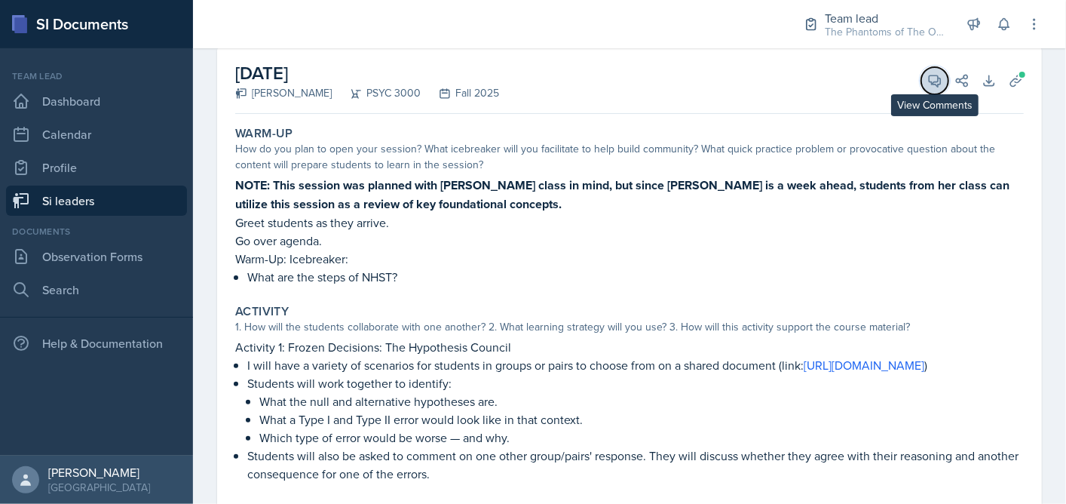
click at [927, 81] on icon at bounding box center [934, 80] width 15 height 15
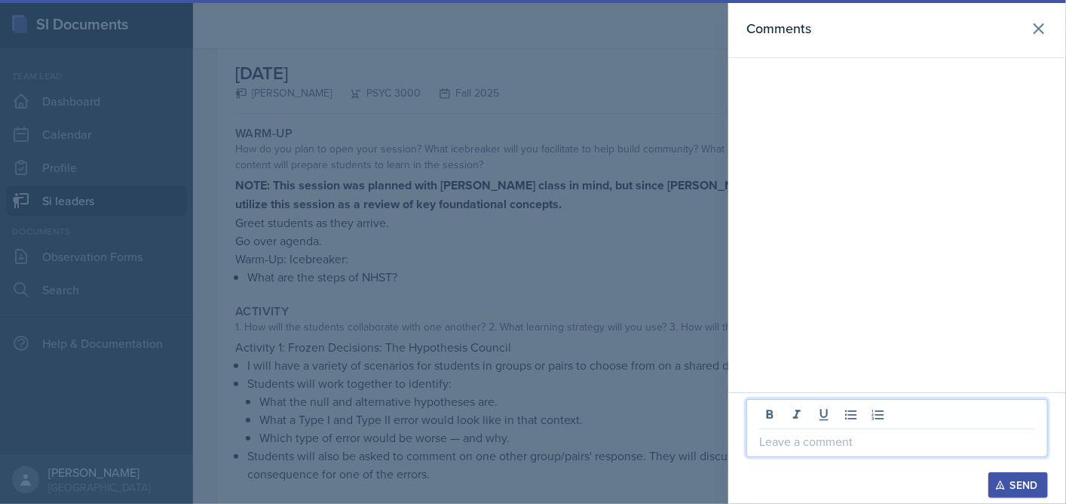
click at [876, 439] on p at bounding box center [897, 441] width 276 height 18
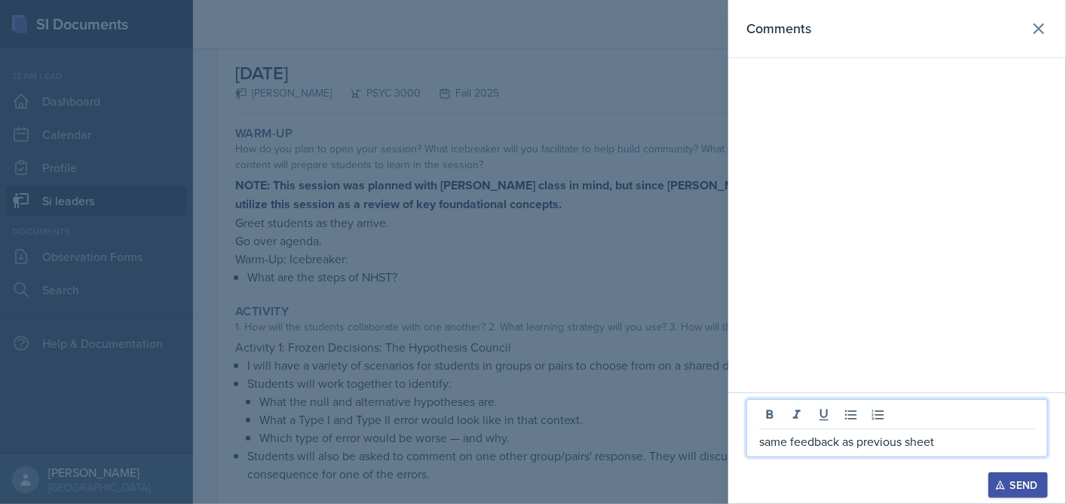
click at [1021, 491] on div "Send" at bounding box center [1018, 485] width 40 height 12
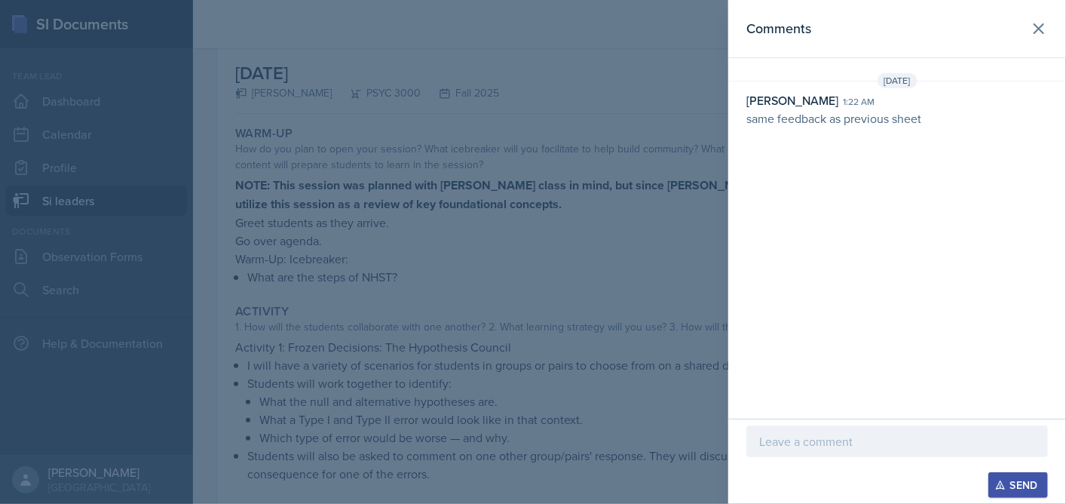
click at [593, 283] on div at bounding box center [533, 252] width 1066 height 504
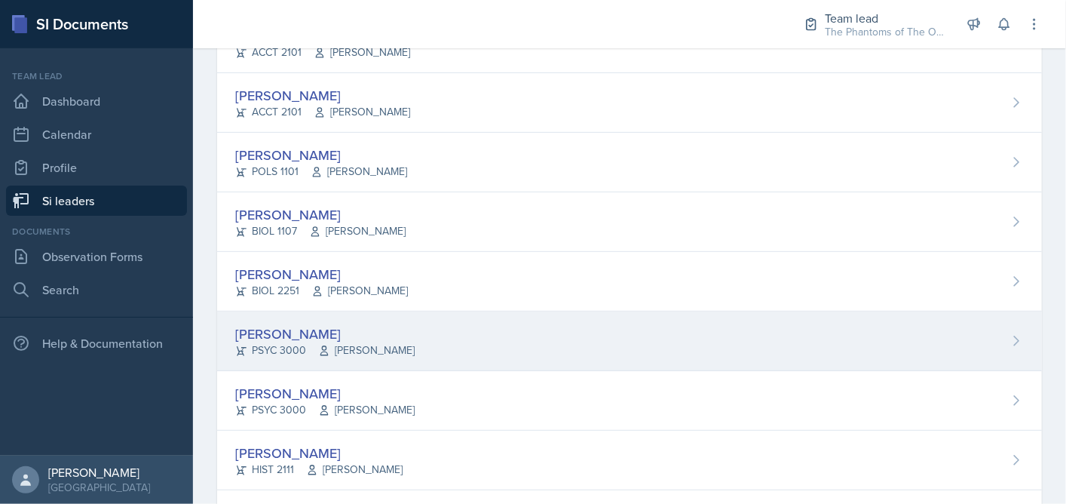
scroll to position [377, 0]
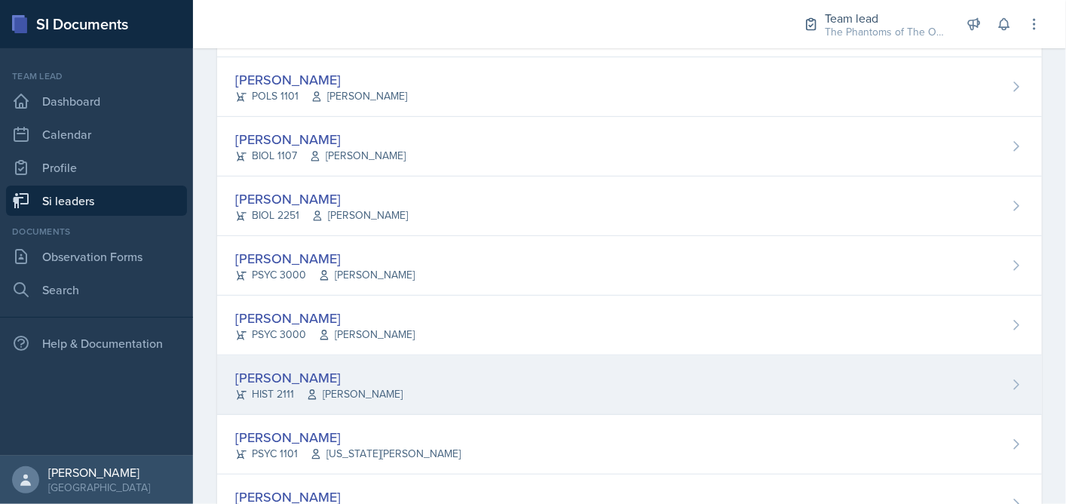
click at [377, 372] on div "[PERSON_NAME]" at bounding box center [318, 377] width 167 height 20
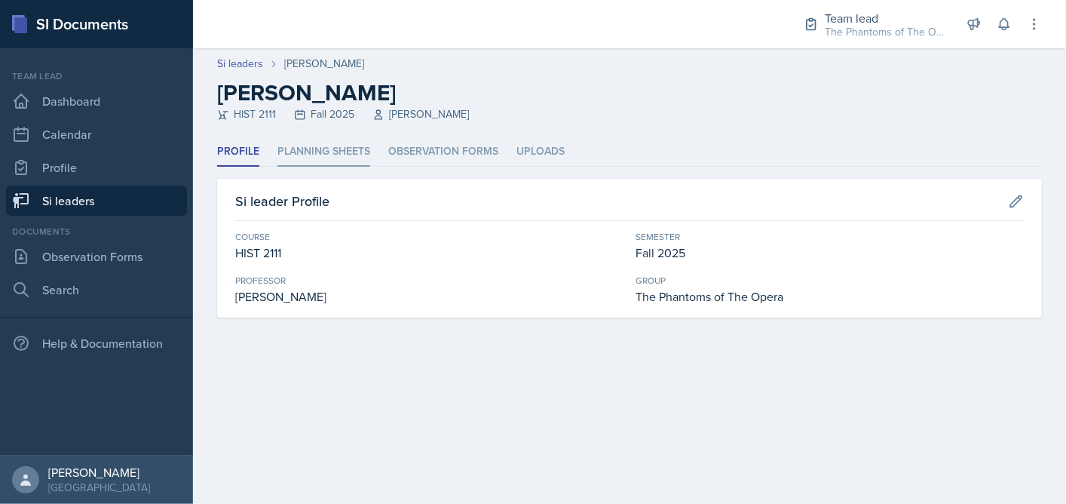
click at [308, 153] on li "Planning Sheets" at bounding box center [323, 151] width 93 height 29
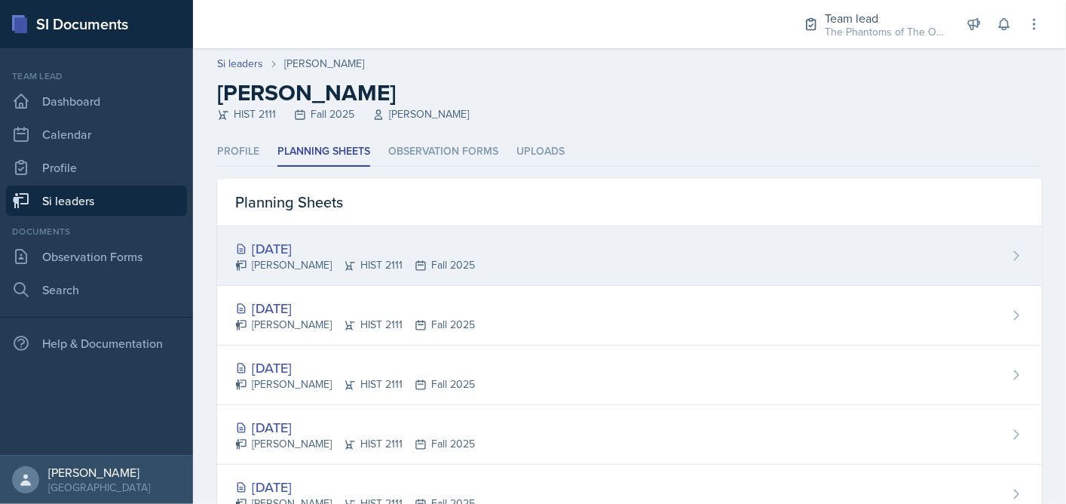
scroll to position [75, 0]
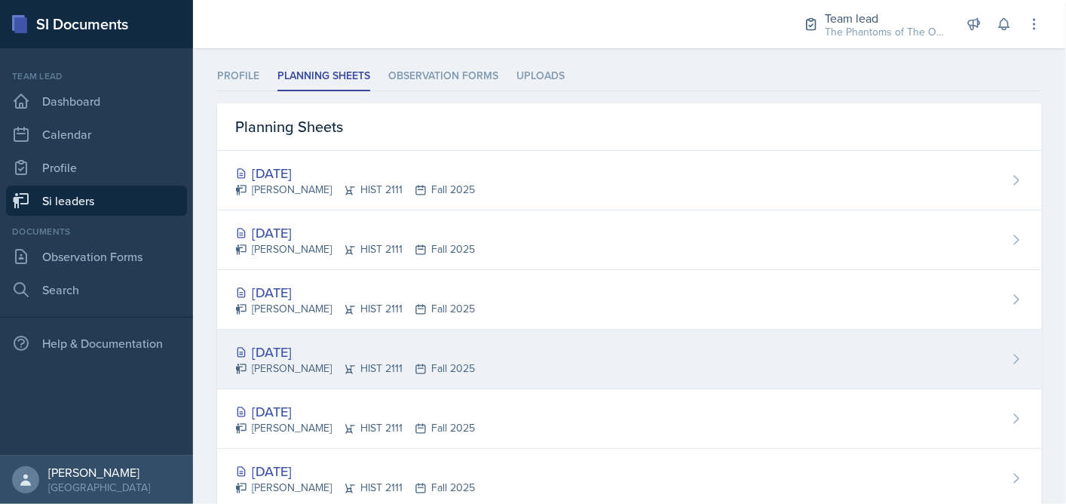
click at [556, 359] on div "[DATE] [PERSON_NAME] HIST 2111 Fall 2025" at bounding box center [629, 359] width 825 height 60
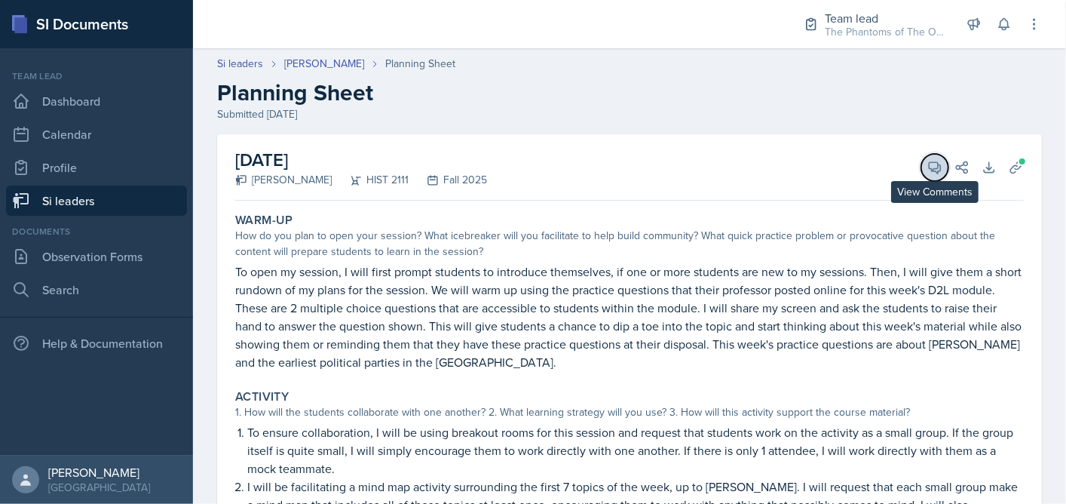
click at [923, 176] on button "View Comments" at bounding box center [934, 167] width 27 height 27
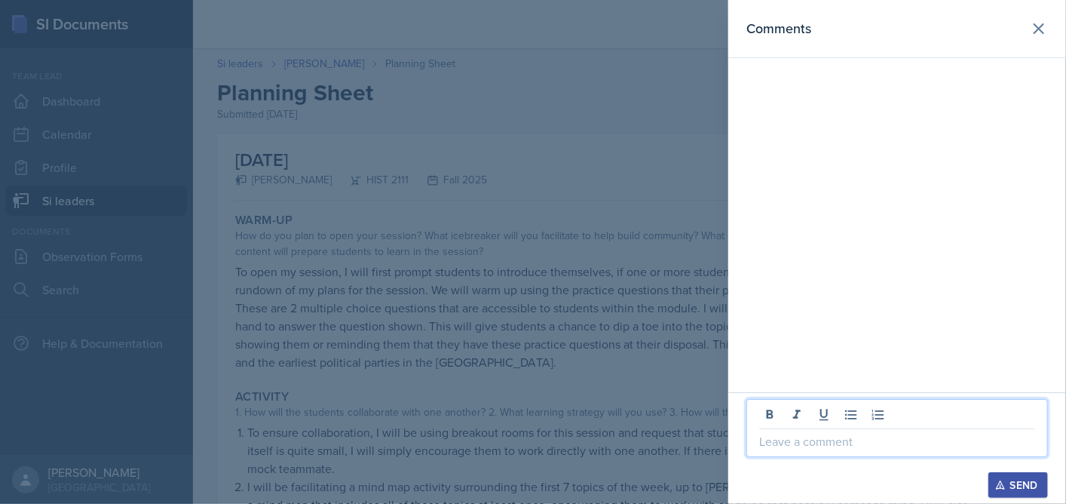
click at [861, 446] on p at bounding box center [897, 441] width 276 height 18
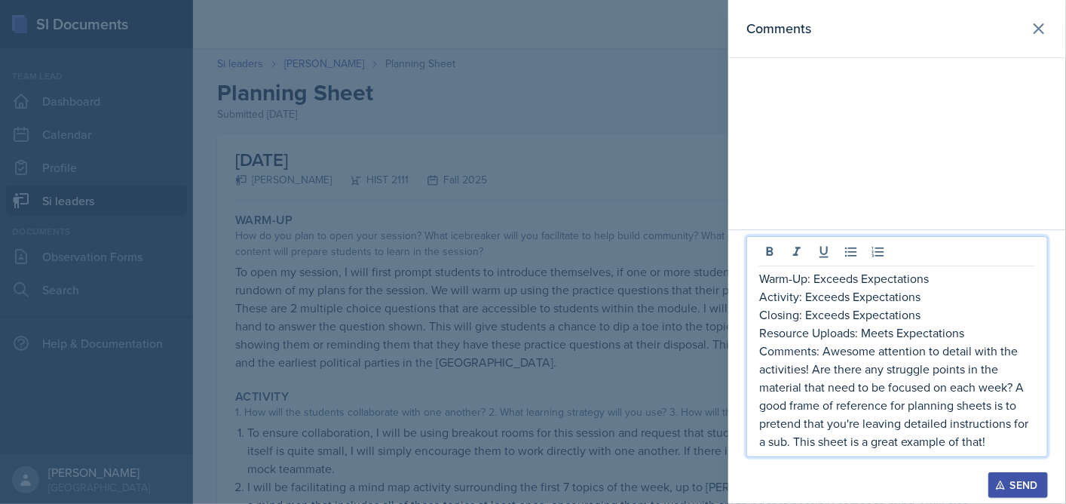
click at [811, 369] on p "Comments: Awesome attention to detail with the activities! Are there any strugg…" at bounding box center [897, 395] width 276 height 109
click at [1015, 488] on div "Send" at bounding box center [1018, 485] width 40 height 12
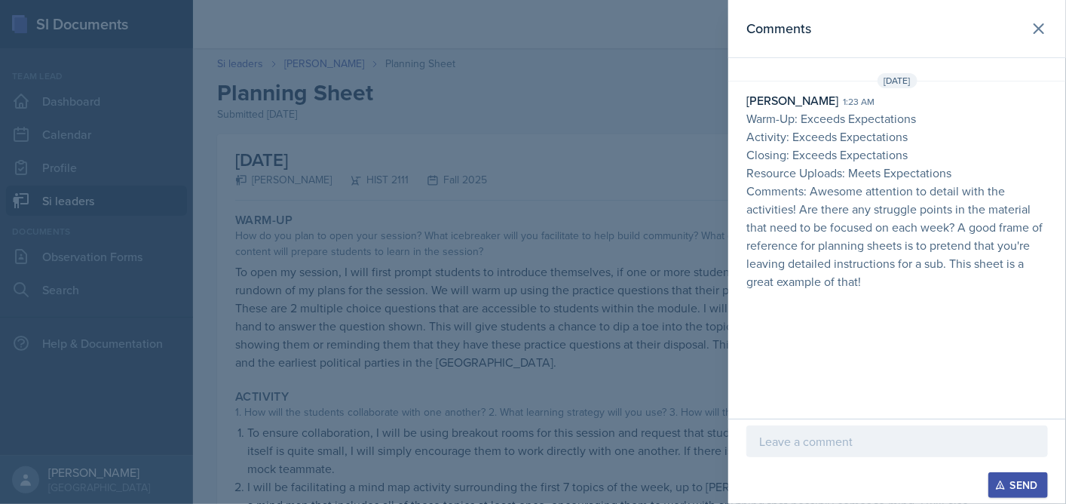
click at [682, 268] on div at bounding box center [533, 252] width 1066 height 504
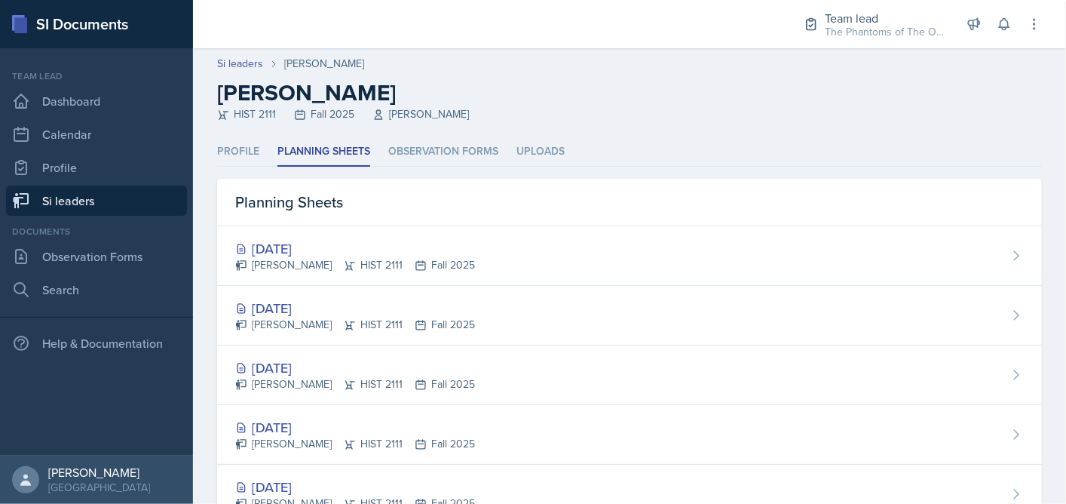
click at [365, 376] on div "[PERSON_NAME] HIST 2111 Fall 2025" at bounding box center [355, 384] width 240 height 16
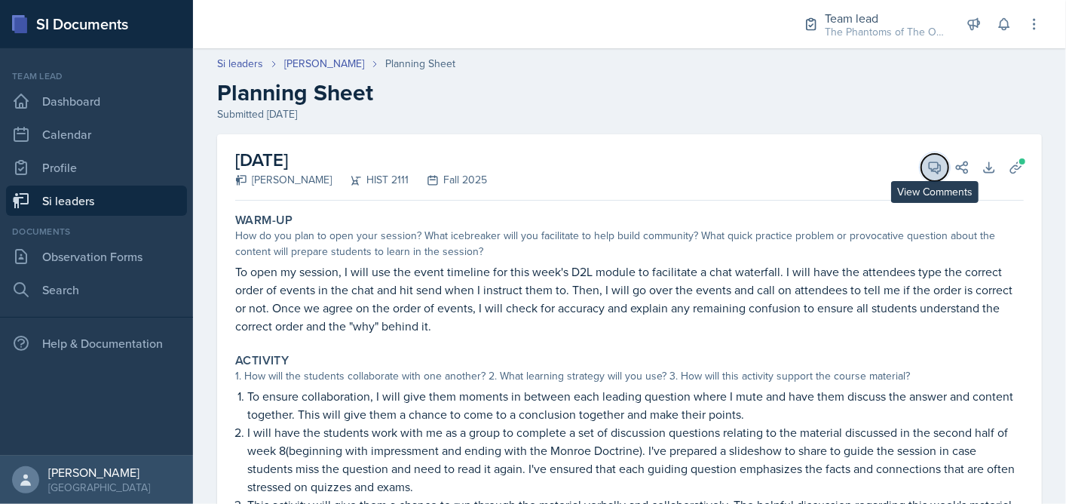
click at [923, 177] on button "View Comments" at bounding box center [934, 167] width 27 height 27
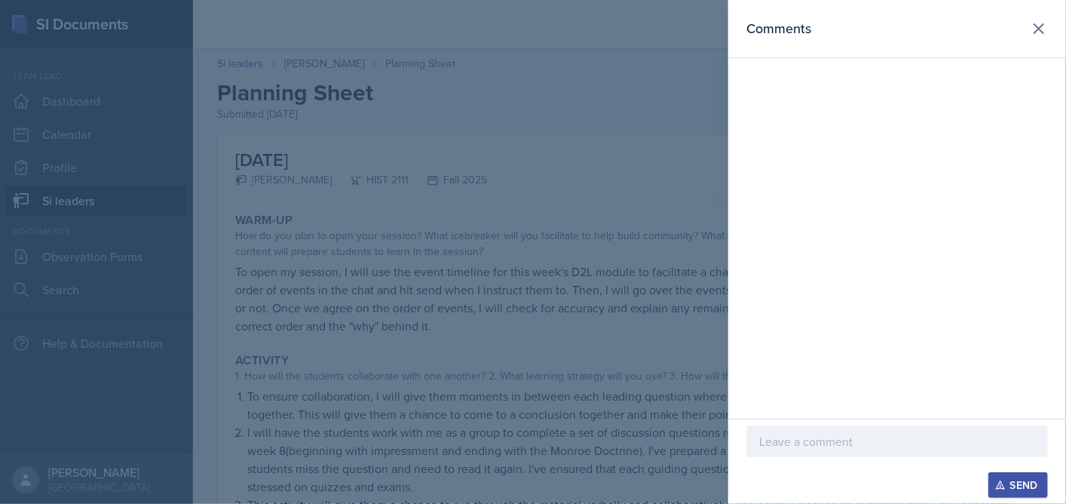
click at [873, 445] on p at bounding box center [897, 441] width 276 height 18
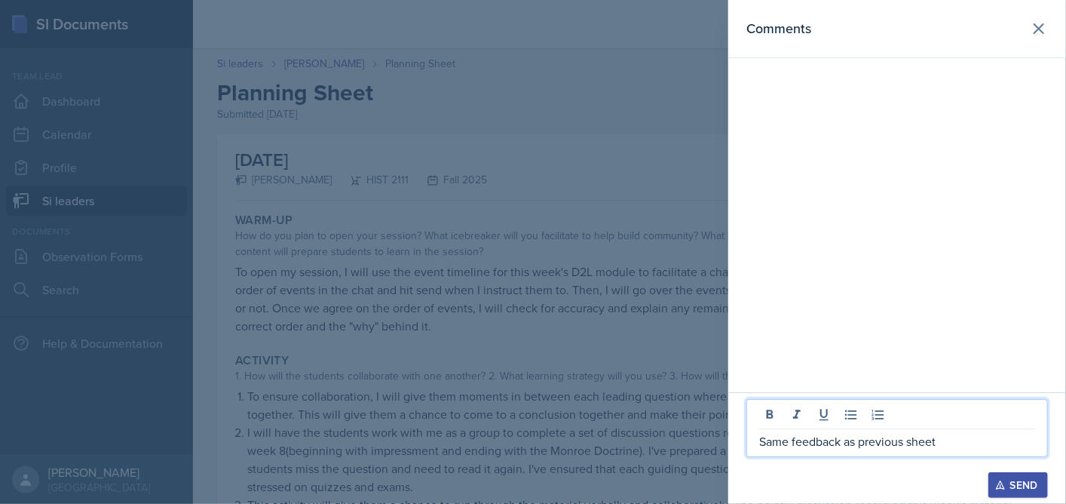
click at [1002, 488] on icon "button" at bounding box center [1000, 484] width 11 height 11
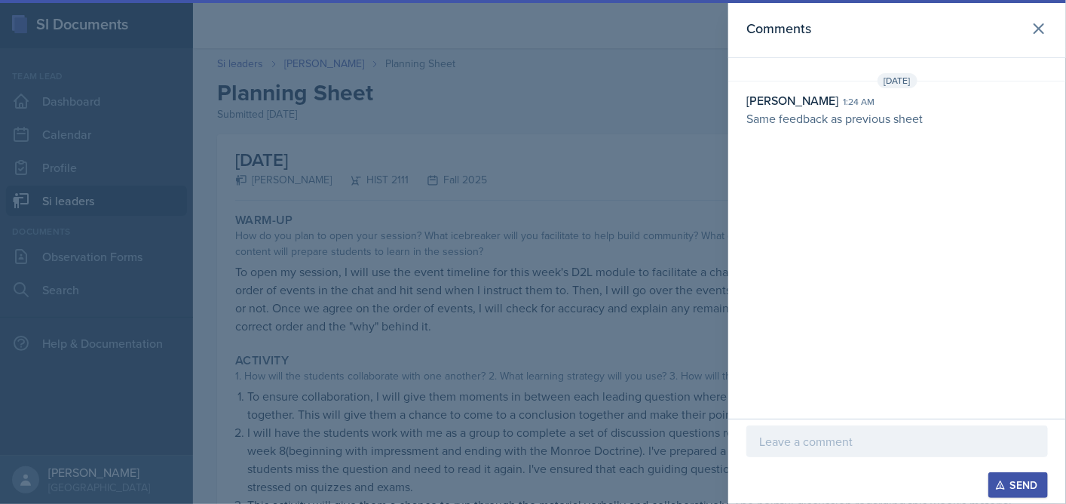
click at [609, 257] on div at bounding box center [533, 252] width 1066 height 504
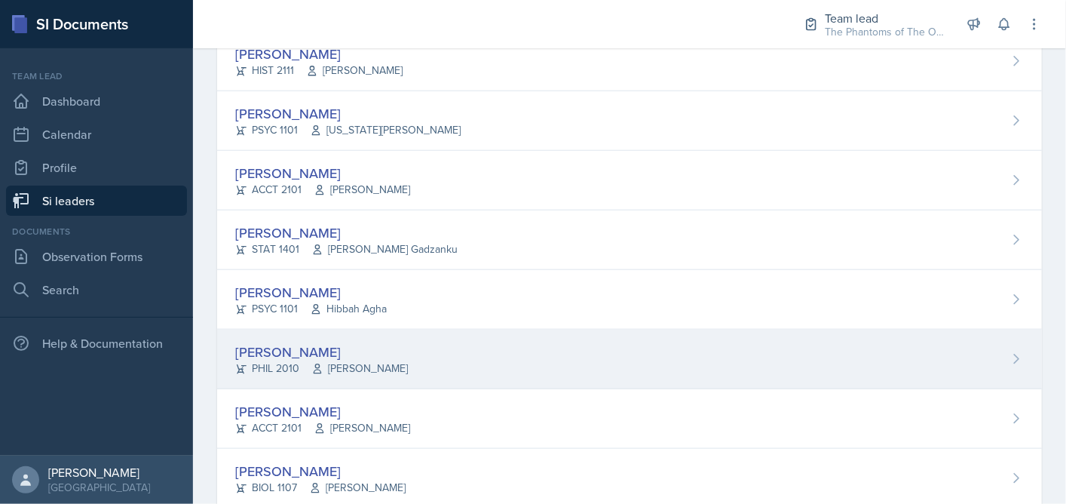
scroll to position [851, 0]
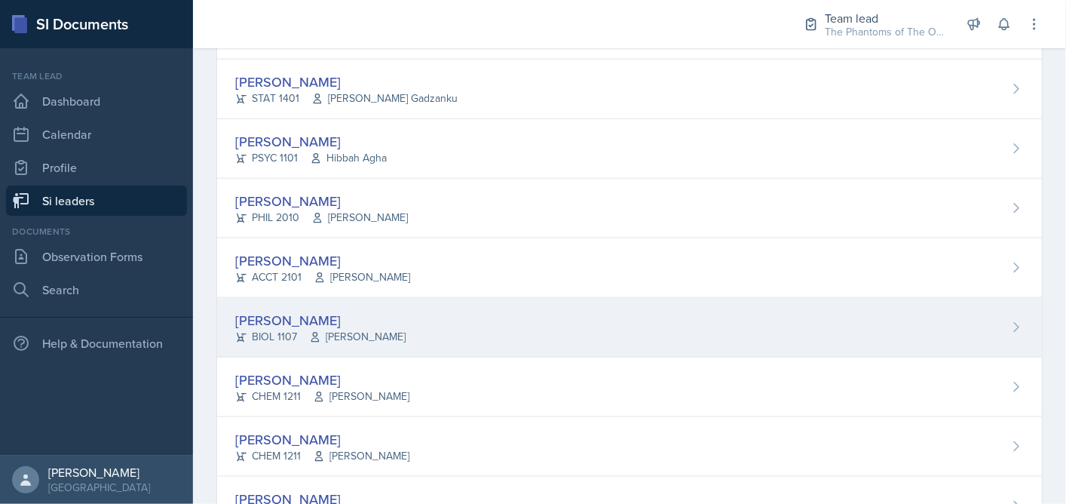
click at [406, 329] on span "[PERSON_NAME]" at bounding box center [357, 337] width 96 height 16
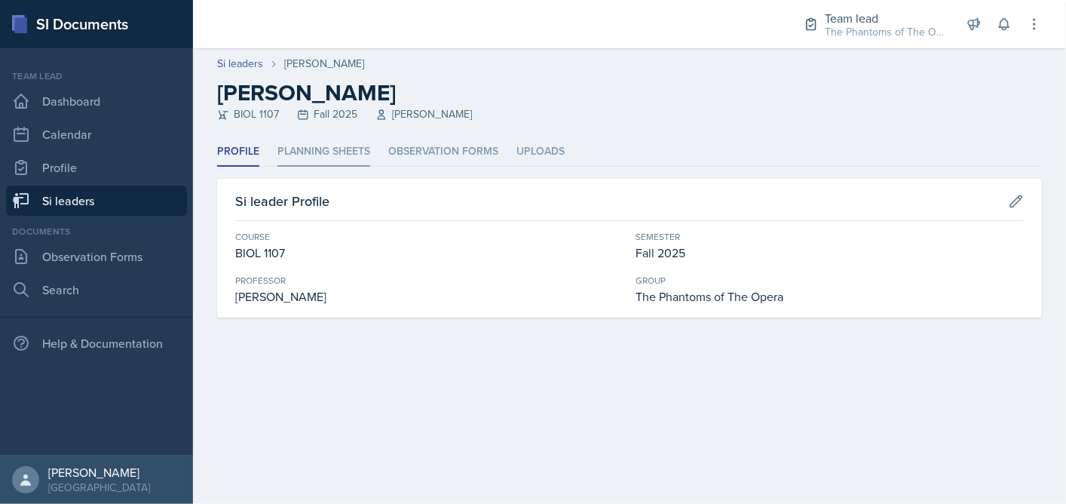
click at [339, 162] on li "Planning Sheets" at bounding box center [323, 151] width 93 height 29
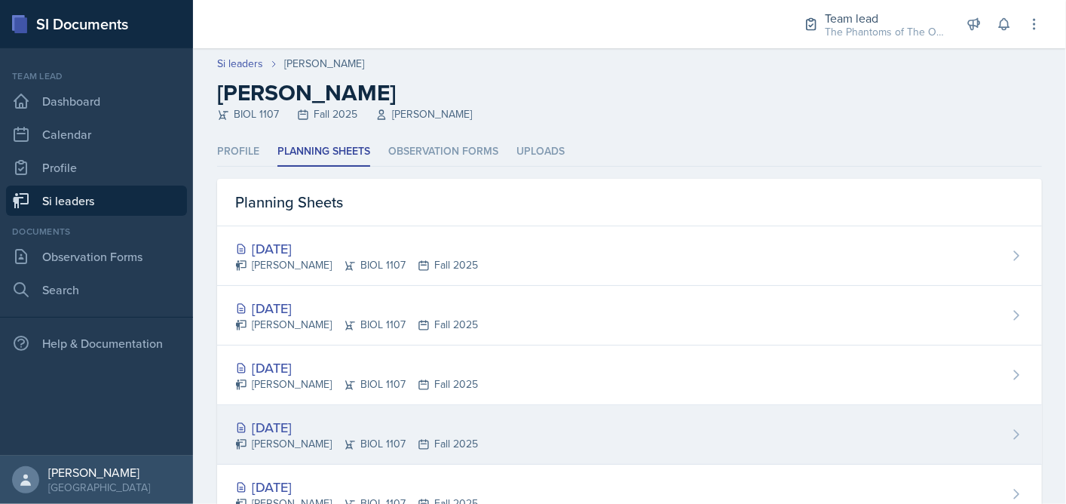
scroll to position [75, 0]
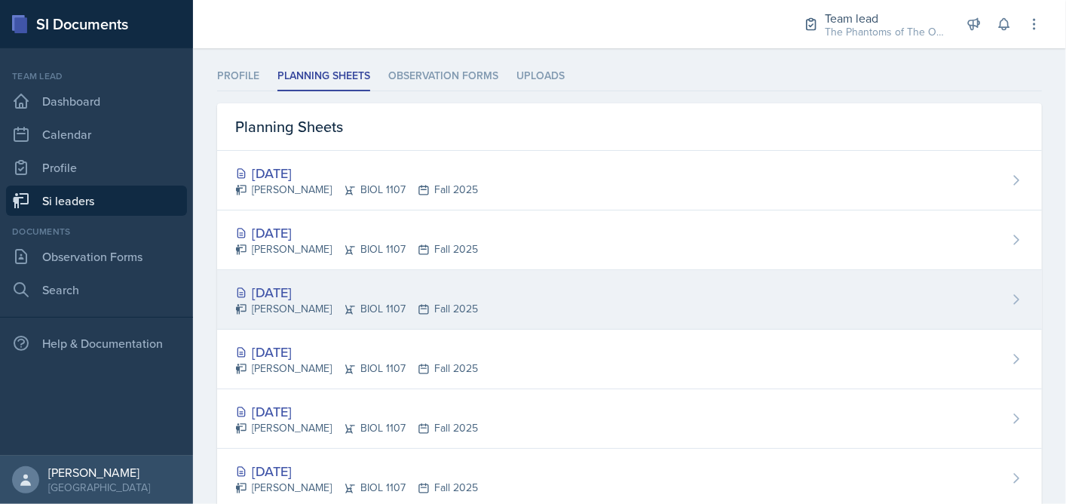
click at [597, 298] on div "[DATE] [PERSON_NAME] BIOL 1107 Fall 2025" at bounding box center [629, 300] width 825 height 60
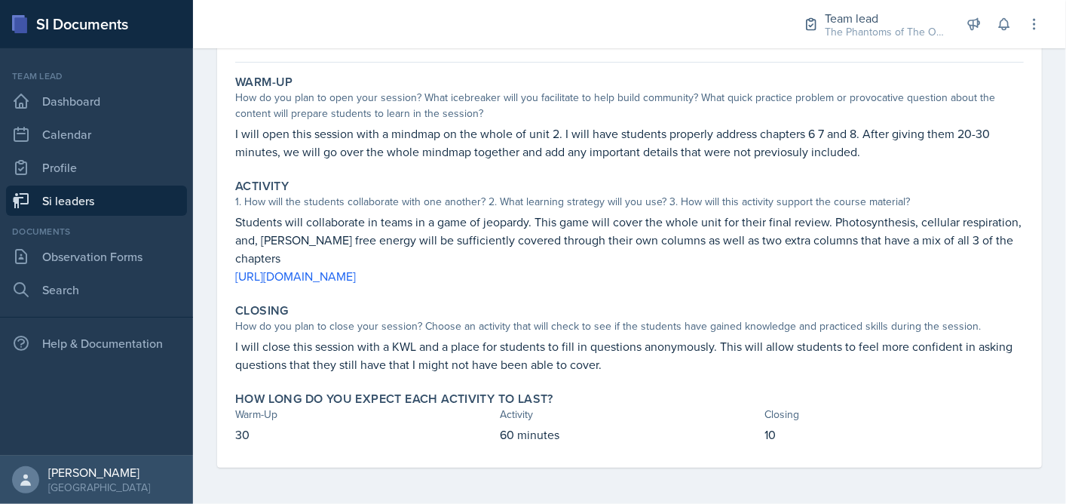
scroll to position [63, 0]
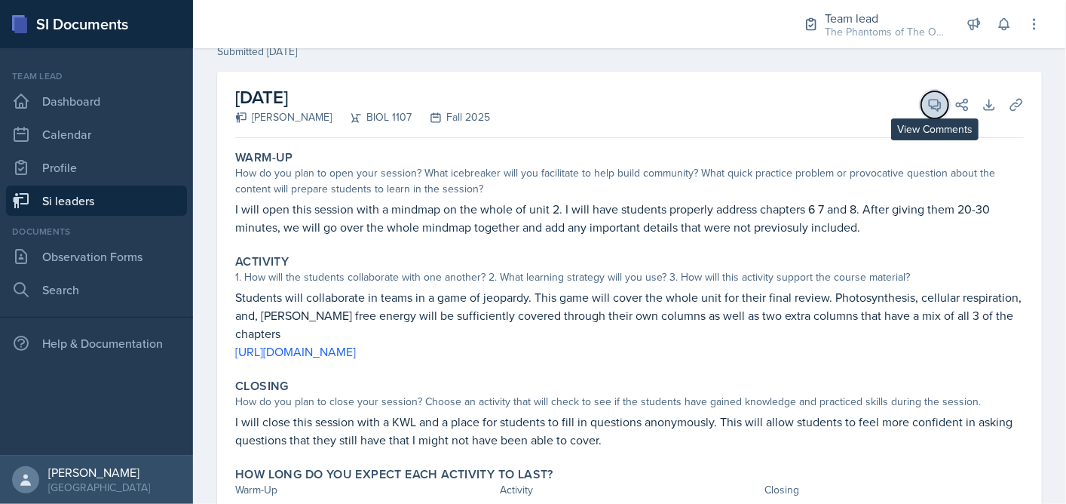
click at [927, 105] on icon at bounding box center [934, 104] width 15 height 15
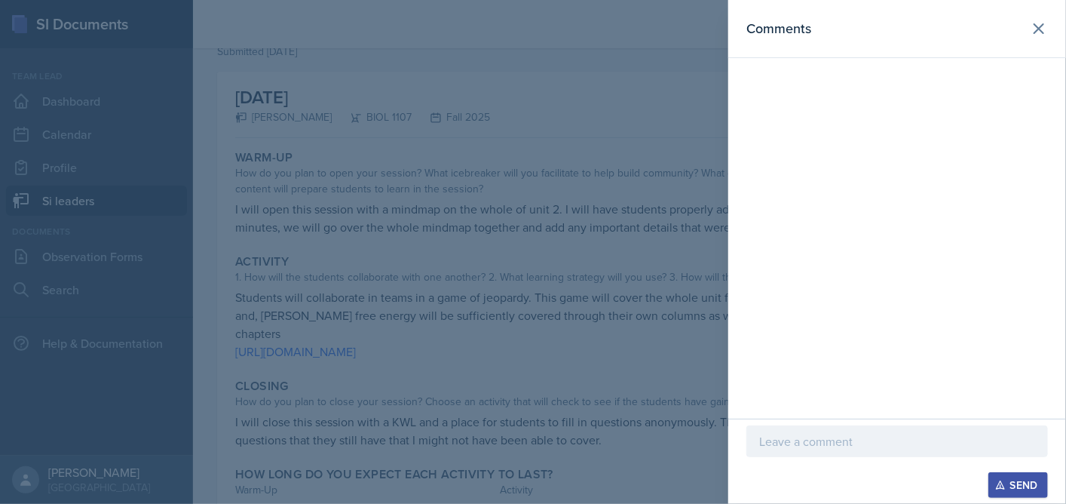
click at [840, 434] on p at bounding box center [897, 441] width 276 height 18
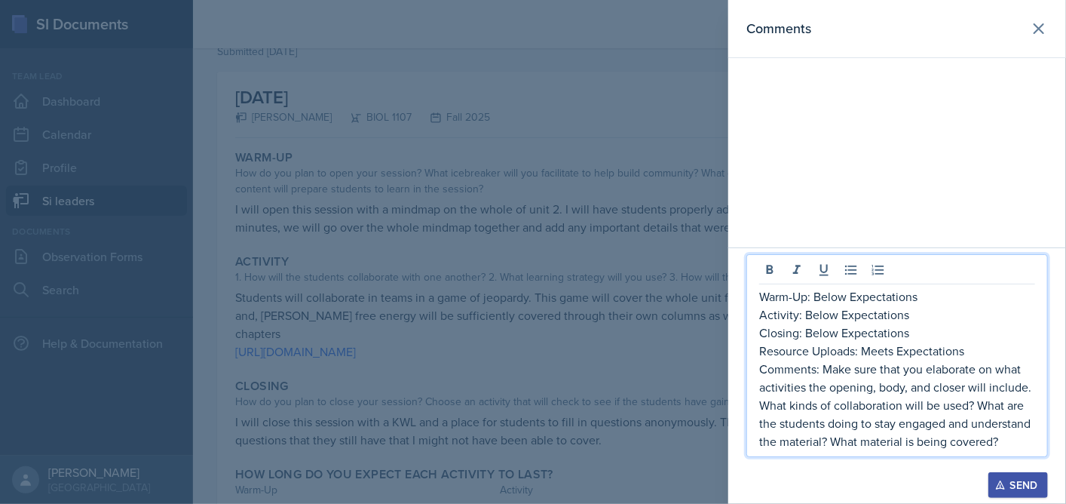
click at [845, 294] on p "Warm-Up: Below Expectations" at bounding box center [897, 296] width 276 height 18
click at [816, 298] on p "Warm-Up: Below Expectations" at bounding box center [897, 296] width 276 height 18
click at [837, 314] on p "Activity: Below Expectations" at bounding box center [897, 314] width 276 height 18
click at [974, 406] on p "Comments: Make sure that you elaborate on what activities the opening, body, an…" at bounding box center [897, 405] width 276 height 90
click at [1014, 439] on p "Comments: Make sure that you elaborate on what activities the opening, body, an…" at bounding box center [897, 405] width 276 height 90
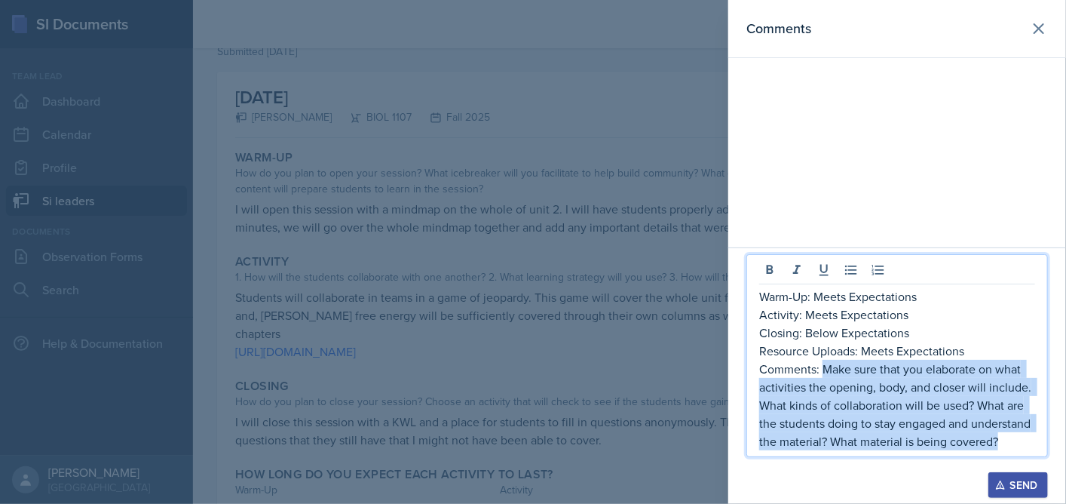
click at [825, 370] on p "Comments: Make sure that you elaborate on what activities the opening, body, an…" at bounding box center [897, 405] width 276 height 90
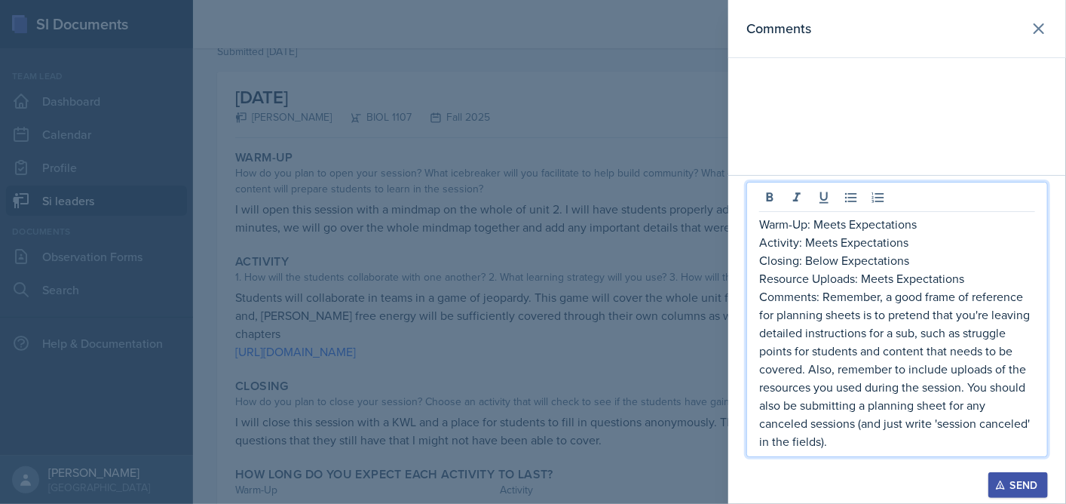
click at [810, 370] on p "Comments: Remember, a good frame of reference for planning sheets is to pretend…" at bounding box center [897, 368] width 276 height 163
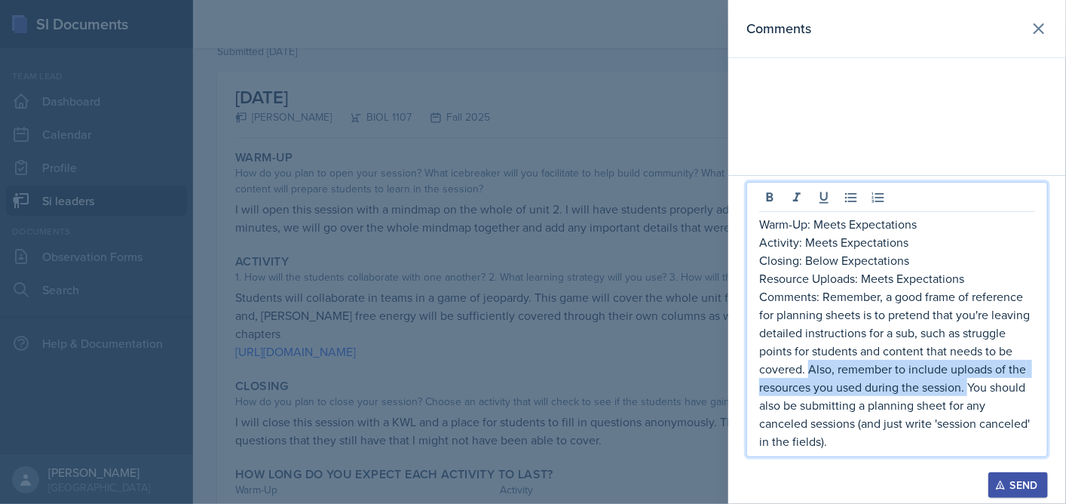
click at [968, 388] on p "Comments: Remember, a good frame of reference for planning sheets is to pretend…" at bounding box center [897, 368] width 276 height 163
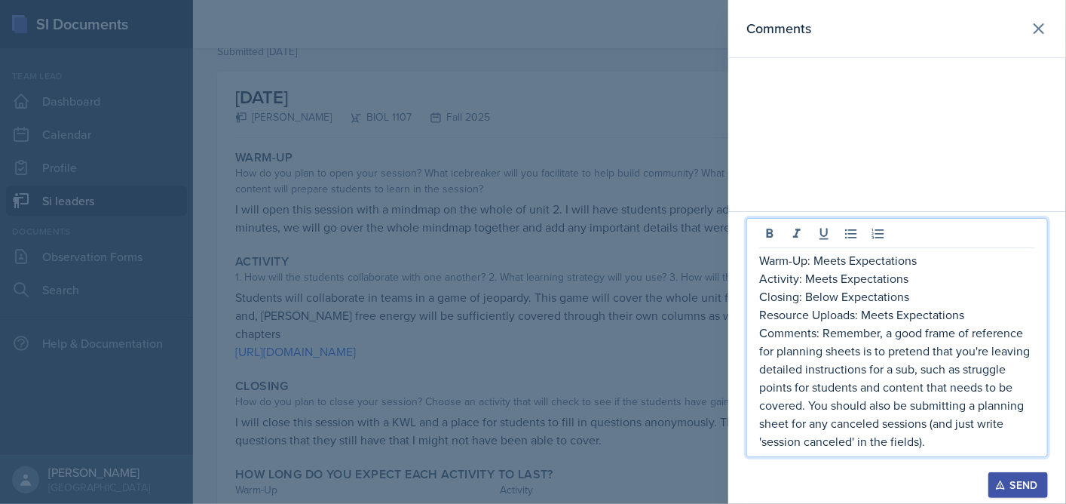
click at [966, 442] on p "Comments: Remember, a good frame of reference for planning sheets is to pretend…" at bounding box center [897, 386] width 276 height 127
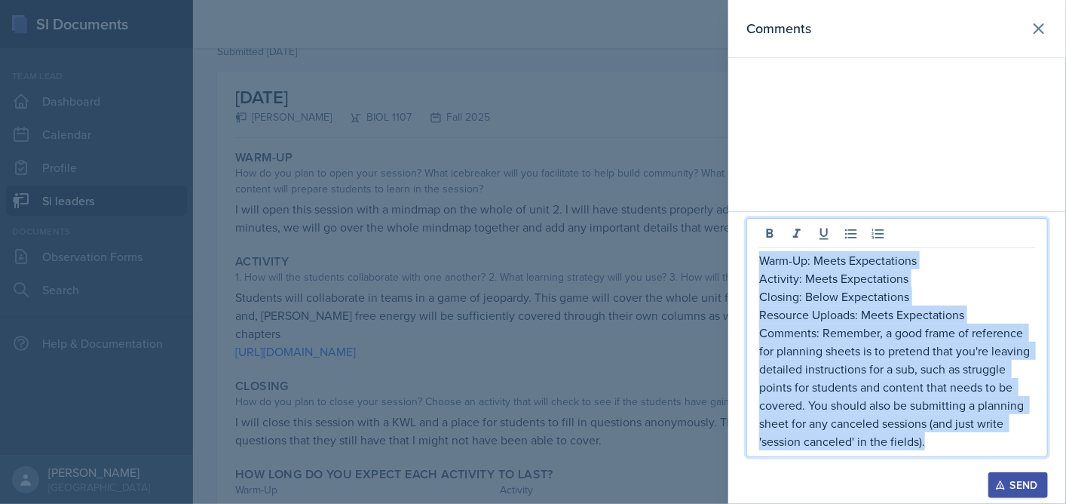
click at [759, 261] on p "Warm-Up: Meets Expectations" at bounding box center [897, 260] width 276 height 18
copy div "Warm-Up: Meets Expectations Activity: Meets Expectations Closing: Below Expecta…"
drag, startPoint x: 1033, startPoint y: 491, endPoint x: 1016, endPoint y: 496, distance: 18.1
click at [1033, 491] on div "Send" at bounding box center [1018, 485] width 40 height 12
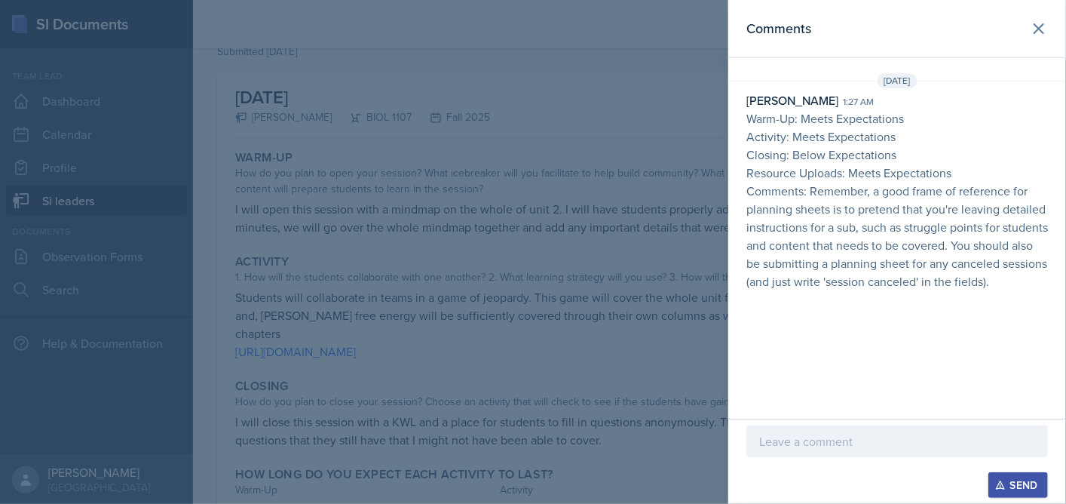
click at [413, 277] on div at bounding box center [533, 252] width 1066 height 504
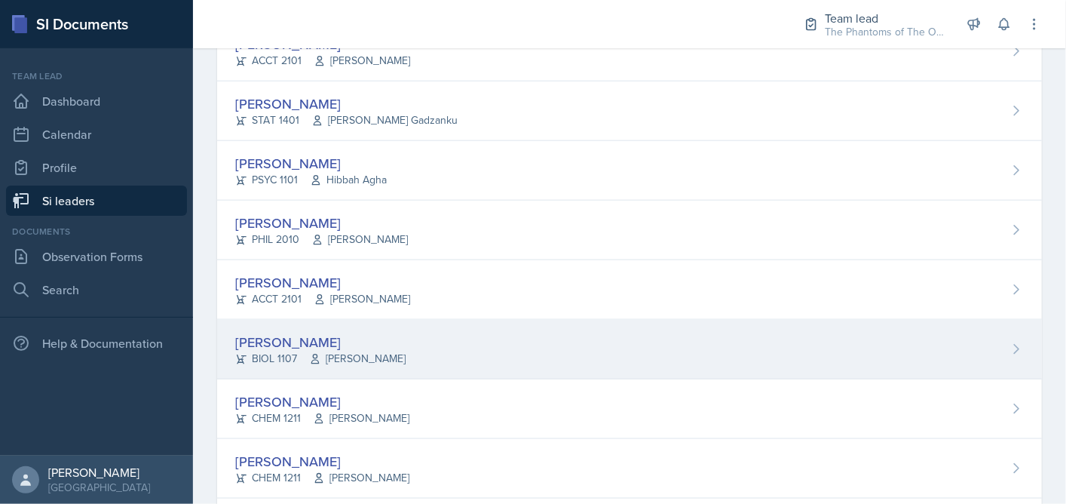
scroll to position [904, 0]
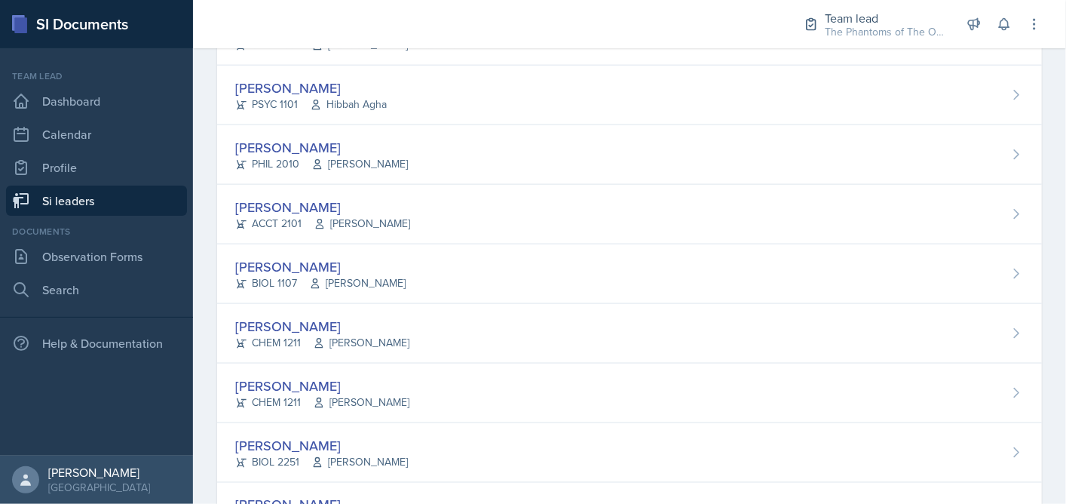
click at [405, 335] on span "[PERSON_NAME]" at bounding box center [361, 343] width 96 height 16
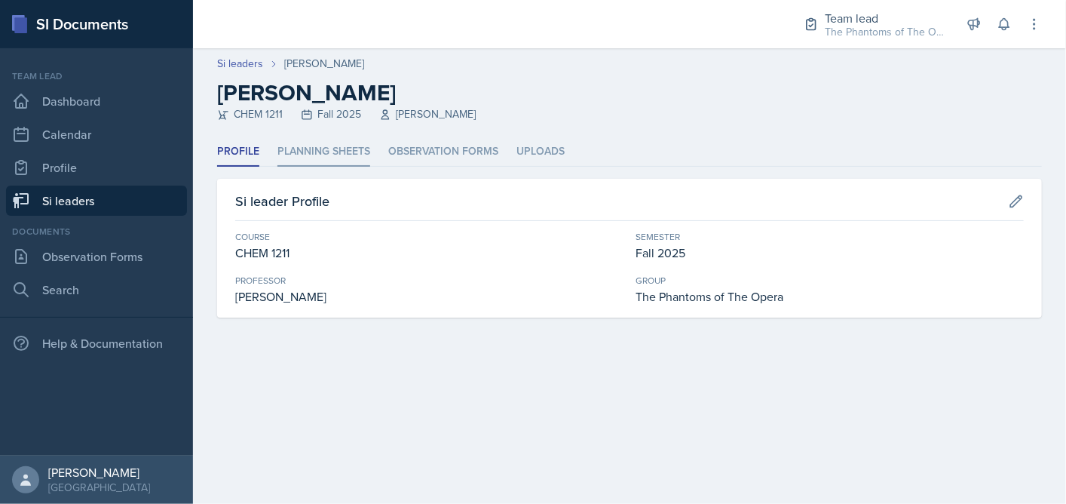
click at [323, 158] on li "Planning Sheets" at bounding box center [323, 151] width 93 height 29
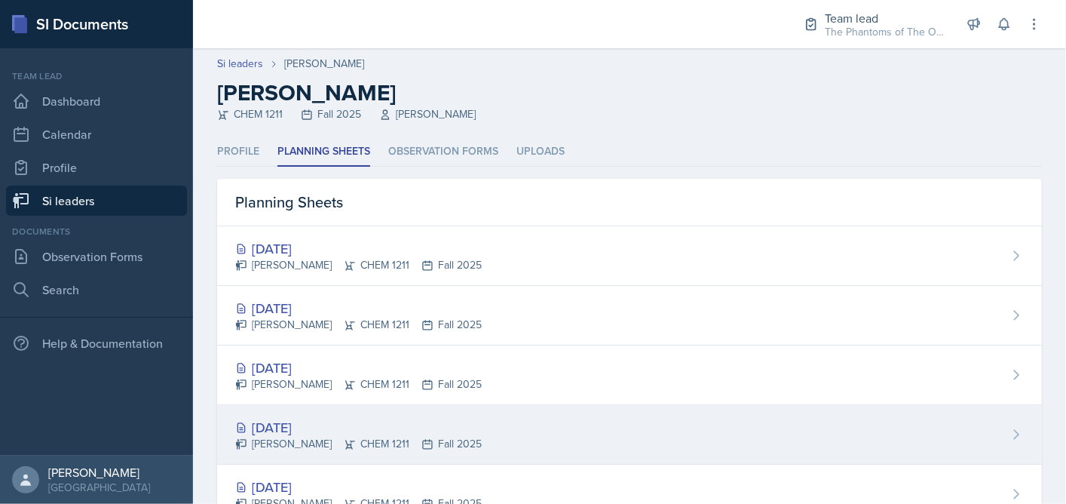
click at [600, 428] on div "[DATE] [PERSON_NAME] CHEM 1211 Fall 2025" at bounding box center [629, 435] width 825 height 60
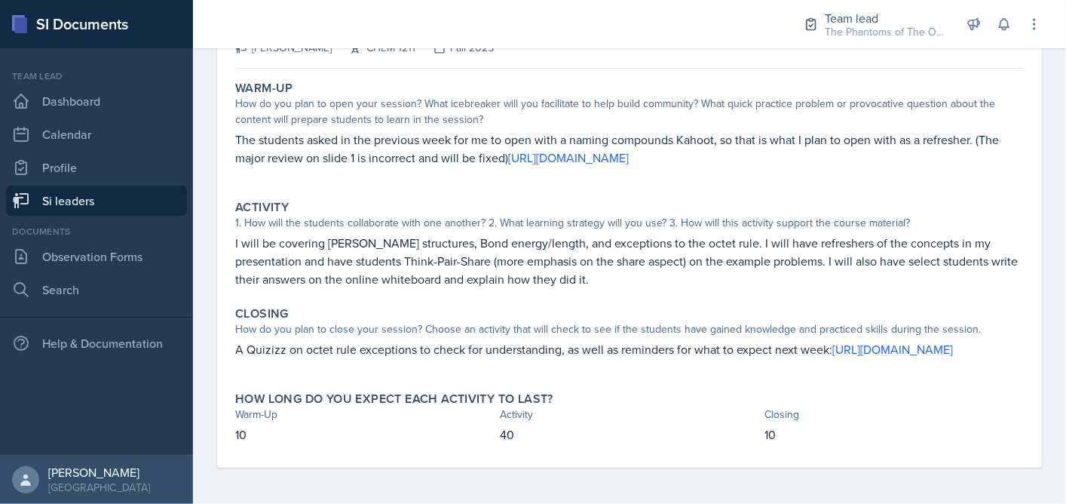
scroll to position [75, 0]
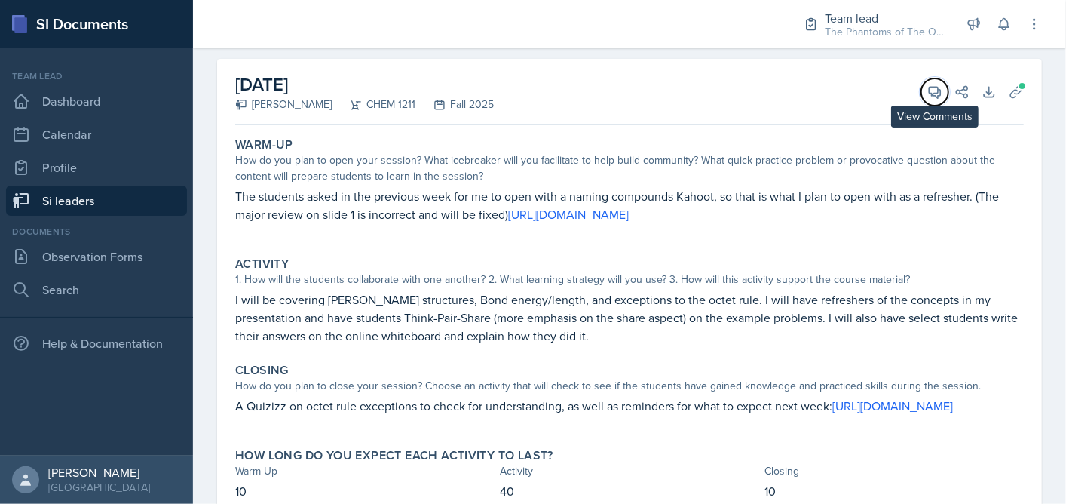
click at [936, 87] on span at bounding box center [940, 87] width 8 height 8
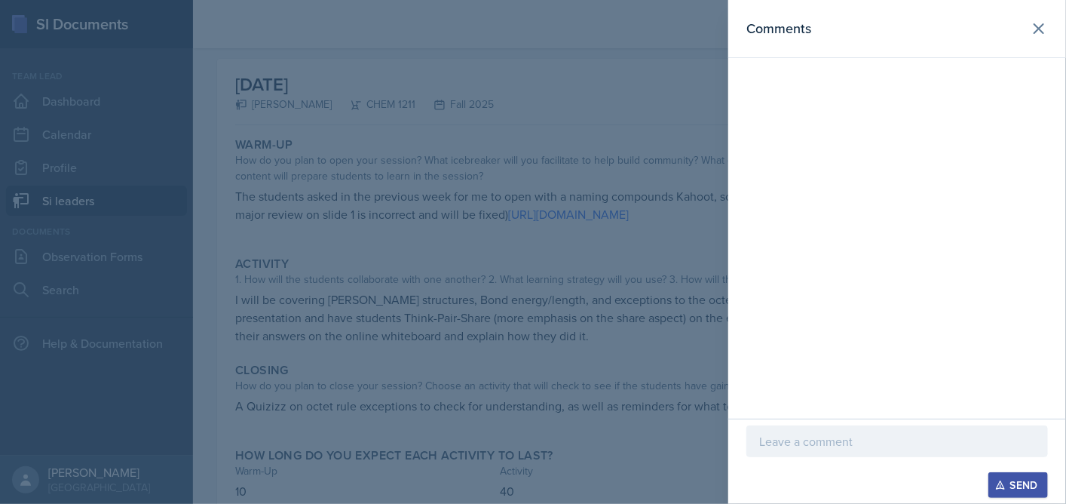
click at [865, 428] on div at bounding box center [896, 441] width 301 height 32
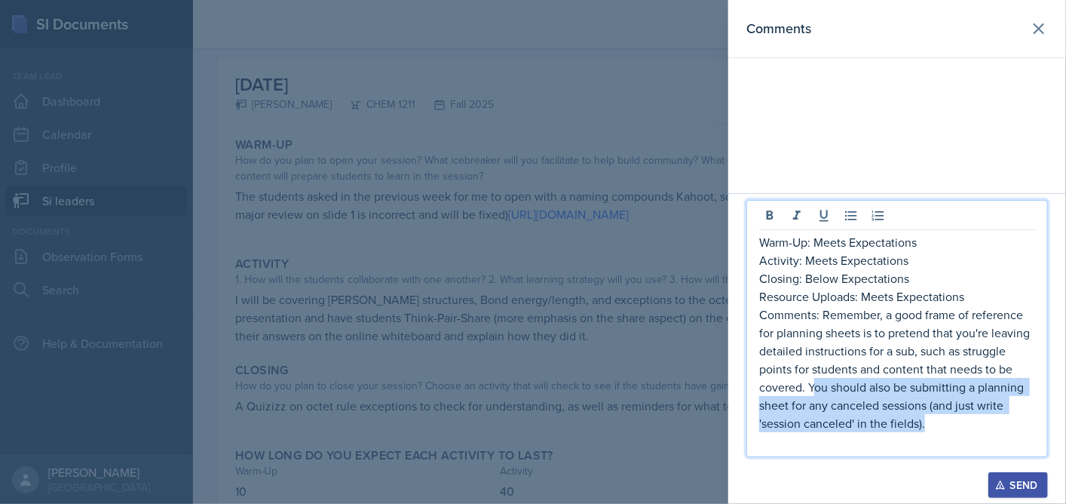
click at [812, 388] on p "Comments: Remember, a good frame of reference for planning sheets is to pretend…" at bounding box center [897, 368] width 276 height 127
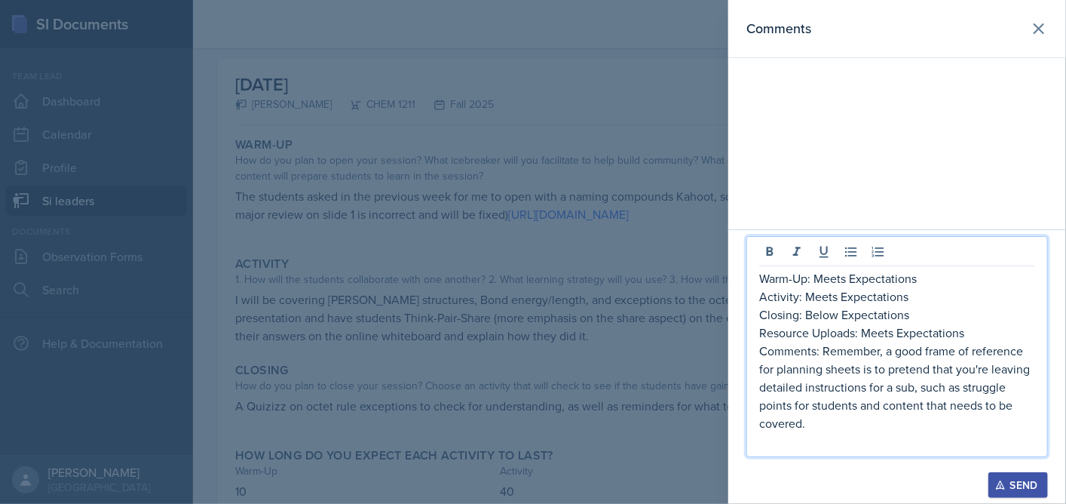
click at [819, 350] on p "Comments: Remember, a good frame of reference for planning sheets is to pretend…" at bounding box center [897, 386] width 276 height 90
click at [836, 318] on p "Closing: Below Expectations" at bounding box center [897, 314] width 276 height 18
click at [896, 350] on p "Comments: This is great!! Remember, a good frame of reference for planning shee…" at bounding box center [897, 386] width 276 height 90
click at [903, 423] on p "Comments: This is great!! Remember, a good frame of reference for planning shee…" at bounding box center [897, 386] width 276 height 90
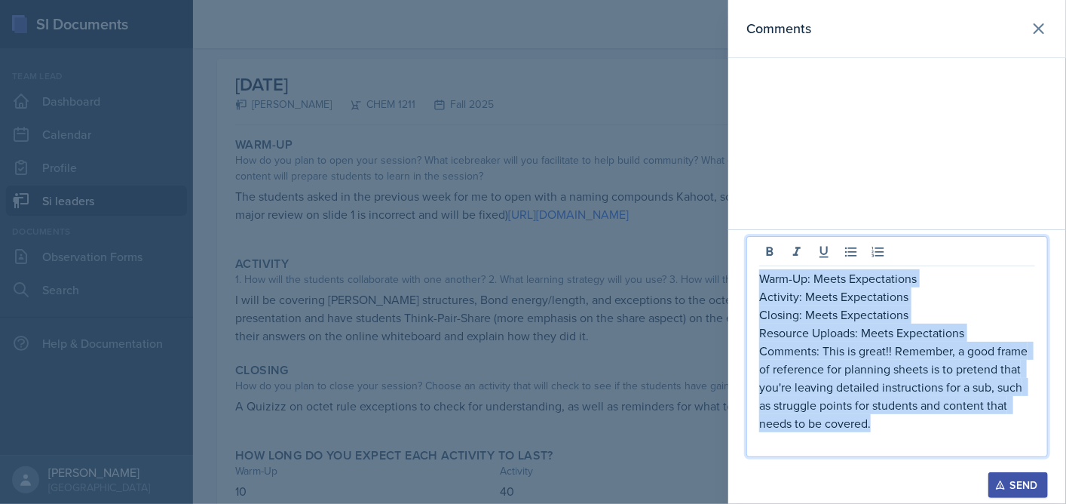
click at [762, 277] on p "Warm-Up: Meets Expectations" at bounding box center [897, 278] width 276 height 18
copy div "Warm-Up: Meets Expectations Activity: Meets Expectations Closing: Meets Expecta…"
click at [1023, 493] on button "Send" at bounding box center [1018, 485] width 60 height 26
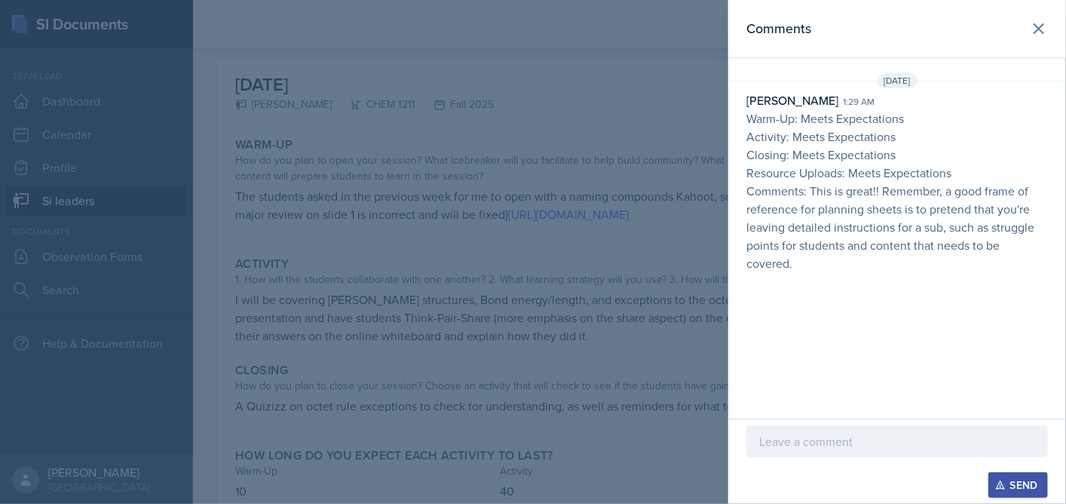
click at [419, 316] on div at bounding box center [533, 252] width 1066 height 504
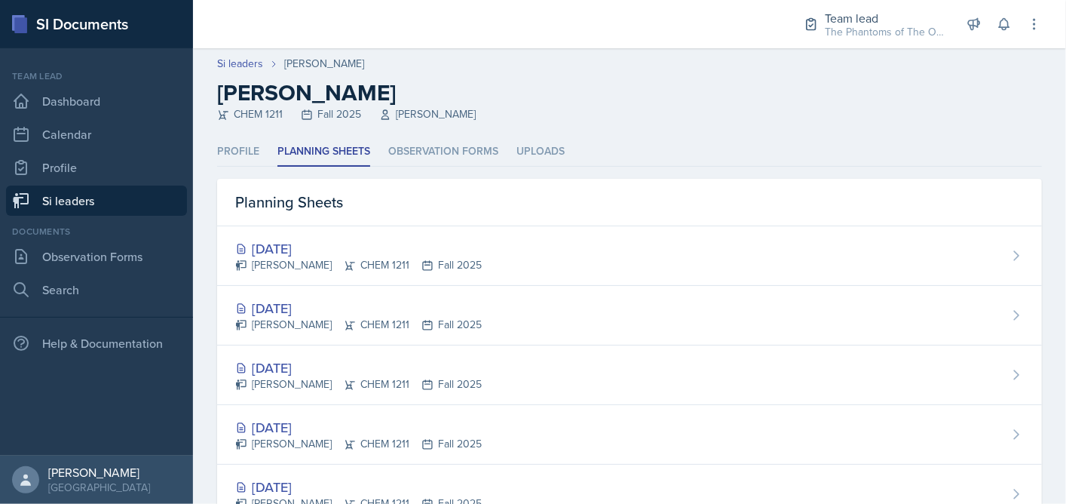
click at [324, 378] on div "[PERSON_NAME] CHEM 1211 Fall 2025" at bounding box center [358, 384] width 246 height 16
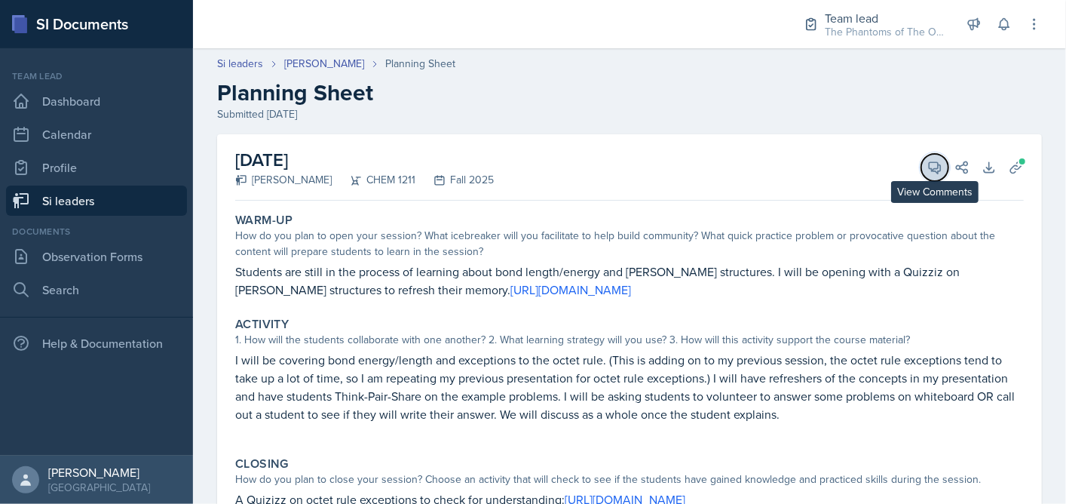
click at [927, 171] on icon at bounding box center [934, 167] width 15 height 15
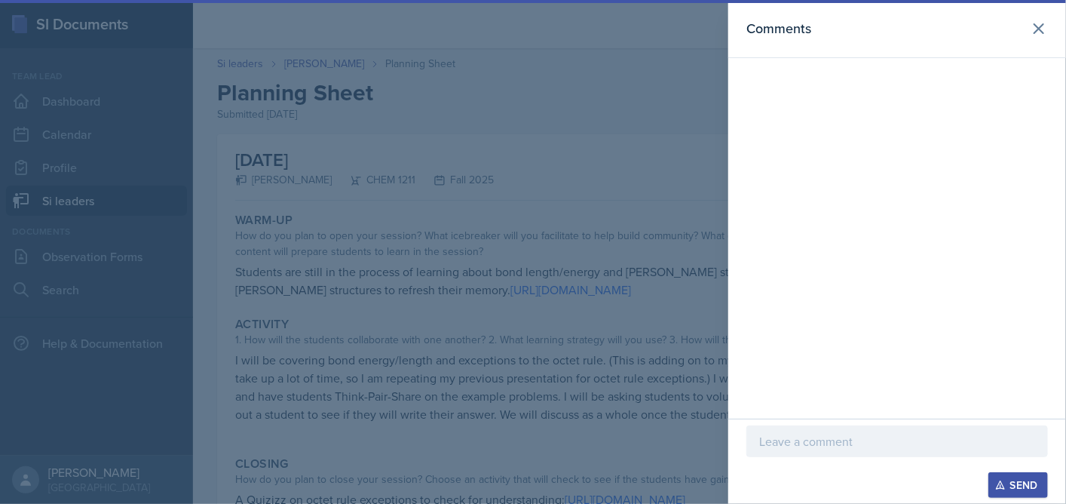
click at [871, 451] on div at bounding box center [896, 441] width 301 height 32
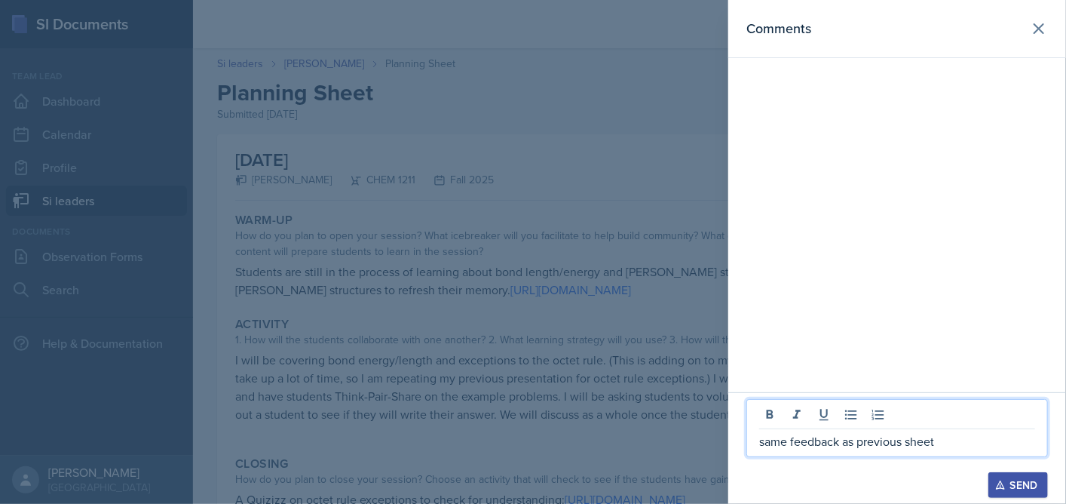
click at [1023, 484] on div "Send" at bounding box center [1018, 485] width 40 height 12
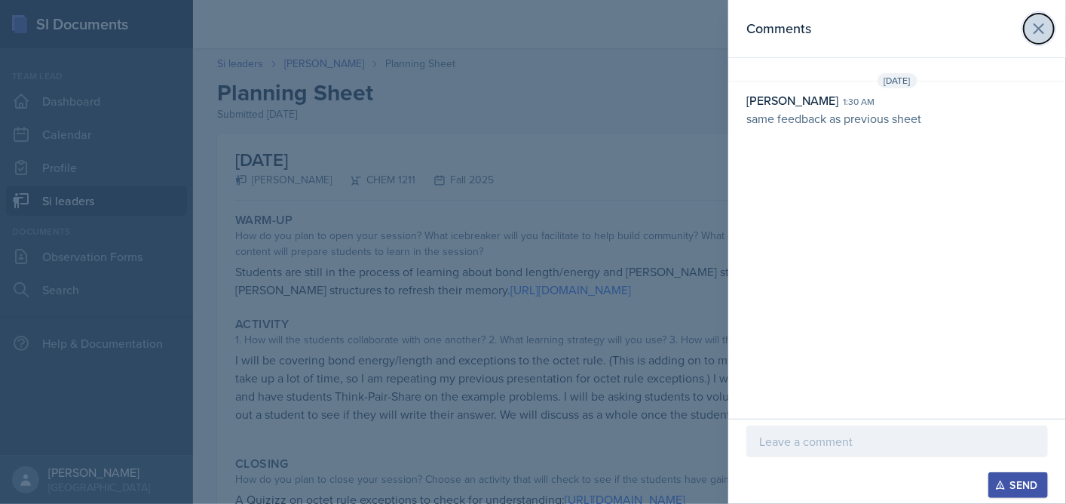
click at [1042, 26] on icon at bounding box center [1039, 29] width 18 height 18
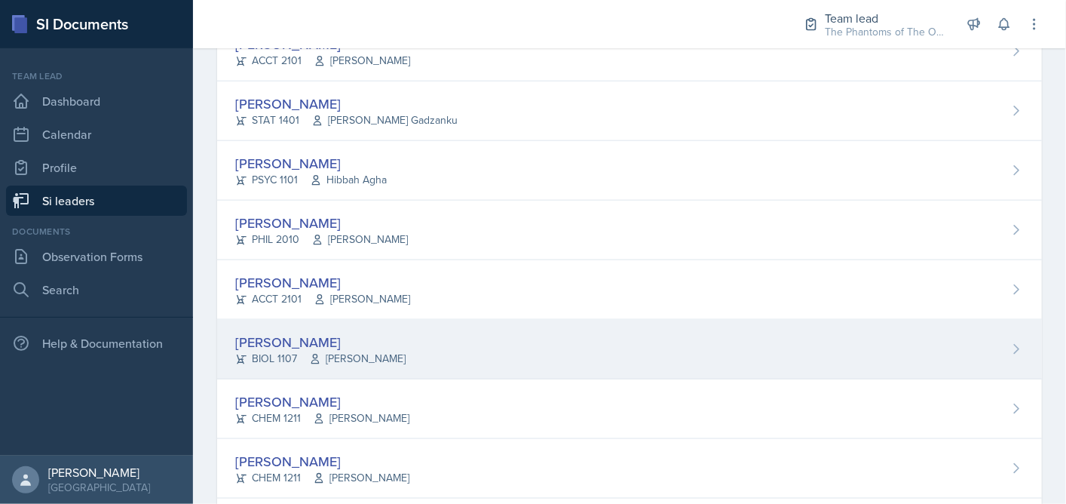
scroll to position [1131, 0]
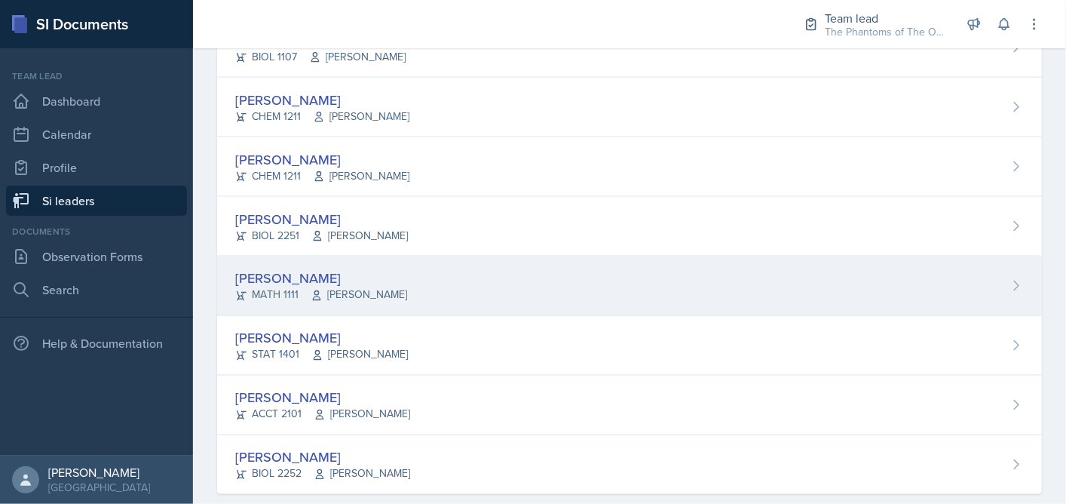
click at [361, 289] on span "[PERSON_NAME]" at bounding box center [359, 295] width 96 height 16
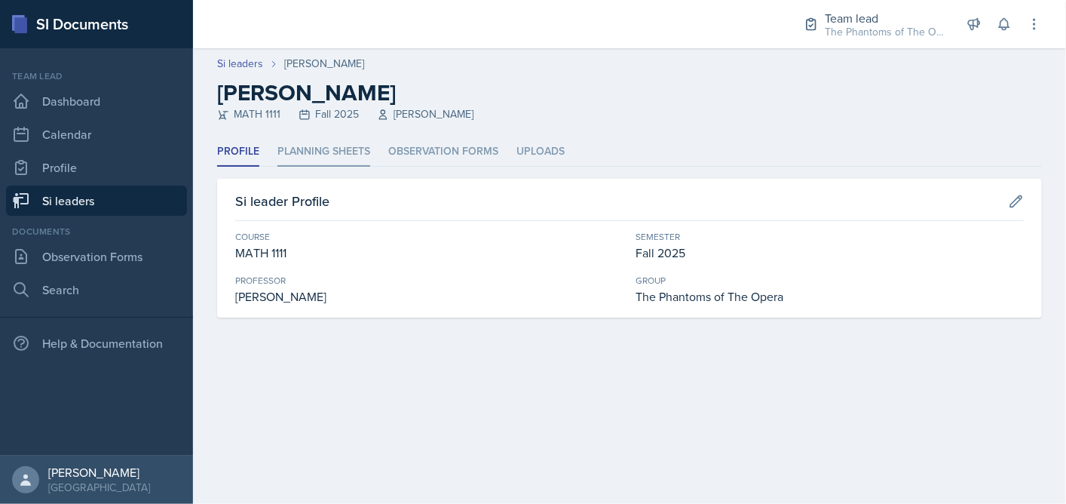
click at [324, 158] on li "Planning Sheets" at bounding box center [323, 151] width 93 height 29
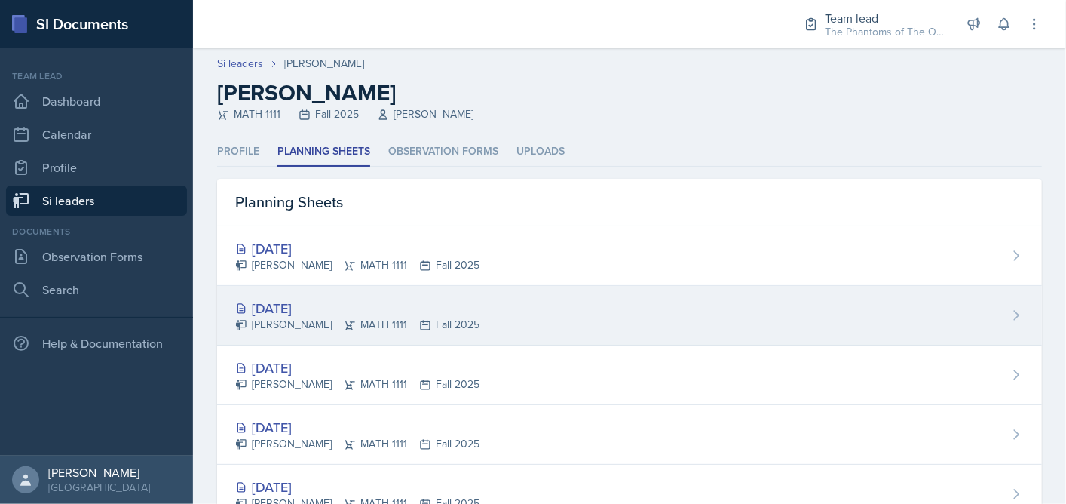
click at [566, 309] on div "[DATE] [PERSON_NAME] MATH 1111 Fall 2025" at bounding box center [629, 316] width 825 height 60
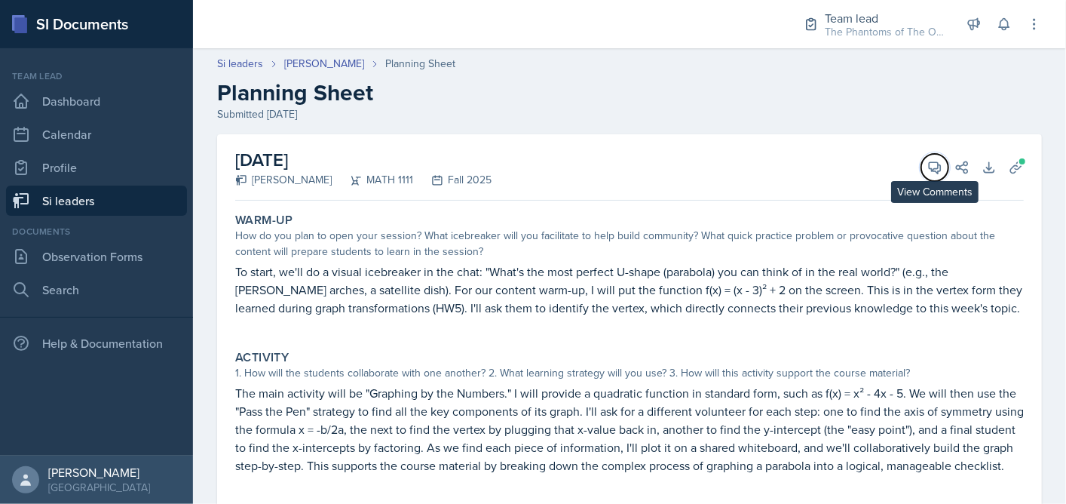
drag, startPoint x: 920, startPoint y: 166, endPoint x: 916, endPoint y: 175, distance: 10.1
click at [927, 166] on icon at bounding box center [934, 167] width 15 height 15
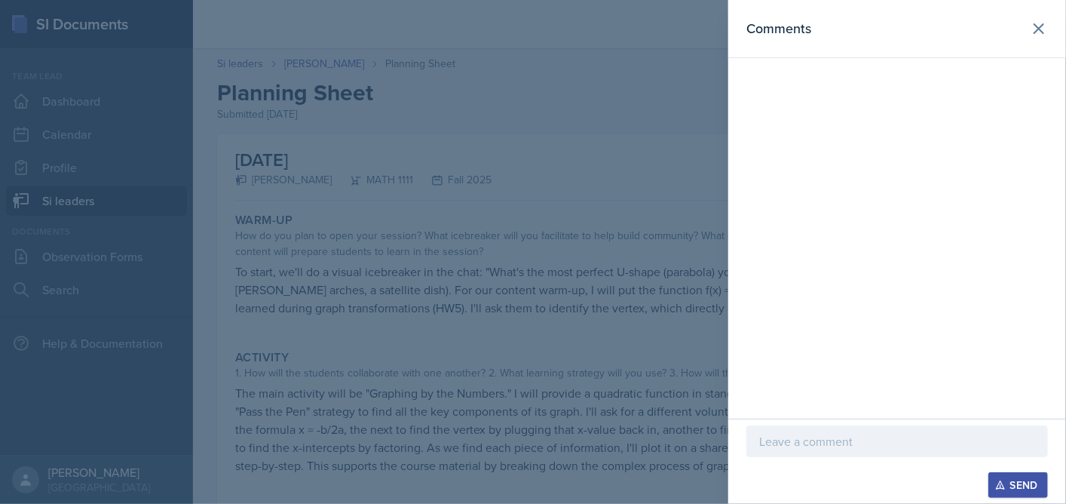
click at [884, 441] on p at bounding box center [897, 441] width 276 height 18
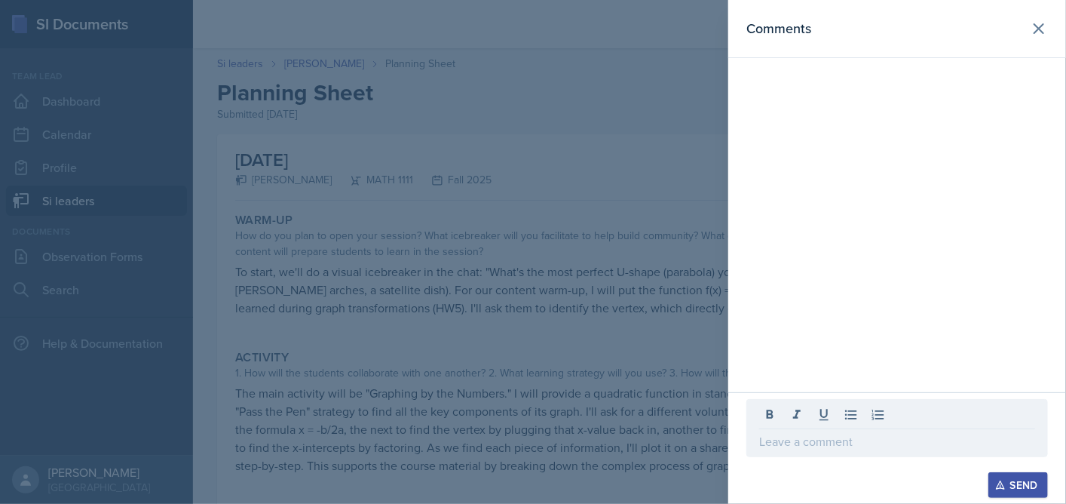
click at [642, 328] on div at bounding box center [533, 252] width 1066 height 504
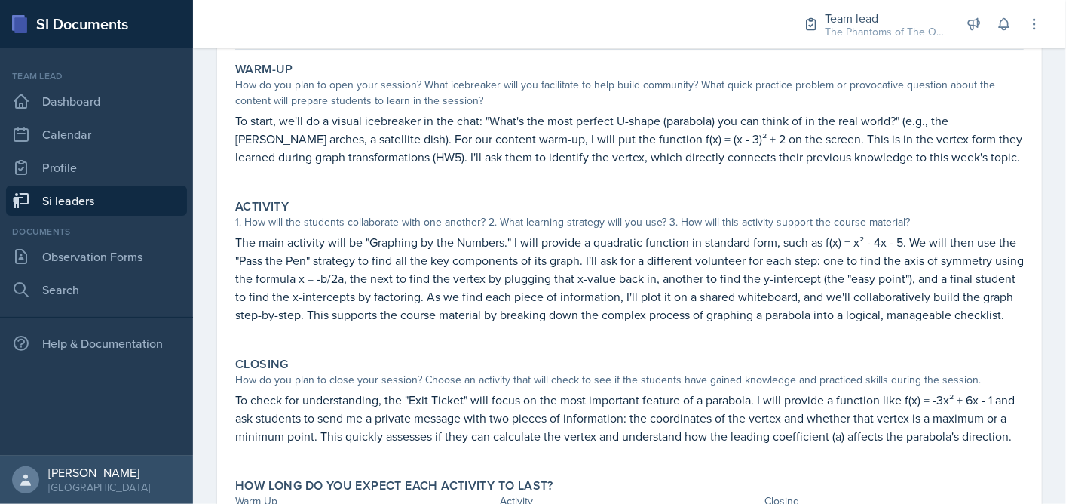
scroll to position [75, 0]
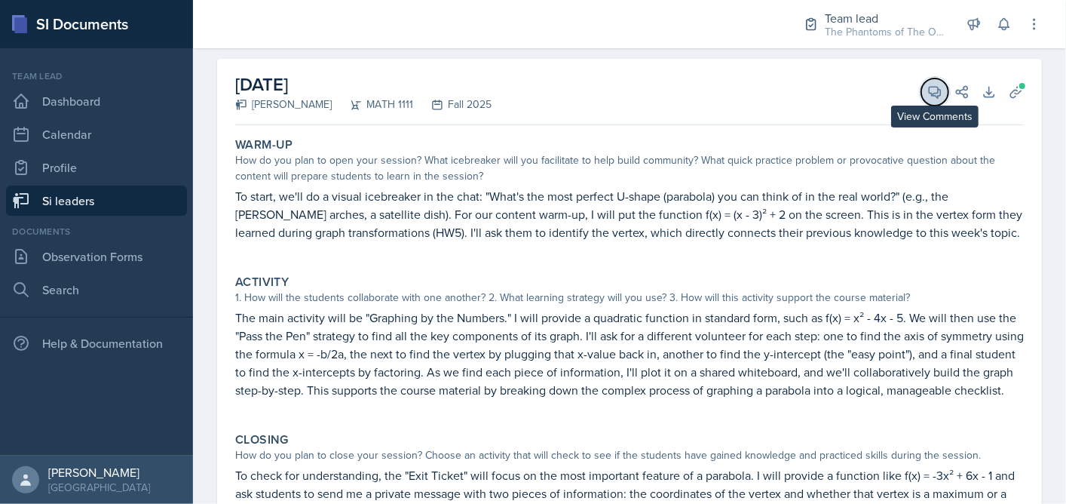
click at [927, 98] on icon at bounding box center [934, 91] width 15 height 15
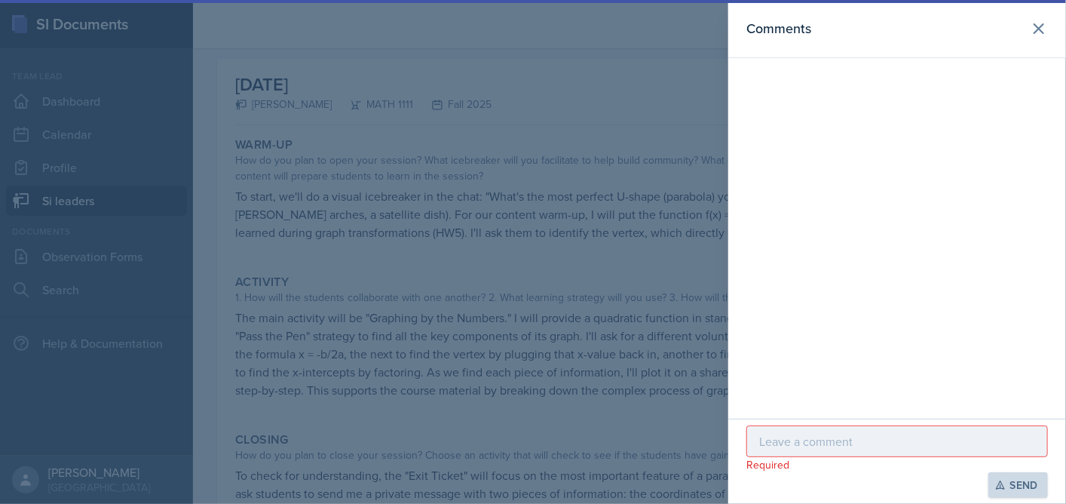
click at [913, 439] on p at bounding box center [897, 441] width 276 height 18
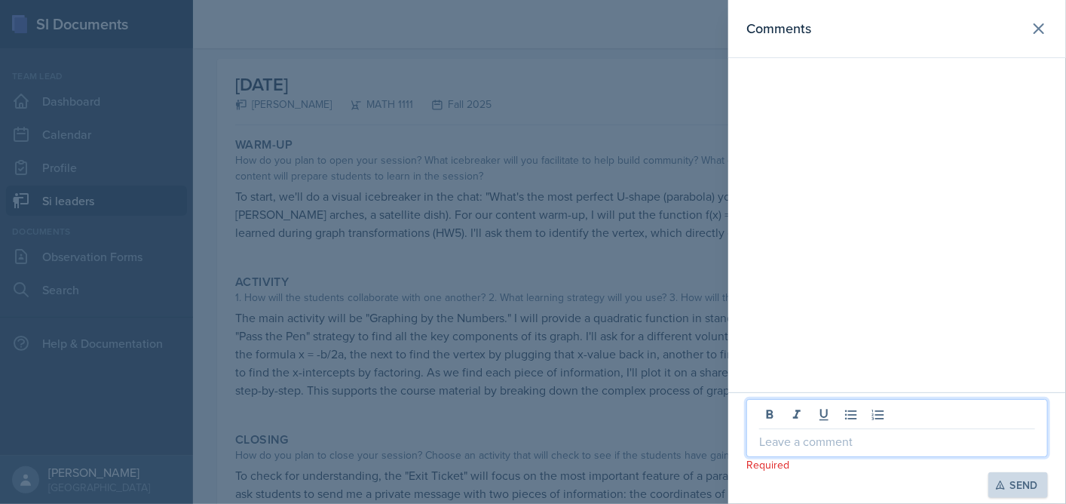
paste div
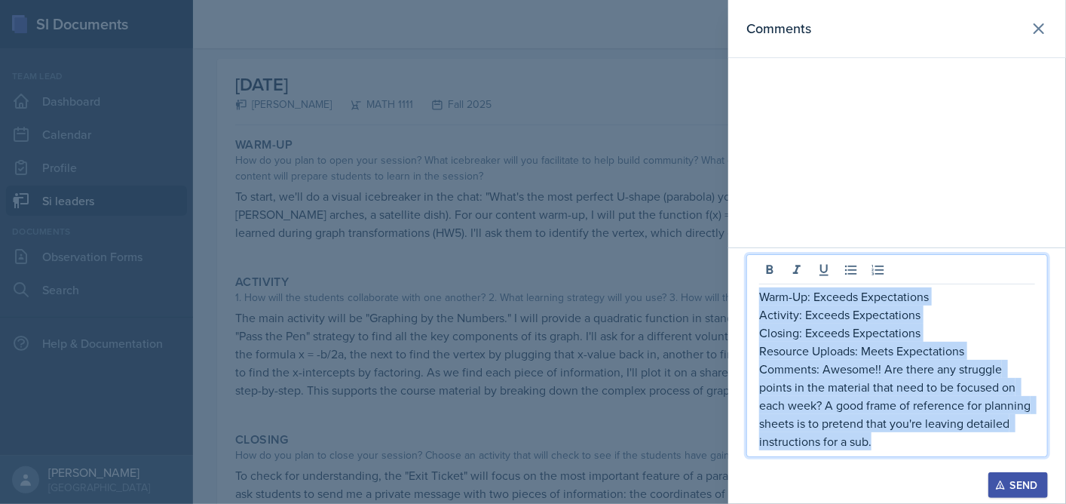
click at [757, 298] on div "Warm-Up: Exceeds Expectations Activity: Exceeds Expectations Closing: Exceeds E…" at bounding box center [896, 355] width 301 height 203
click at [1011, 485] on div "Send" at bounding box center [1018, 485] width 40 height 12
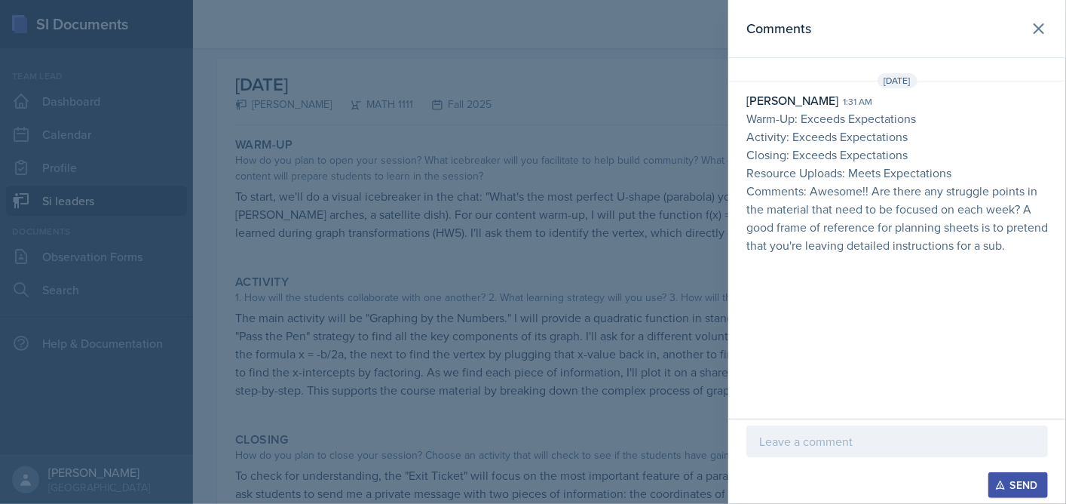
click at [357, 237] on div at bounding box center [533, 252] width 1066 height 504
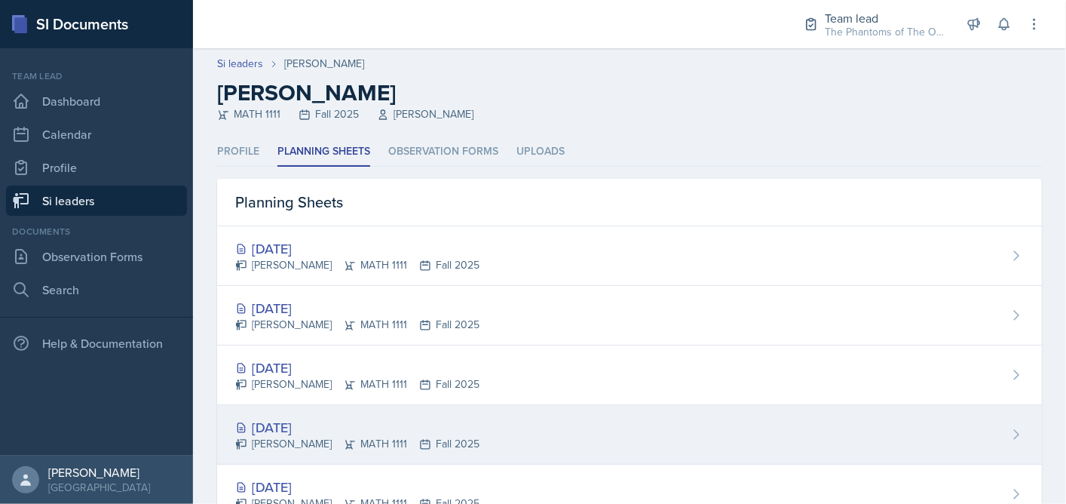
scroll to position [75, 0]
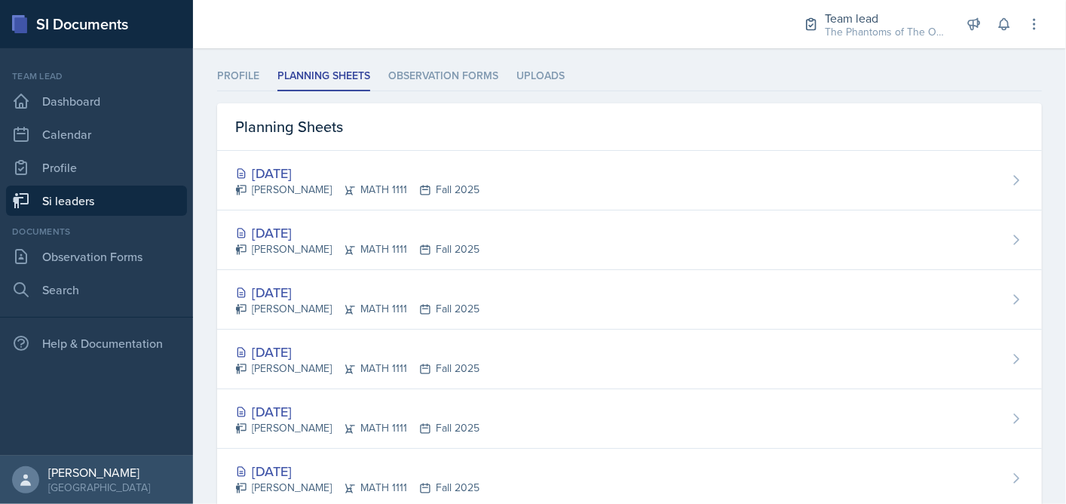
drag, startPoint x: 409, startPoint y: 249, endPoint x: 418, endPoint y: 253, distance: 9.5
click at [419, 249] on icon at bounding box center [425, 249] width 12 height 12
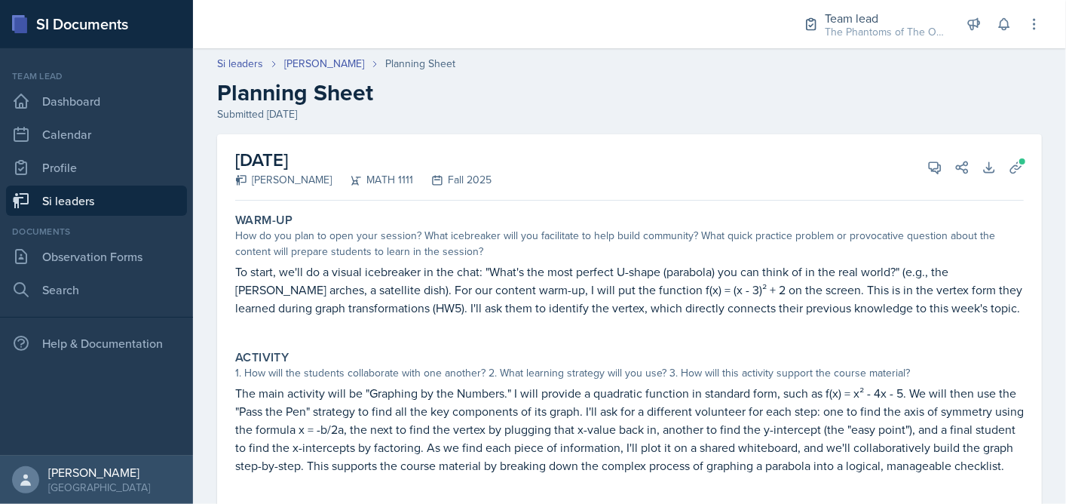
click at [632, 332] on p at bounding box center [629, 324] width 788 height 15
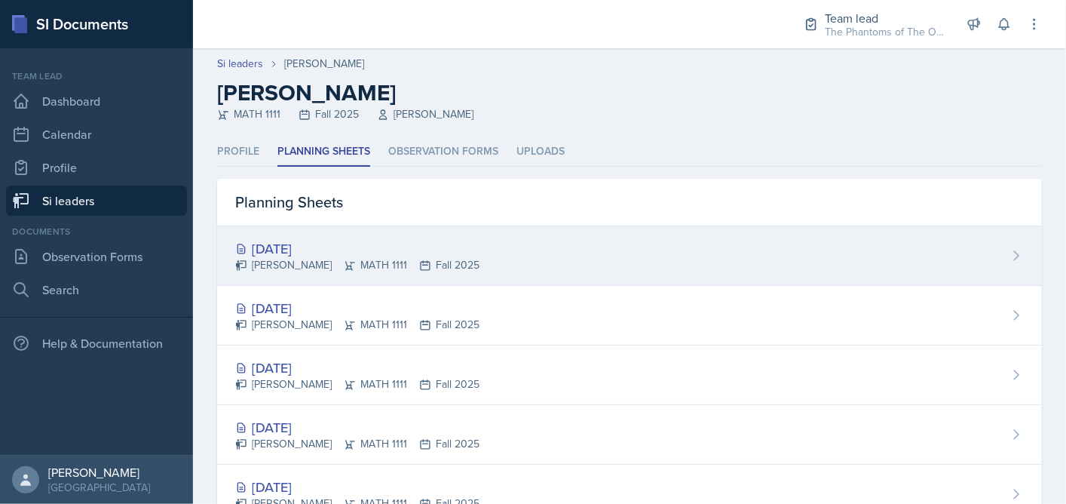
scroll to position [75, 0]
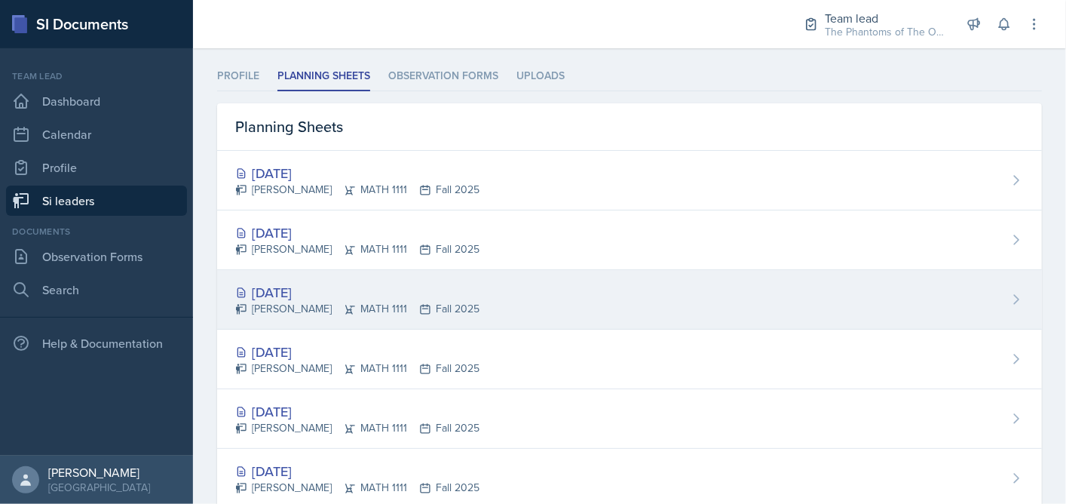
click at [554, 280] on div "[DATE] [PERSON_NAME] MATH 1111 Fall 2025" at bounding box center [629, 300] width 825 height 60
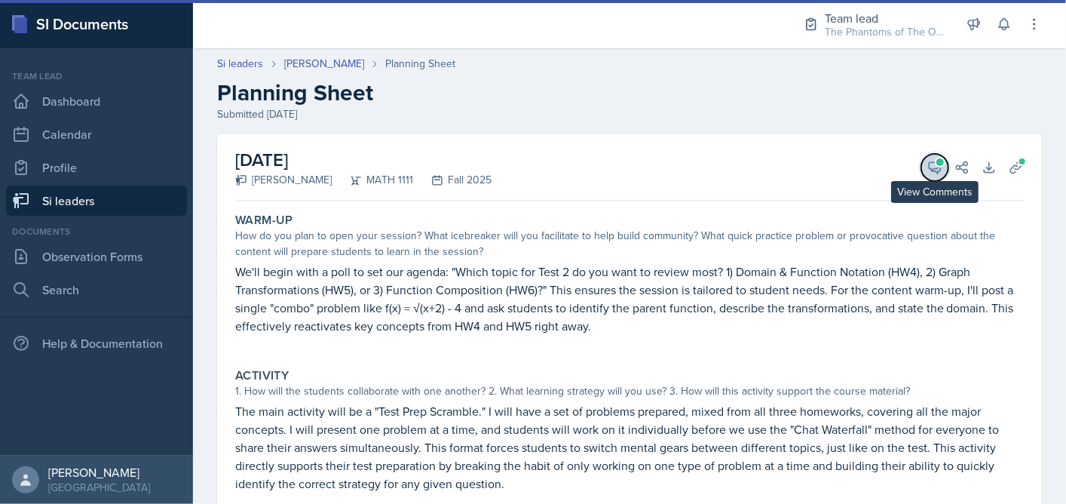
click at [927, 174] on icon at bounding box center [934, 167] width 15 height 15
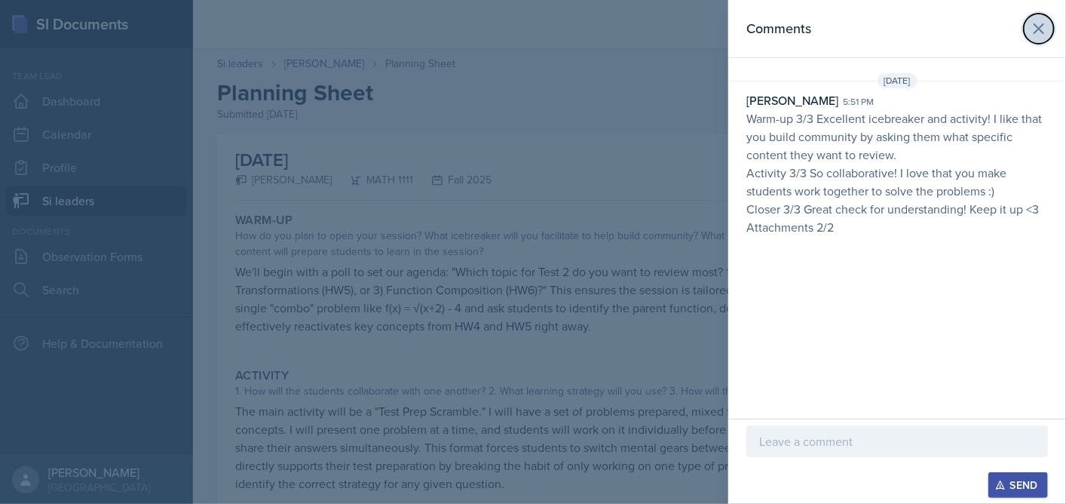
click at [1040, 30] on icon at bounding box center [1038, 28] width 9 height 9
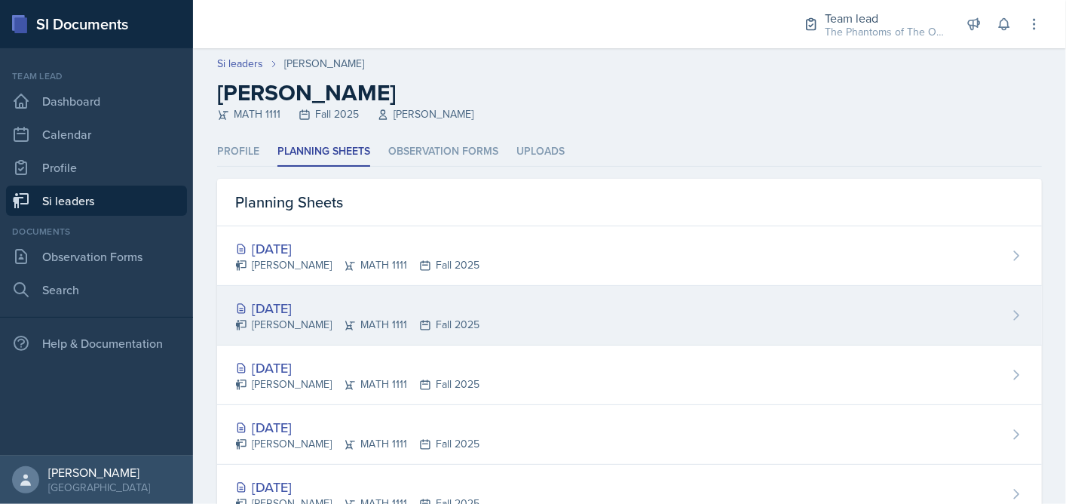
click at [325, 300] on div "[DATE]" at bounding box center [357, 308] width 244 height 20
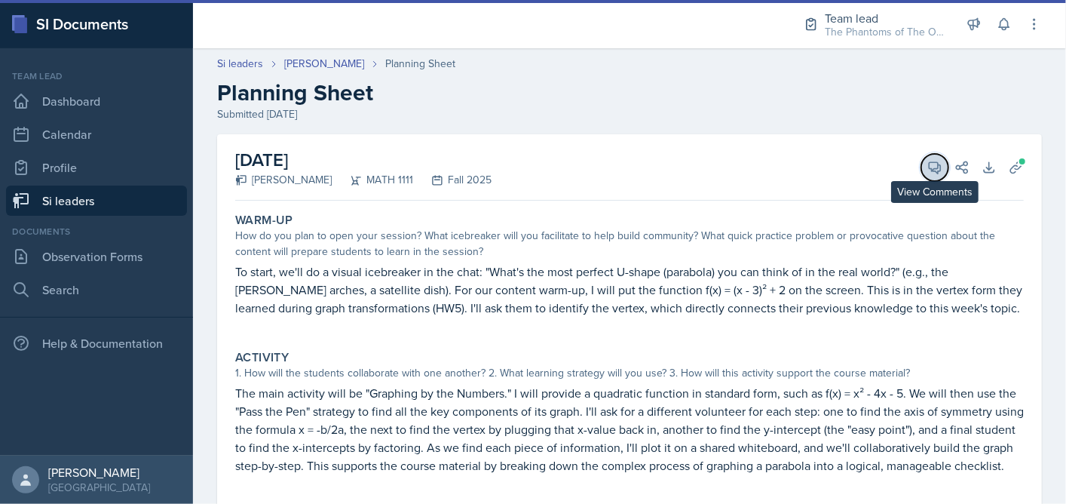
click at [927, 166] on icon at bounding box center [934, 167] width 15 height 15
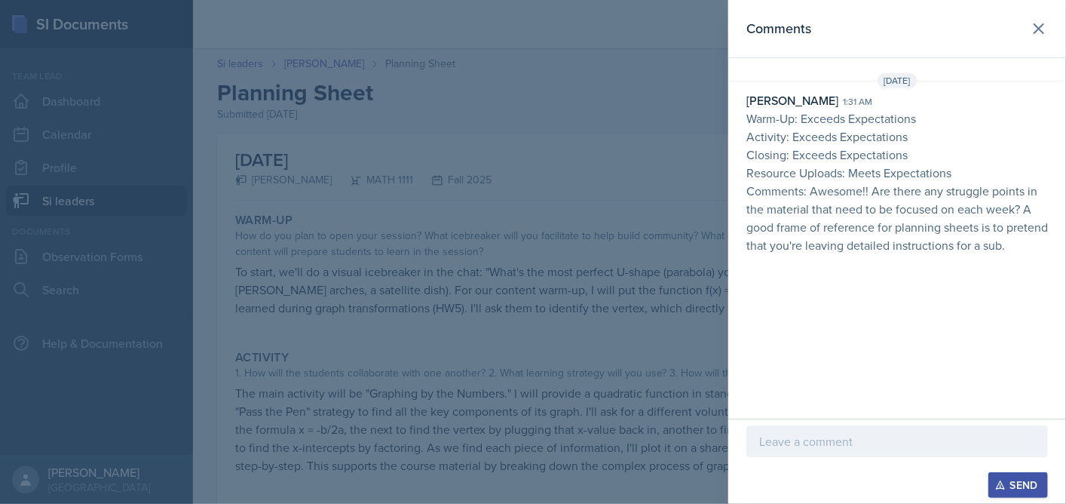
click at [577, 201] on div at bounding box center [533, 252] width 1066 height 504
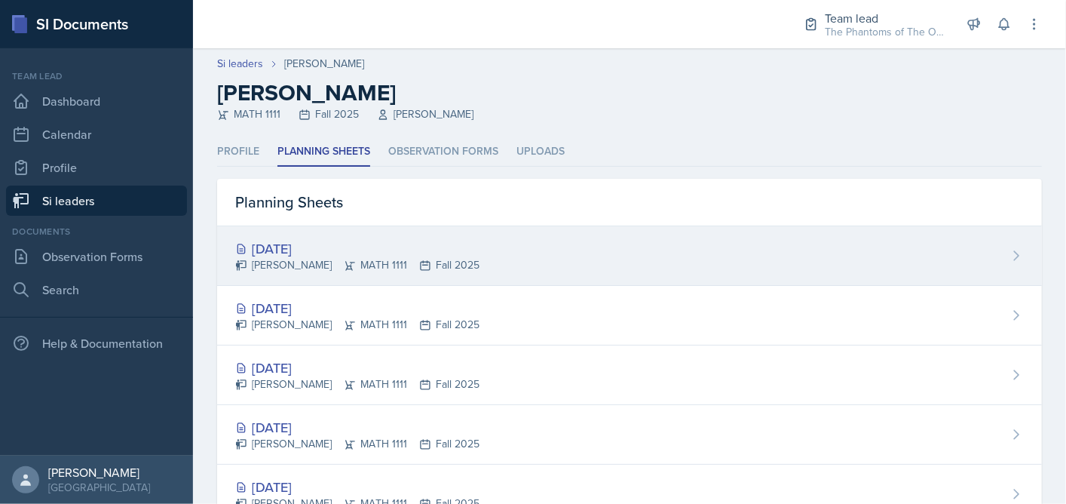
click at [320, 243] on div "[DATE]" at bounding box center [357, 248] width 244 height 20
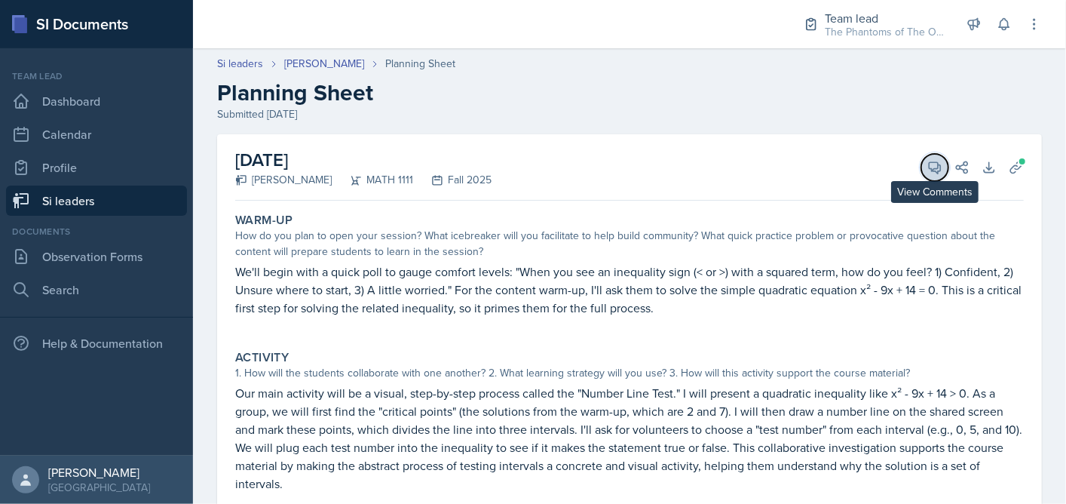
click at [932, 168] on button "View Comments" at bounding box center [934, 167] width 27 height 27
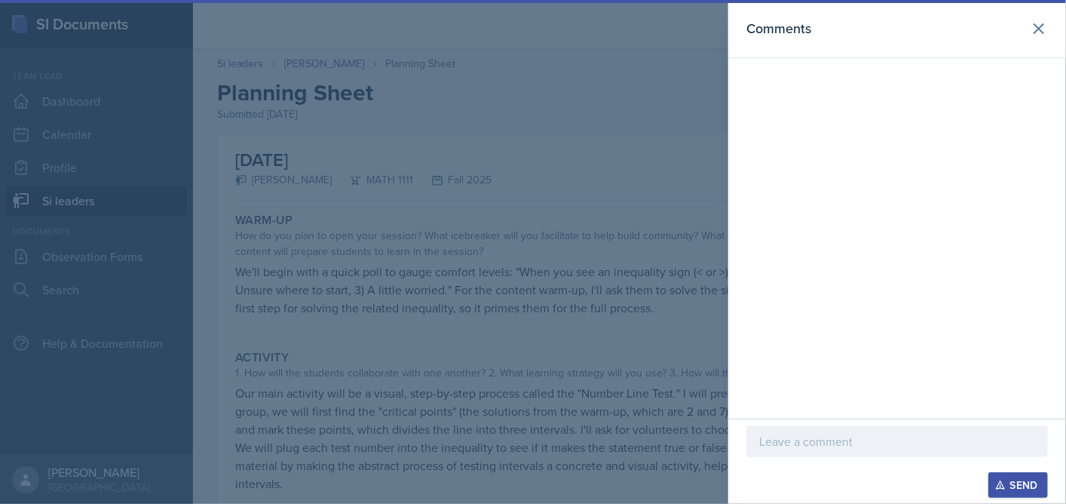
click at [883, 447] on p at bounding box center [897, 441] width 276 height 18
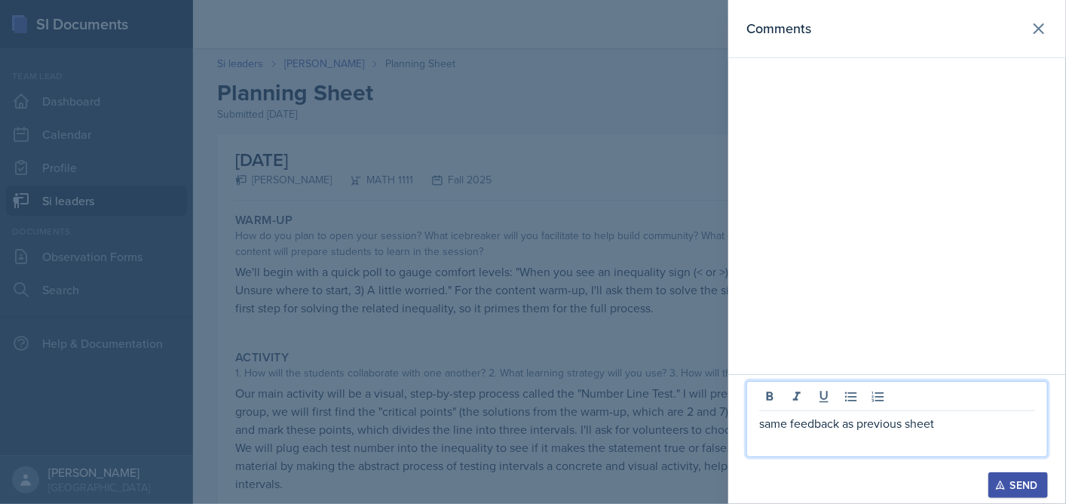
click at [1015, 485] on div "Send" at bounding box center [1018, 485] width 40 height 12
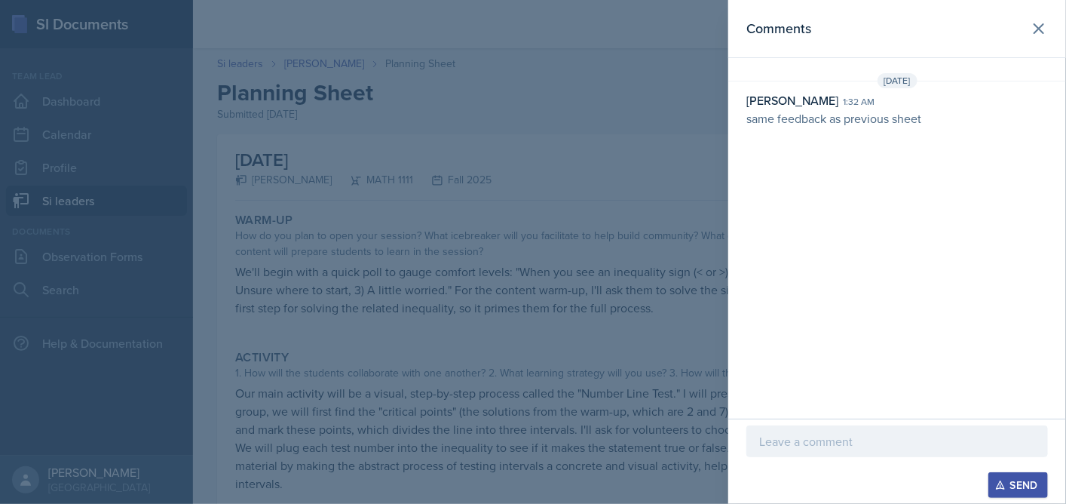
click at [407, 245] on div at bounding box center [533, 252] width 1066 height 504
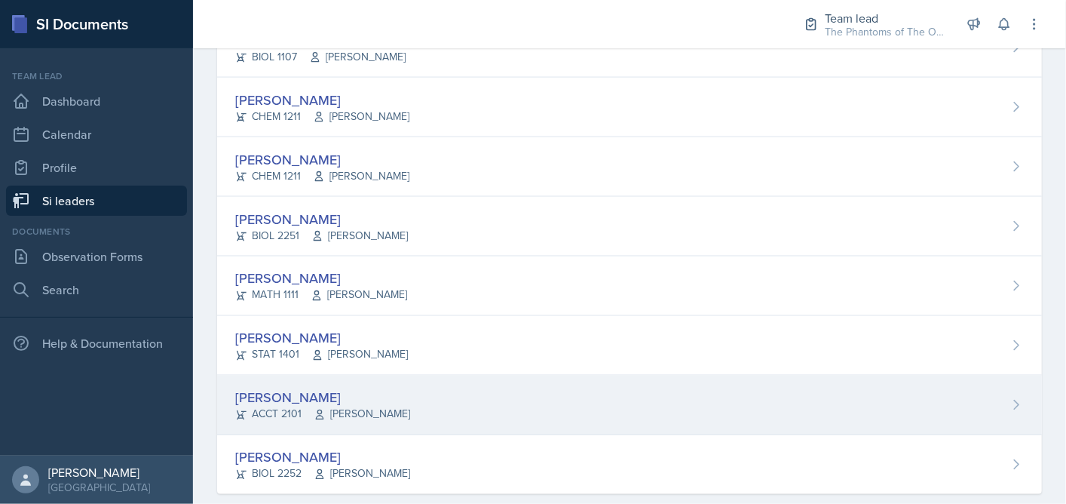
scroll to position [1152, 0]
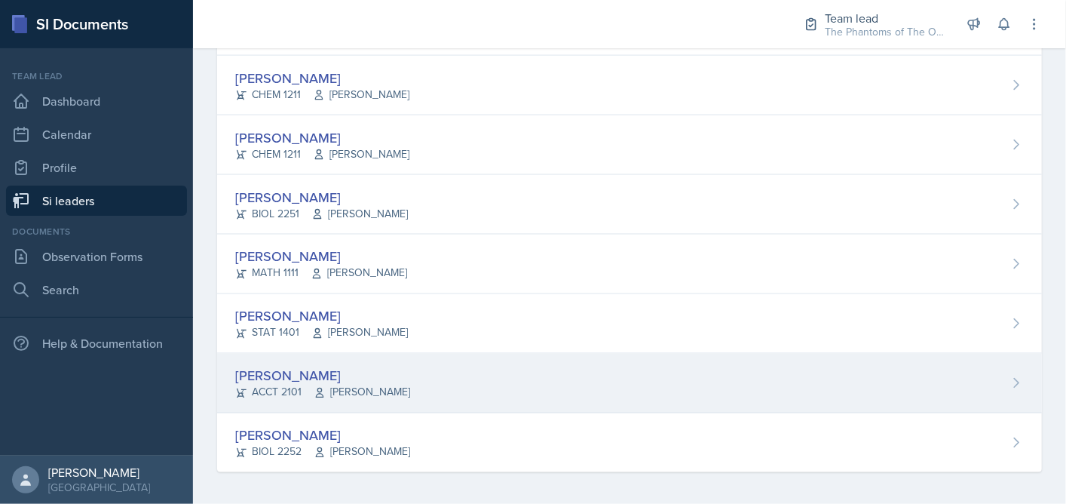
click at [403, 375] on div "[PERSON_NAME] ACCT 2101 [PERSON_NAME]" at bounding box center [629, 384] width 825 height 60
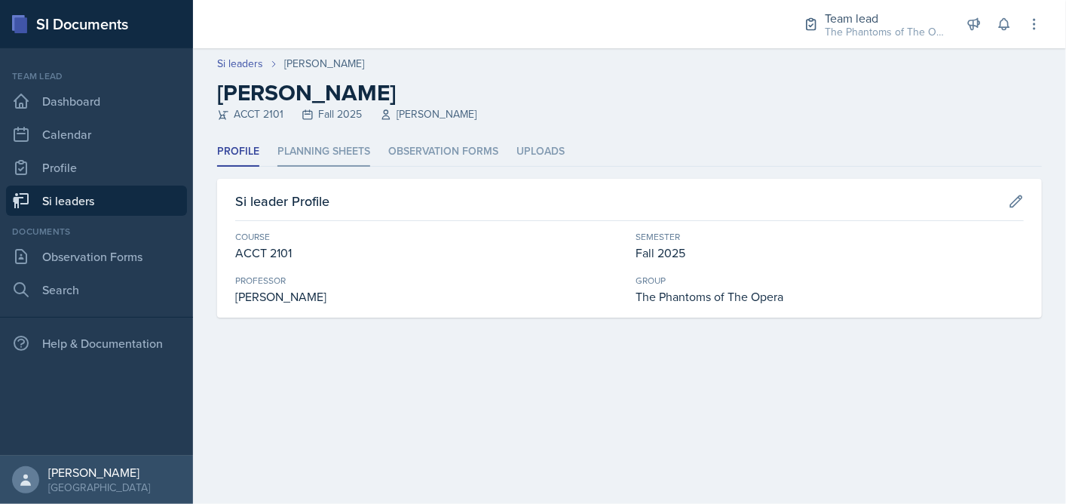
click at [318, 158] on li "Planning Sheets" at bounding box center [323, 151] width 93 height 29
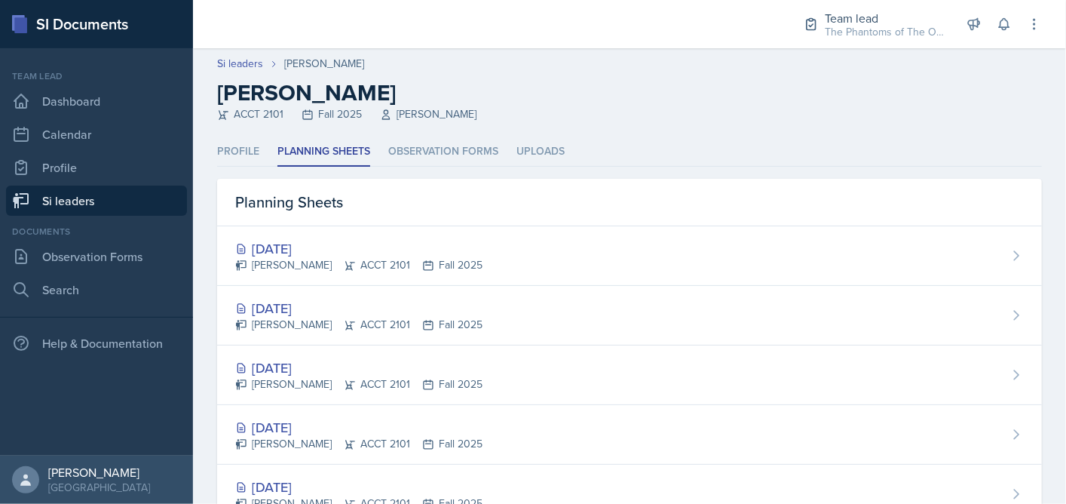
click at [597, 421] on div "[DATE] [PERSON_NAME] ACCT 2101 Fall 2025" at bounding box center [629, 435] width 825 height 60
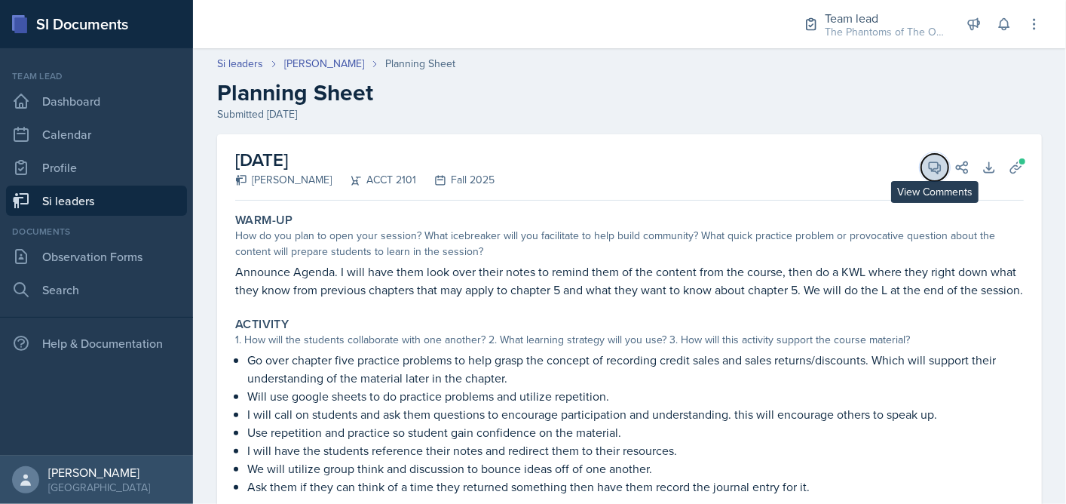
click at [927, 167] on icon at bounding box center [934, 167] width 15 height 15
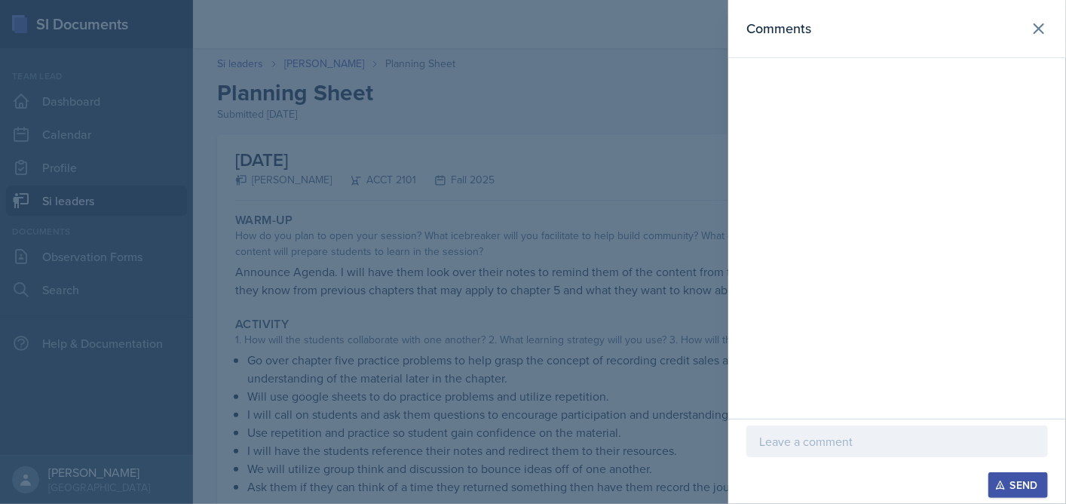
click at [889, 433] on p at bounding box center [897, 441] width 276 height 18
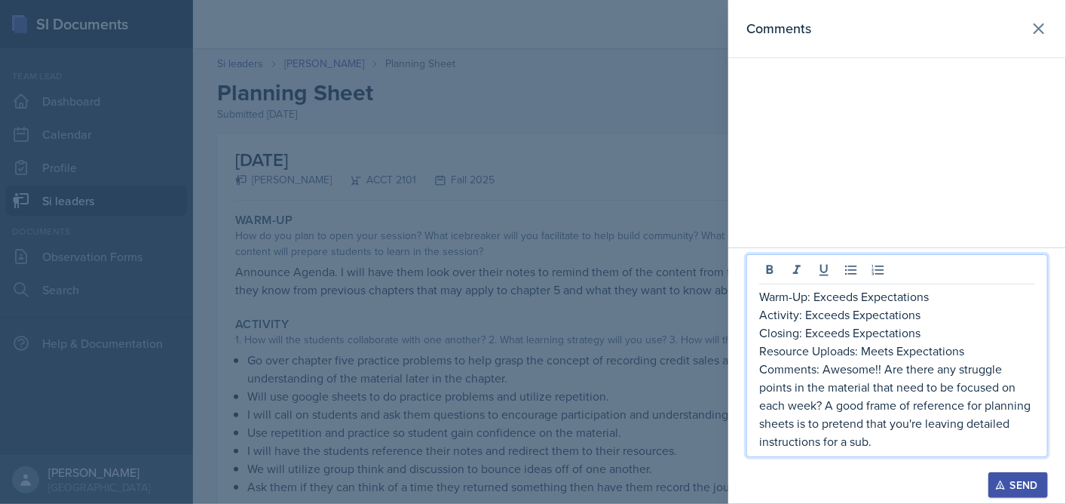
click at [954, 370] on p "Comments: Awesome!! Are there any struggle points in the material that need to …" at bounding box center [897, 405] width 276 height 90
click at [953, 439] on p "Comments: Awesome!! Are there any common struggle points in the material that n…" at bounding box center [897, 405] width 276 height 90
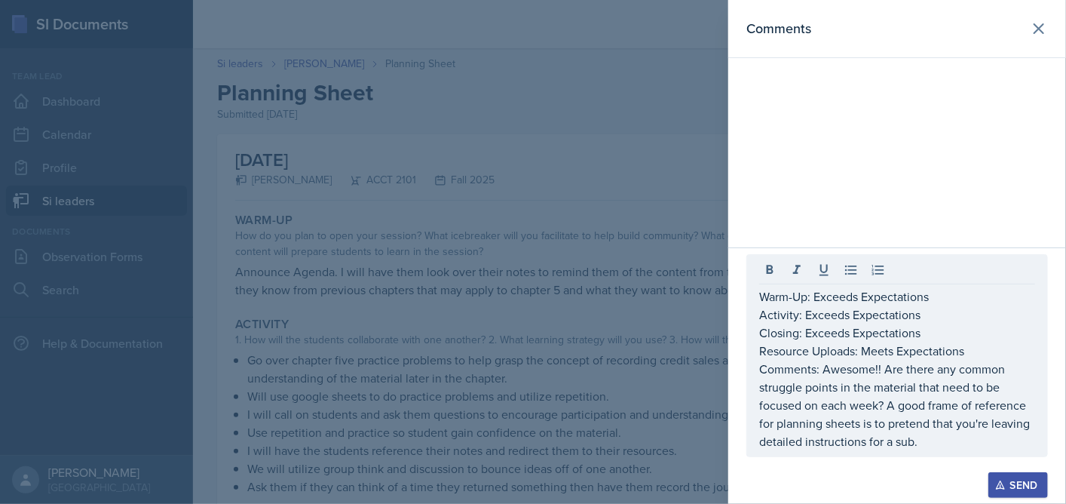
click at [1018, 488] on div "Send" at bounding box center [1018, 485] width 40 height 12
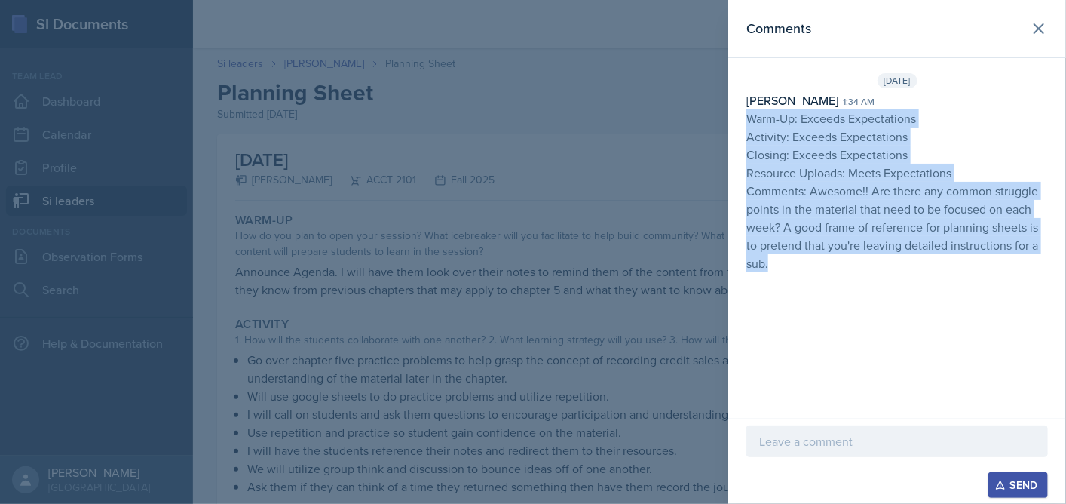
drag, startPoint x: 821, startPoint y: 271, endPoint x: 739, endPoint y: 123, distance: 169.0
click at [739, 123] on div "[DATE] [PERSON_NAME] 1:34 am Warm-Up: Exceeds Expectations Activity: Exceeds Ex…" at bounding box center [897, 175] width 338 height 205
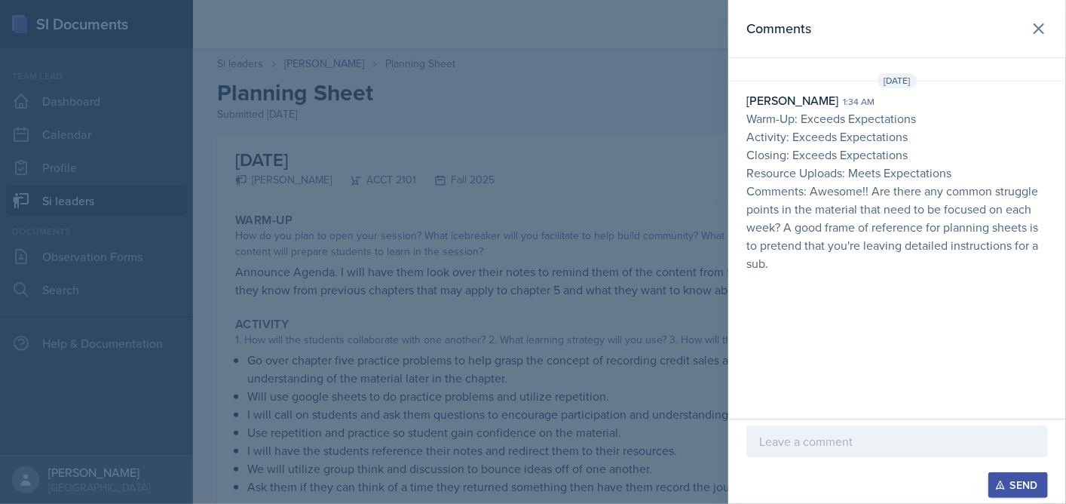
click at [368, 185] on div at bounding box center [533, 252] width 1066 height 504
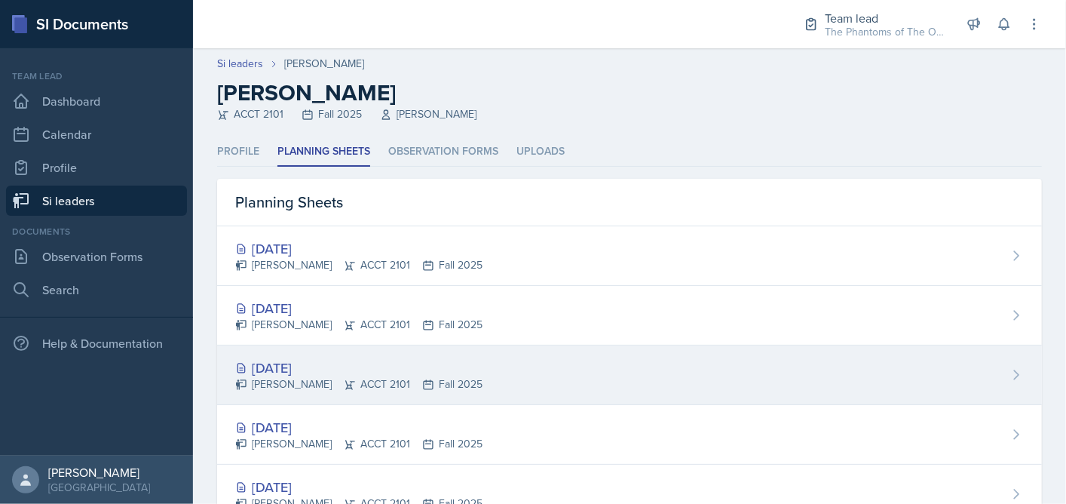
click at [386, 376] on div "[PERSON_NAME] ACCT 2101 Fall 2025" at bounding box center [358, 384] width 247 height 16
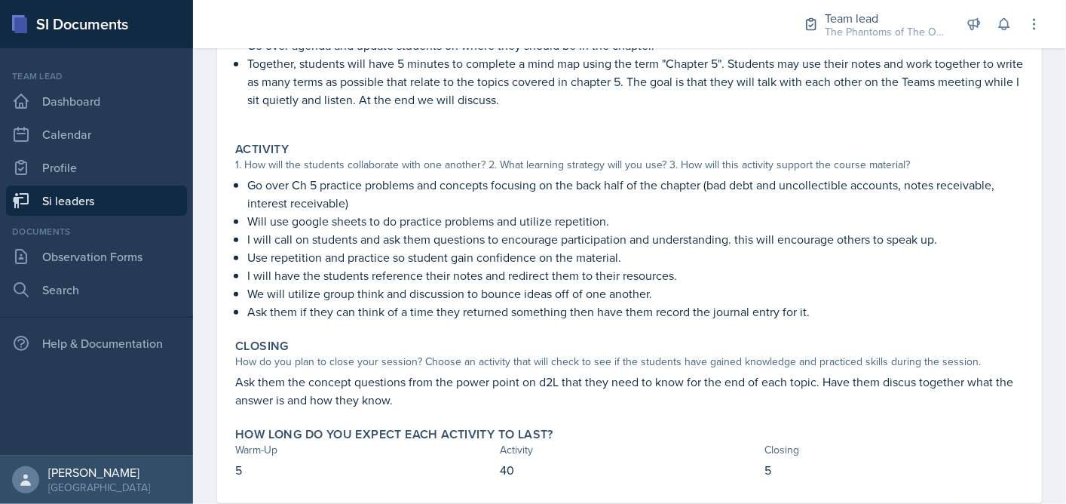
scroll to position [75, 0]
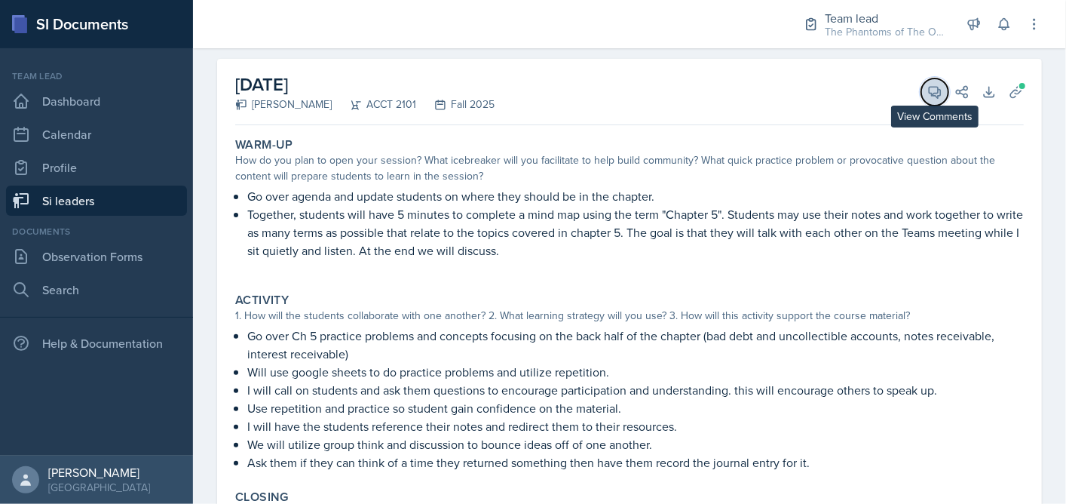
click at [932, 92] on button "View Comments" at bounding box center [934, 91] width 27 height 27
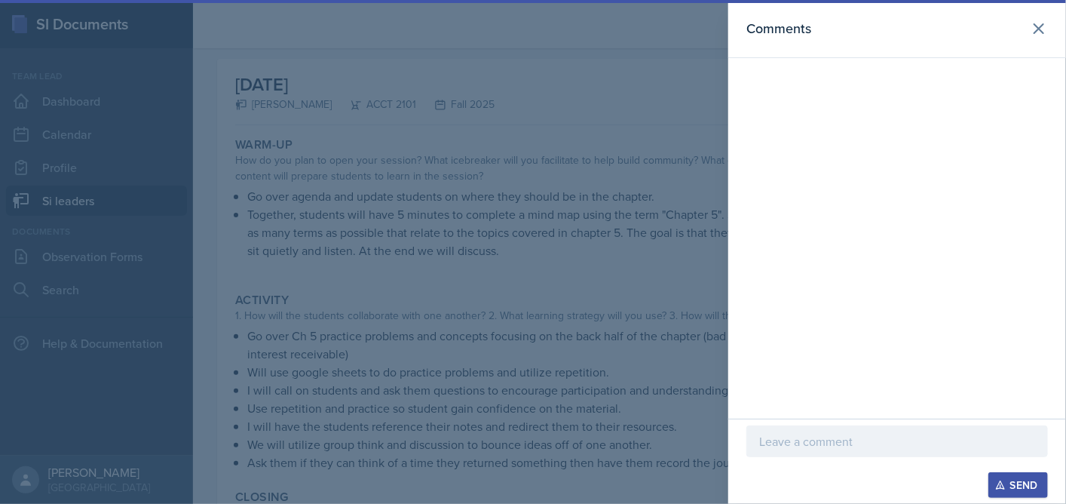
click at [868, 436] on p at bounding box center [897, 441] width 276 height 18
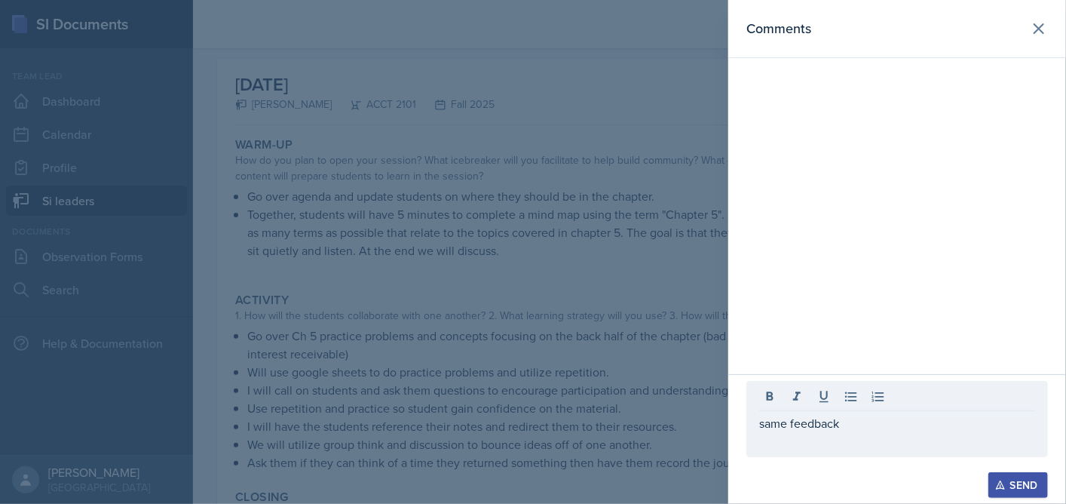
click at [1012, 479] on div "Send" at bounding box center [1018, 485] width 40 height 12
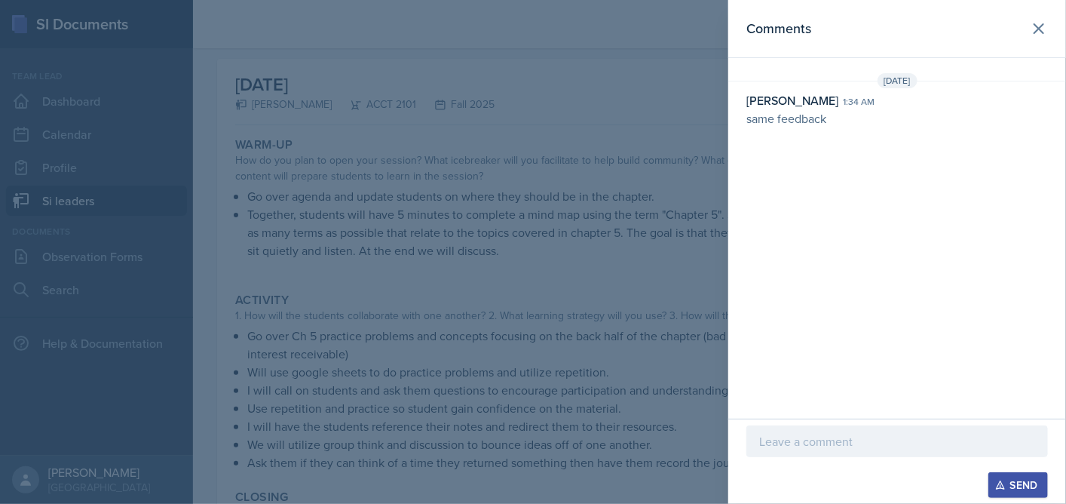
click at [603, 338] on div at bounding box center [533, 252] width 1066 height 504
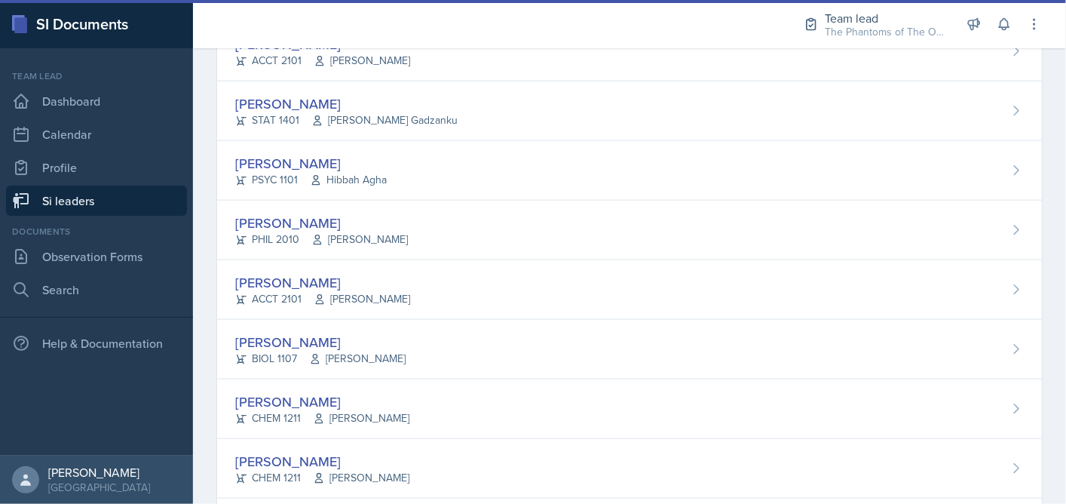
scroll to position [1152, 0]
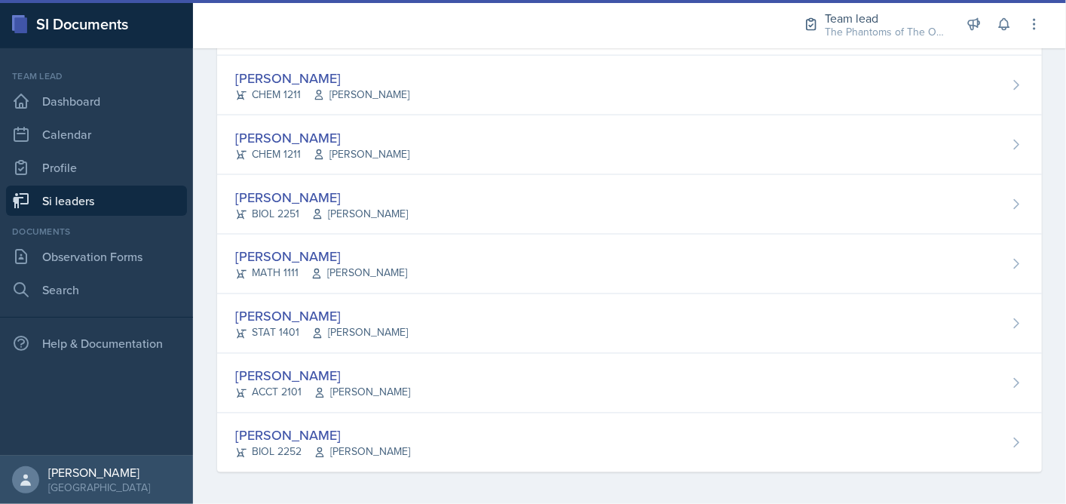
click at [396, 425] on div "[PERSON_NAME]" at bounding box center [322, 435] width 175 height 20
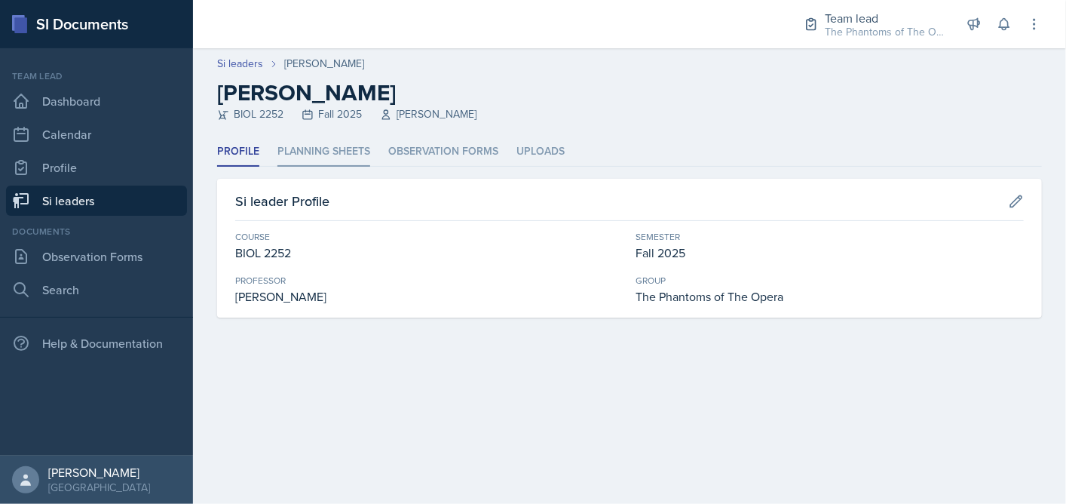
click at [326, 155] on li "Planning Sheets" at bounding box center [323, 151] width 93 height 29
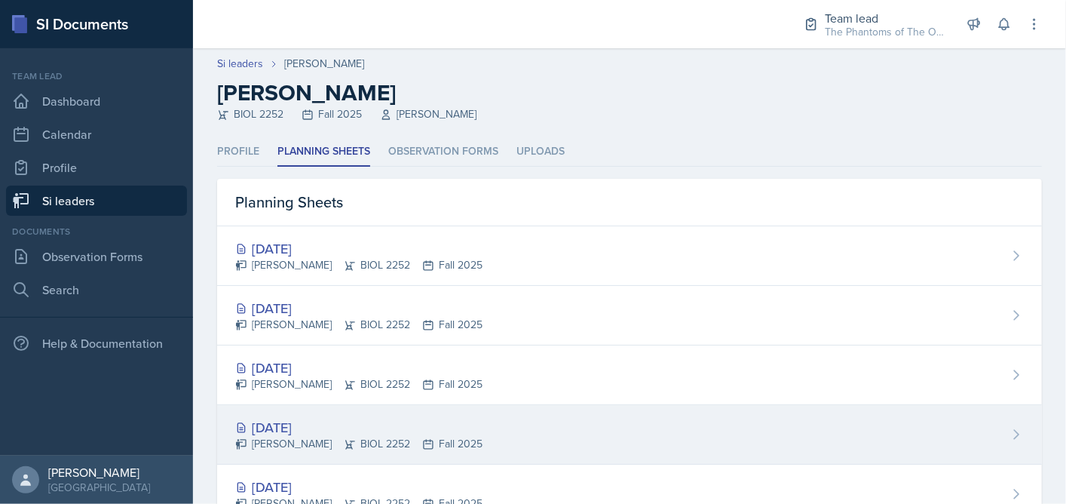
click at [649, 426] on div "[DATE] [PERSON_NAME] BIOL 2252 Fall 2025" at bounding box center [629, 435] width 825 height 60
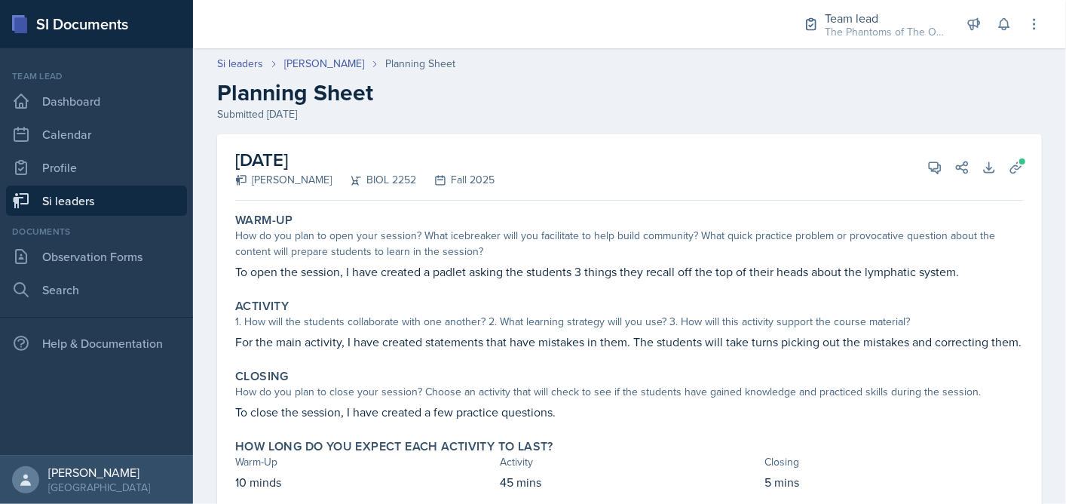
scroll to position [66, 0]
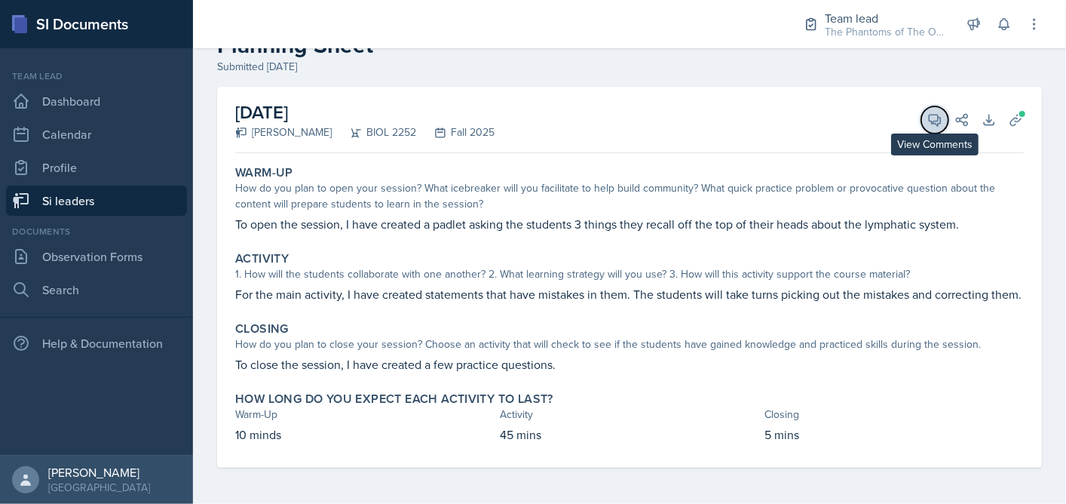
click at [927, 112] on icon at bounding box center [934, 119] width 15 height 15
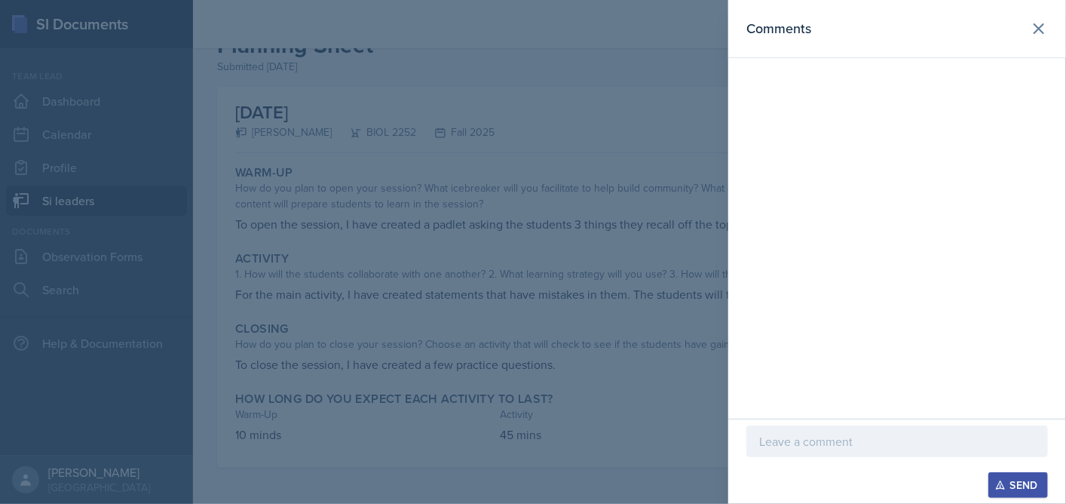
click at [838, 442] on p at bounding box center [897, 441] width 276 height 18
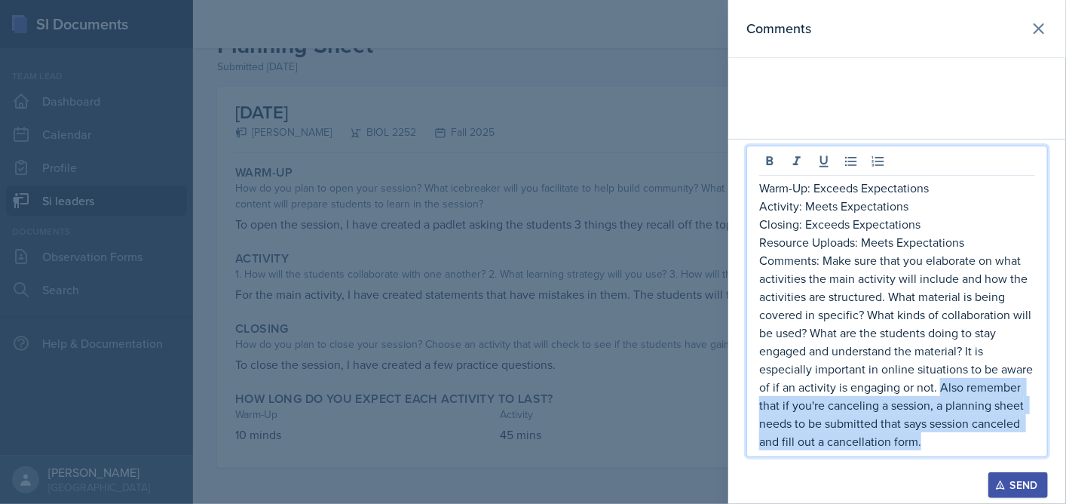
click at [941, 387] on p "Comments: Make sure that you elaborate on what activities the main activity wil…" at bounding box center [897, 350] width 276 height 199
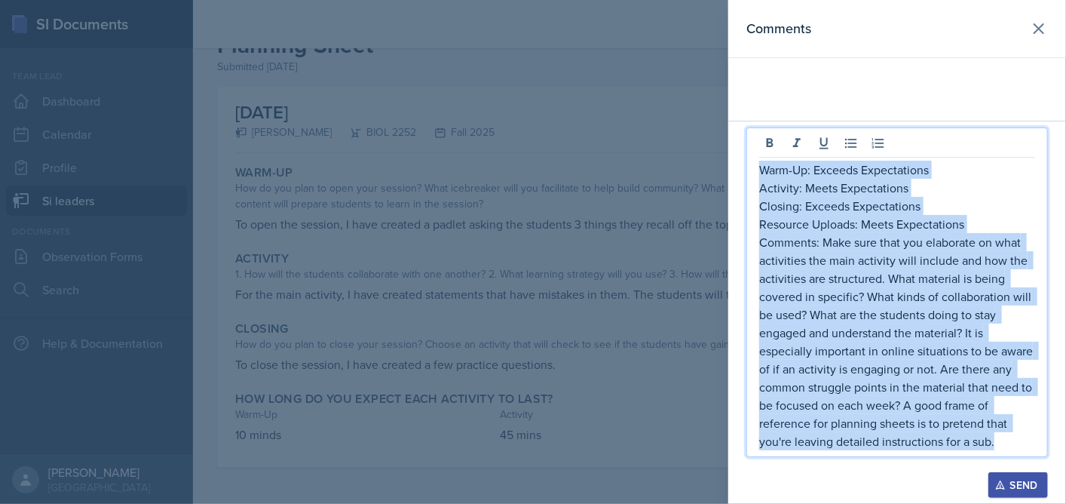
click at [758, 167] on div "Warm-Up: Exceeds Expectations Activity: Meets Expectations Closing: Exceeds Exp…" at bounding box center [896, 291] width 301 height 329
click at [1004, 475] on button "Send" at bounding box center [1018, 485] width 60 height 26
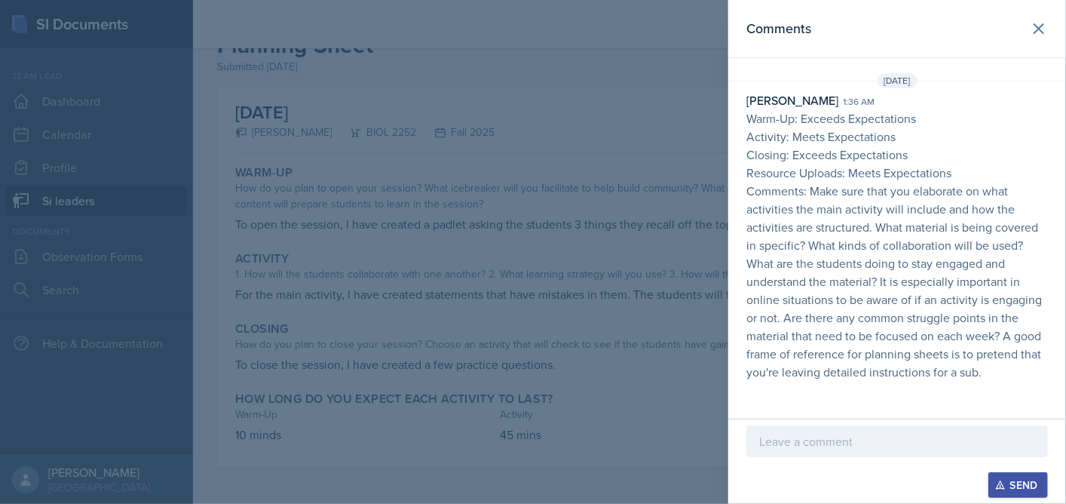
click at [877, 451] on div at bounding box center [896, 441] width 301 height 32
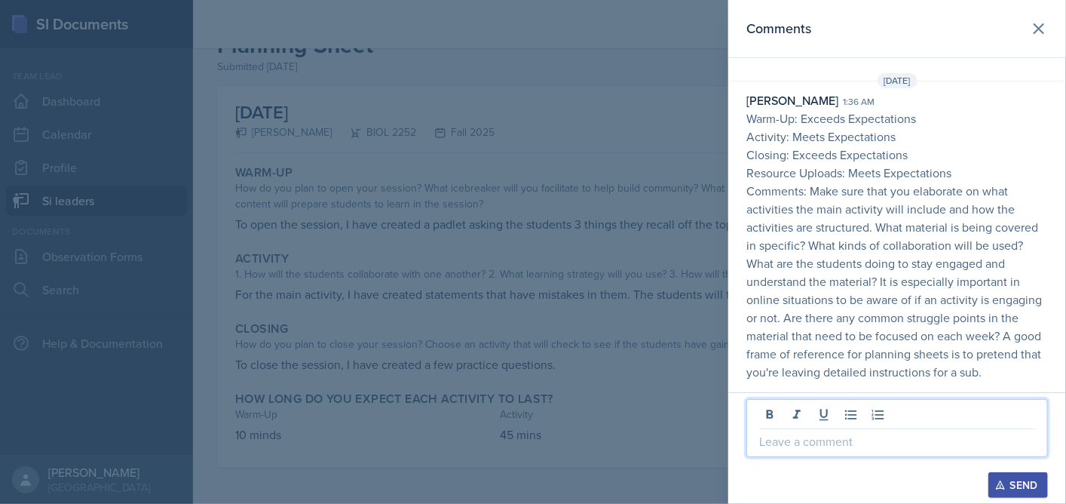
click at [475, 329] on div at bounding box center [533, 252] width 1066 height 504
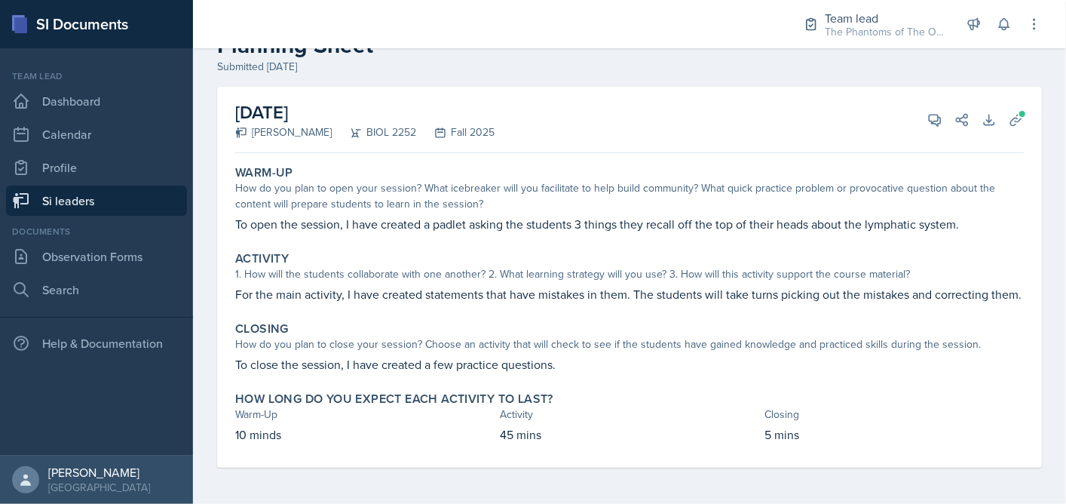
scroll to position [0, 0]
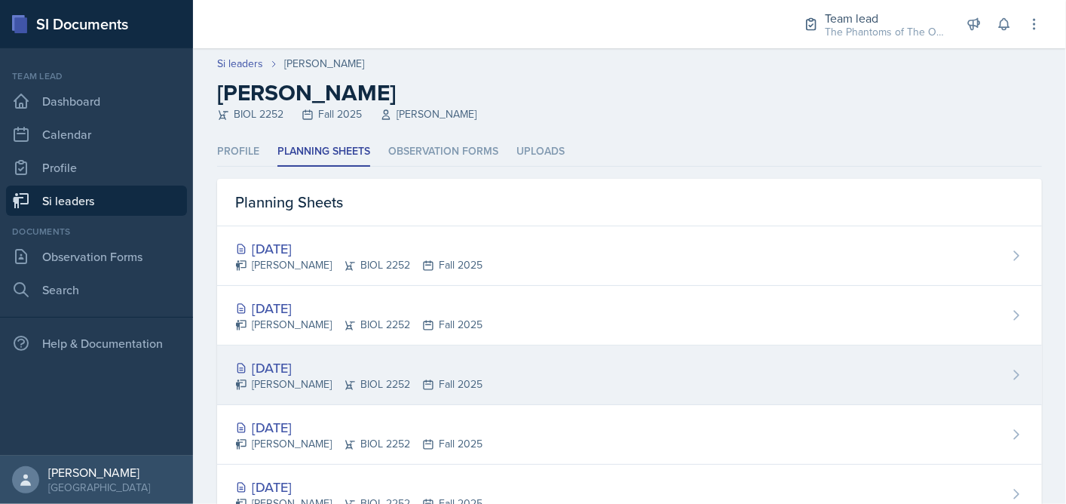
click at [353, 357] on div "[DATE]" at bounding box center [358, 367] width 247 height 20
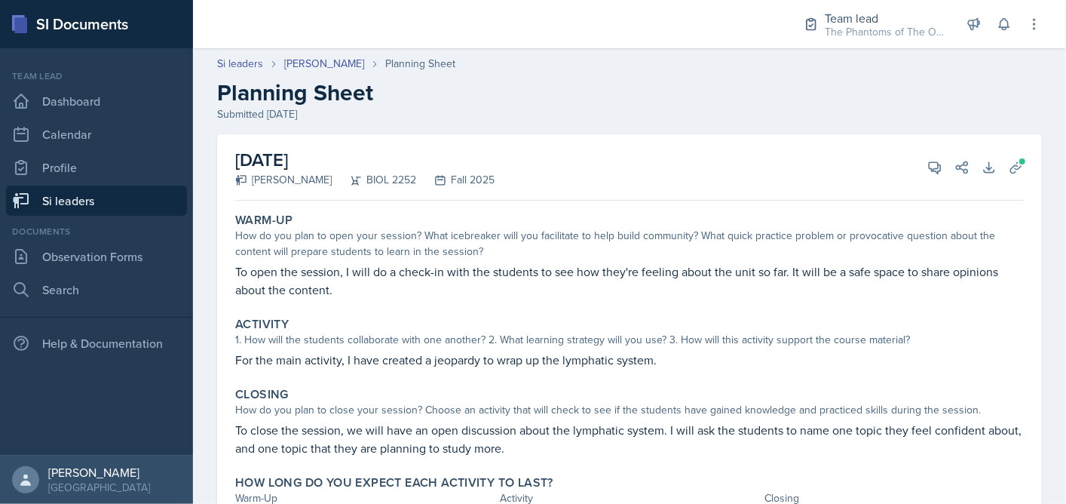
scroll to position [75, 0]
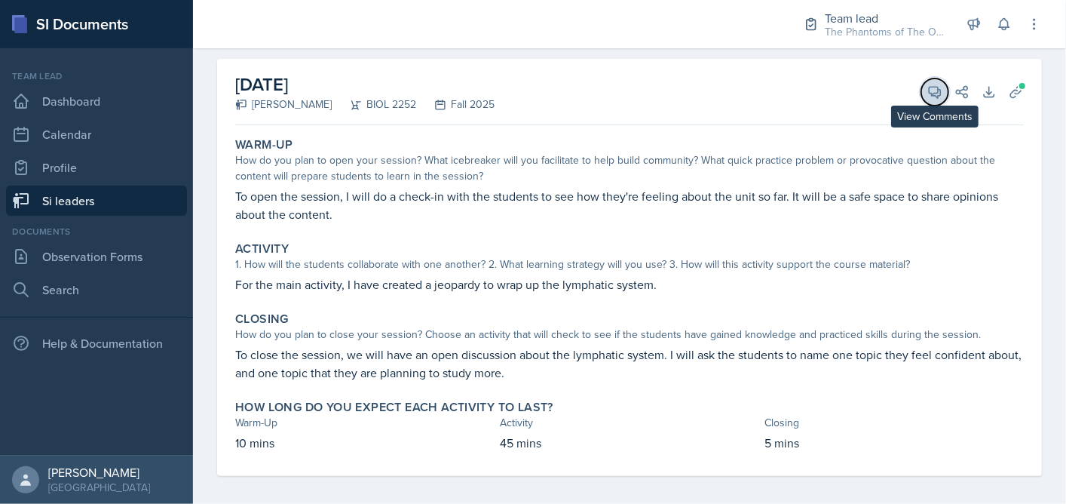
click at [927, 91] on icon at bounding box center [934, 91] width 15 height 15
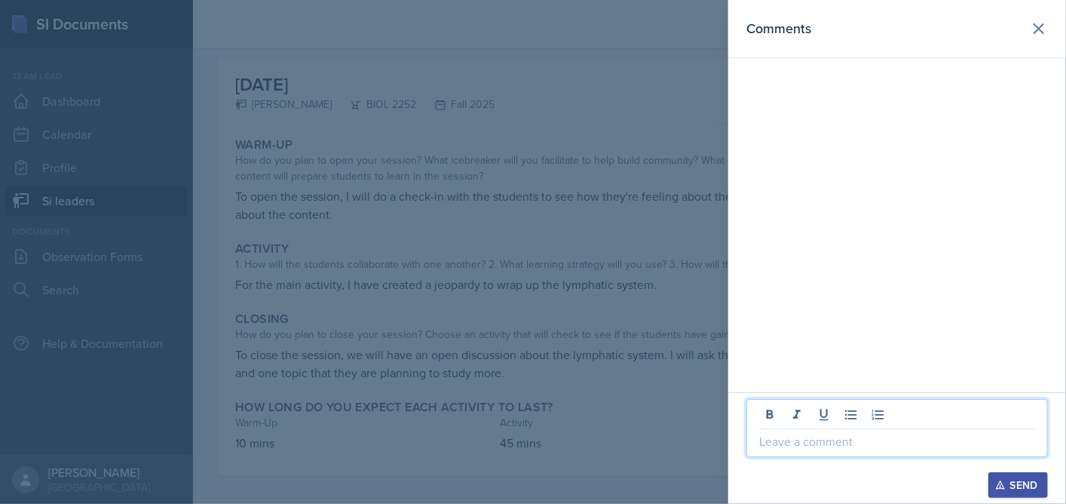
click at [871, 436] on p at bounding box center [897, 441] width 276 height 18
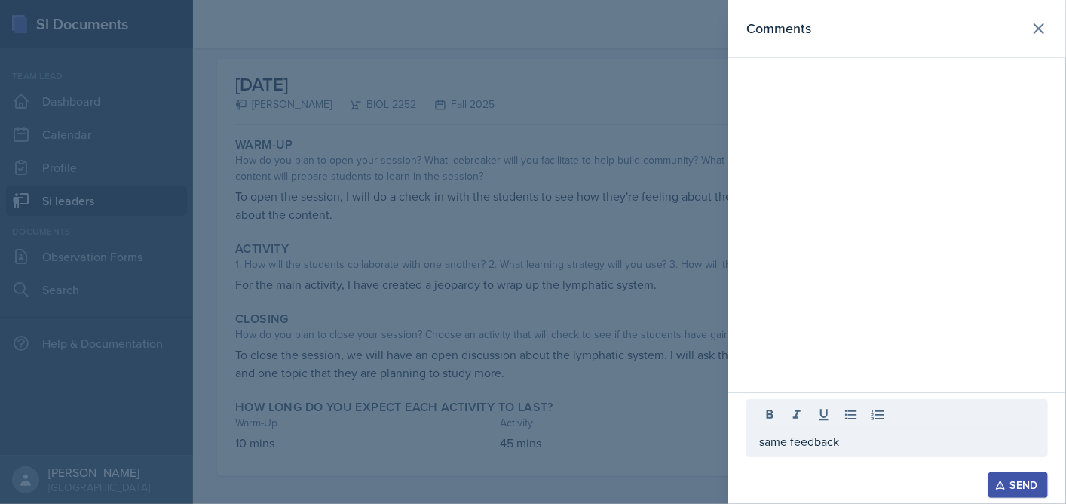
click at [1009, 487] on div "Send" at bounding box center [1018, 485] width 40 height 12
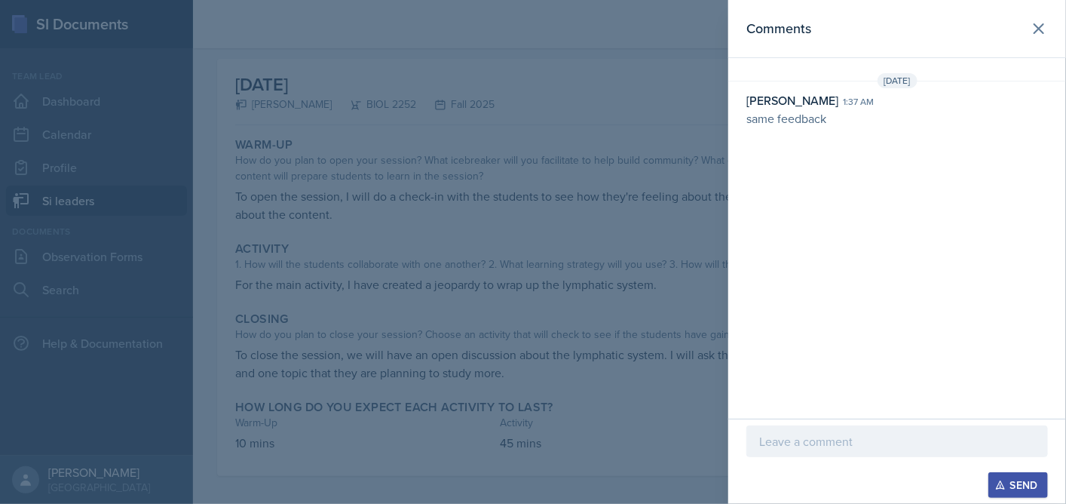
click at [565, 403] on div at bounding box center [533, 252] width 1066 height 504
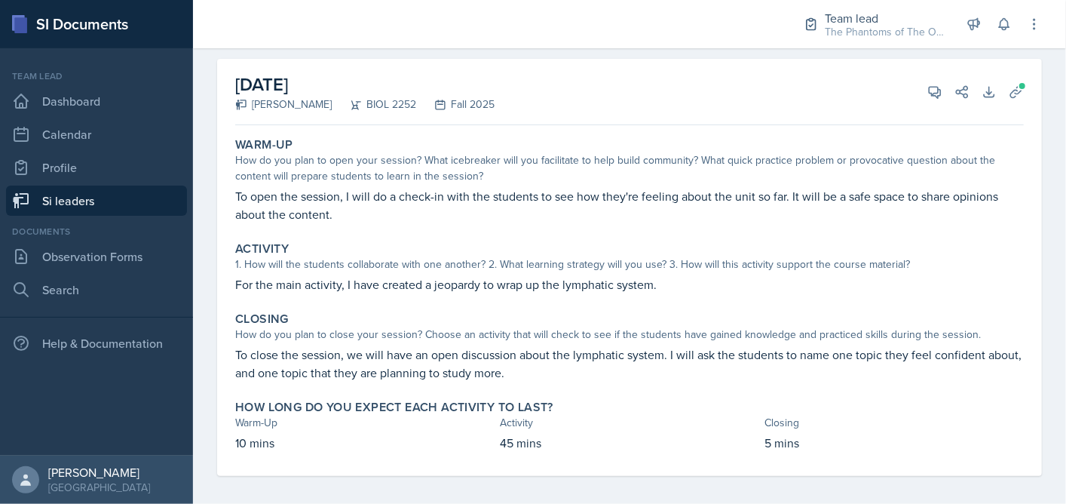
scroll to position [0, 0]
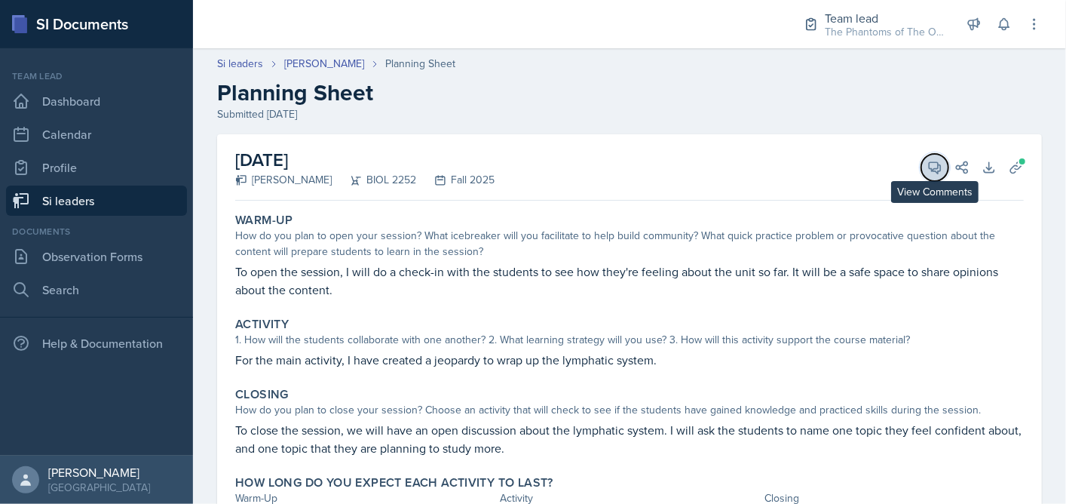
click at [923, 174] on button "View Comments" at bounding box center [934, 167] width 27 height 27
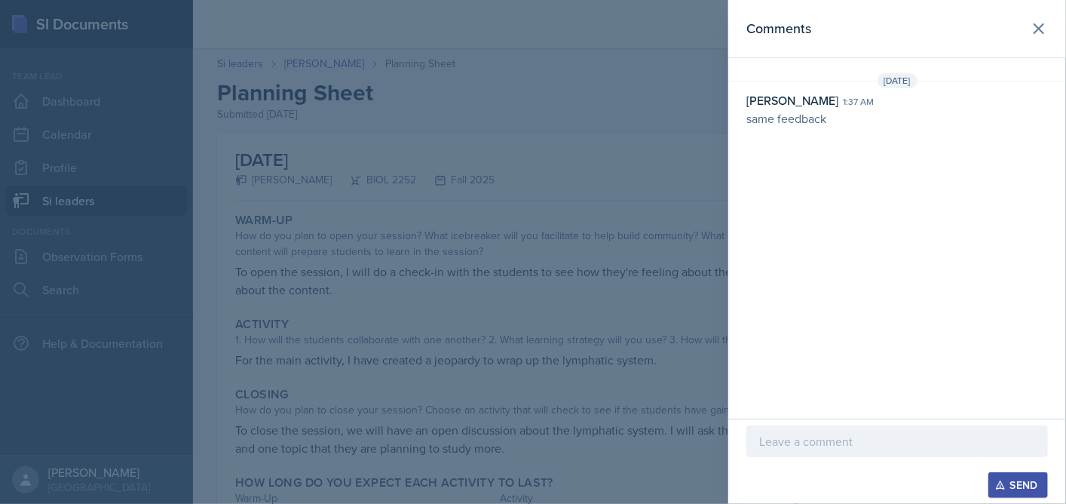
click at [634, 283] on div at bounding box center [533, 252] width 1066 height 504
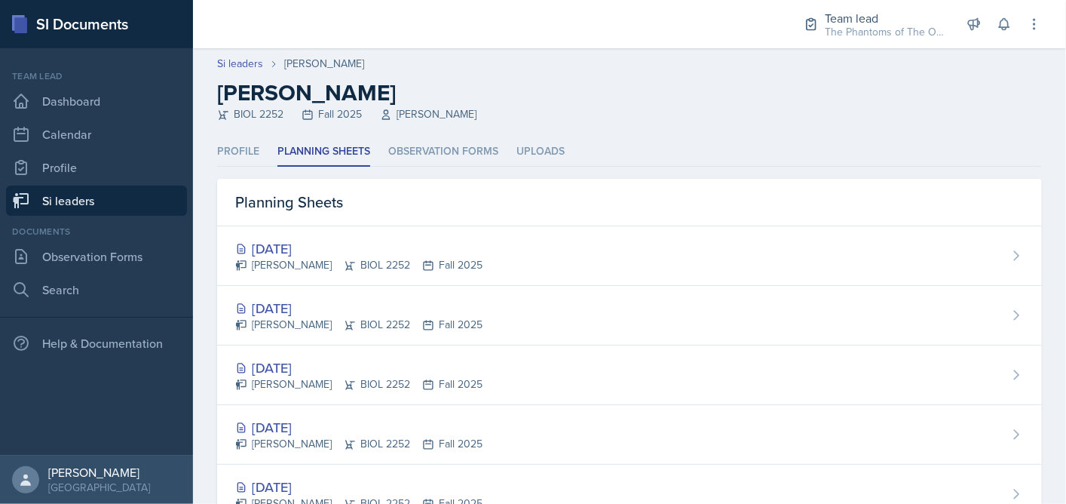
click at [355, 421] on div "[DATE]" at bounding box center [358, 427] width 247 height 20
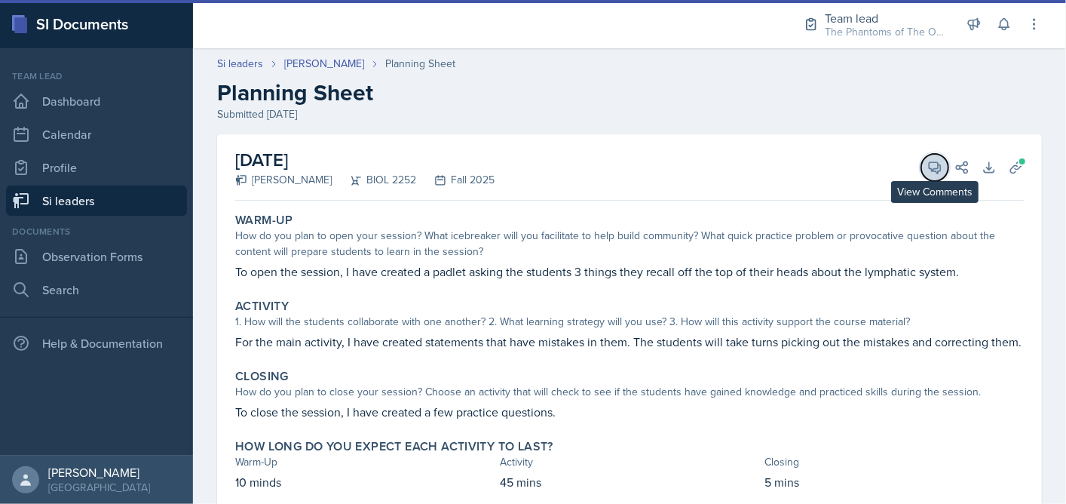
click at [936, 159] on span at bounding box center [940, 162] width 8 height 8
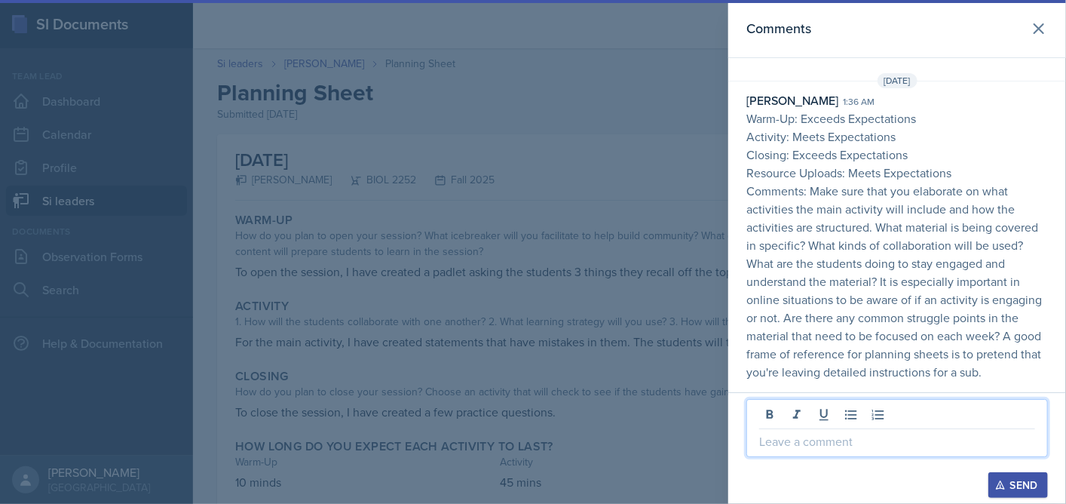
click at [884, 441] on p at bounding box center [897, 441] width 276 height 18
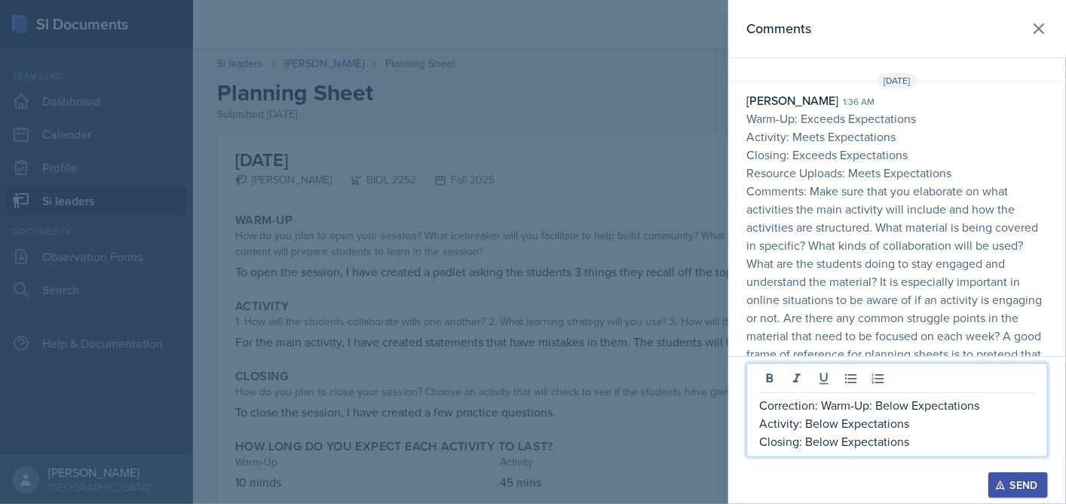
click at [822, 405] on p "Correction: Warm-Up: Below Expectations" at bounding box center [897, 405] width 276 height 18
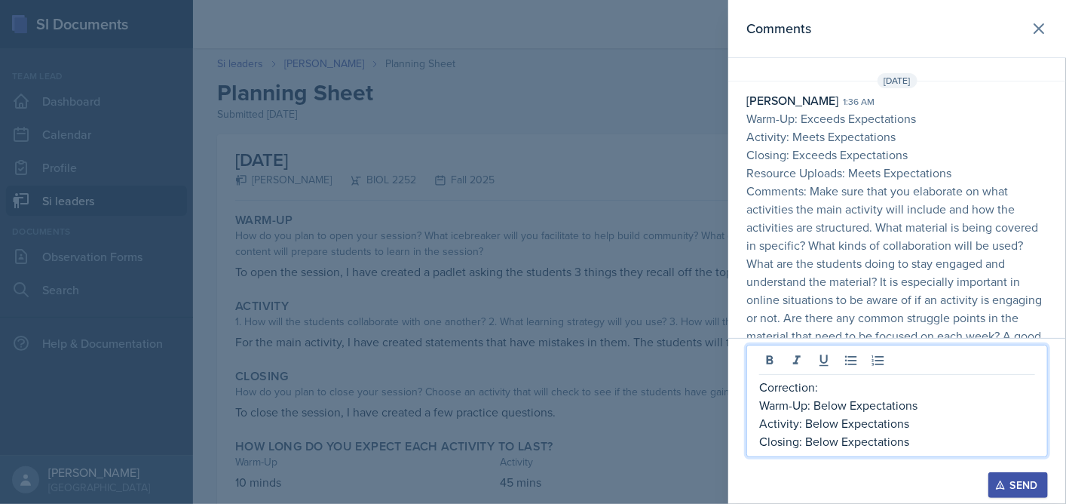
click at [996, 477] on button "Send" at bounding box center [1018, 485] width 60 height 26
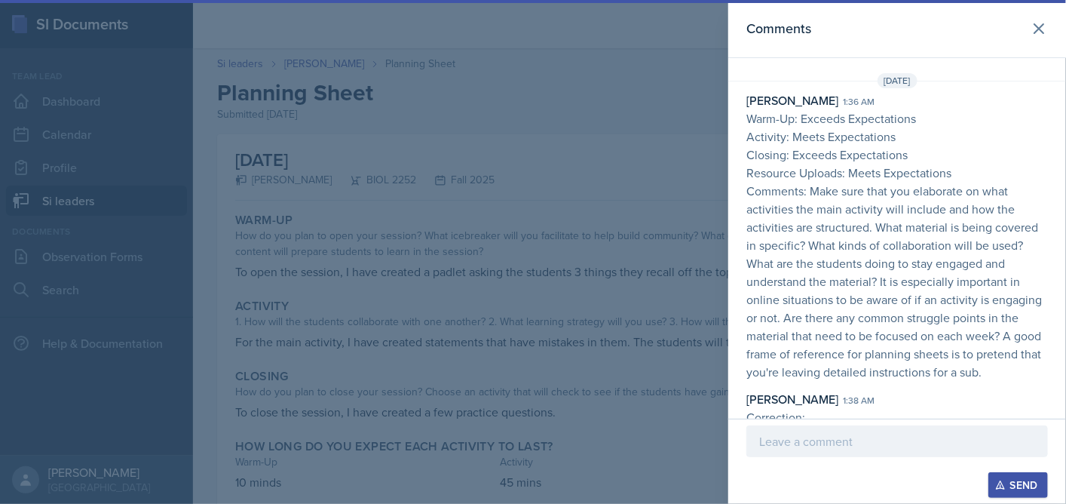
scroll to position [84, 0]
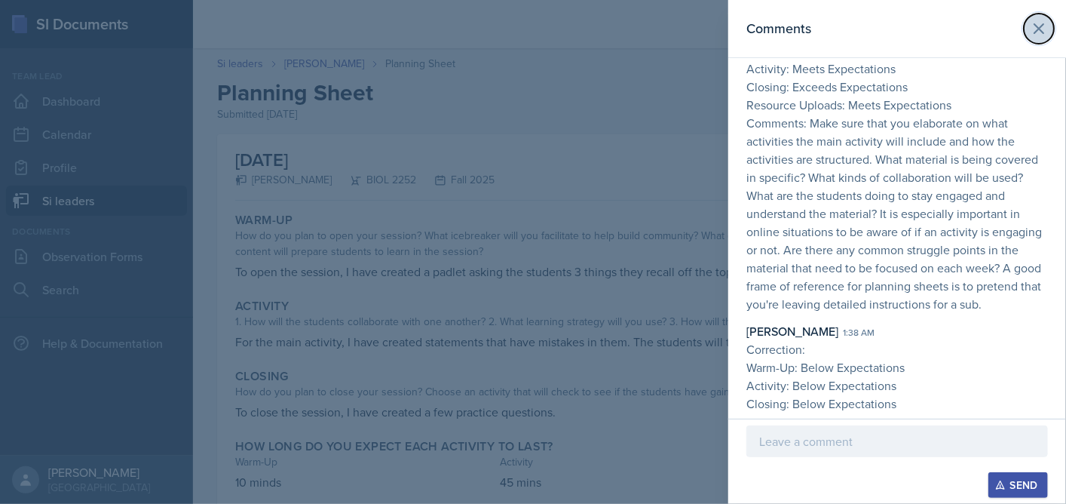
click at [1034, 25] on icon at bounding box center [1038, 28] width 9 height 9
